Goal: Transaction & Acquisition: Purchase product/service

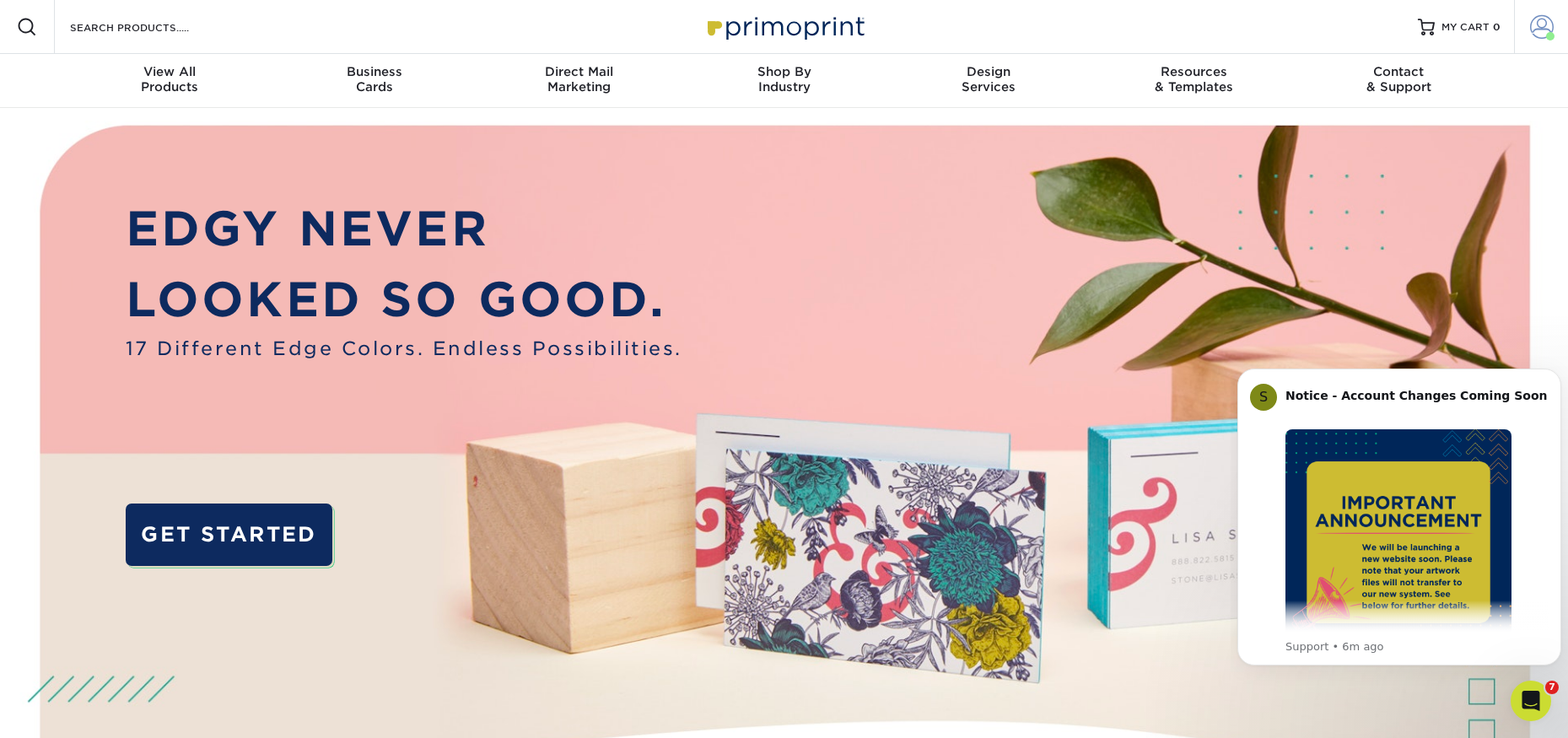
click at [1535, 30] on span at bounding box center [1542, 27] width 24 height 24
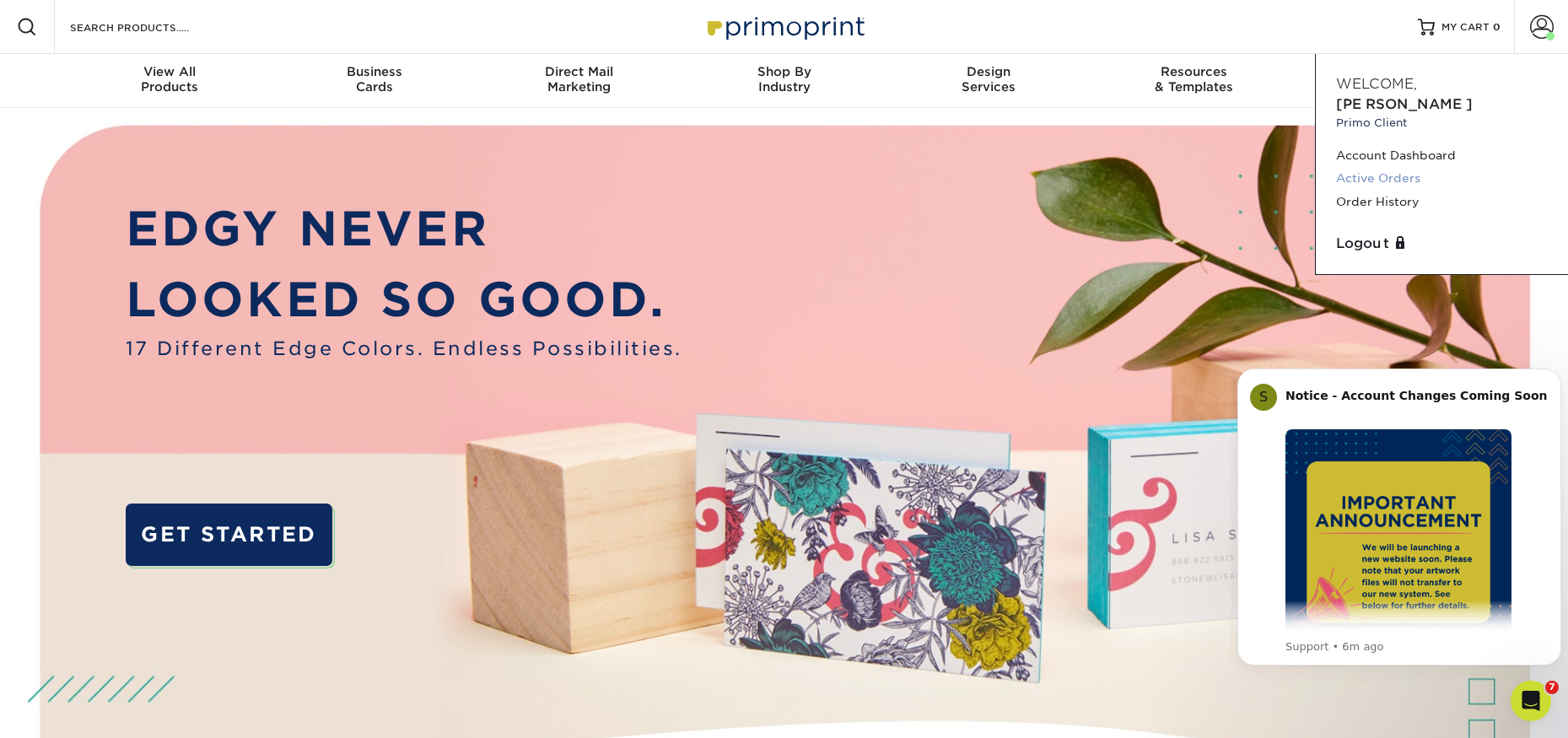
click at [1400, 167] on link "Active Orders" at bounding box center [1442, 178] width 212 height 23
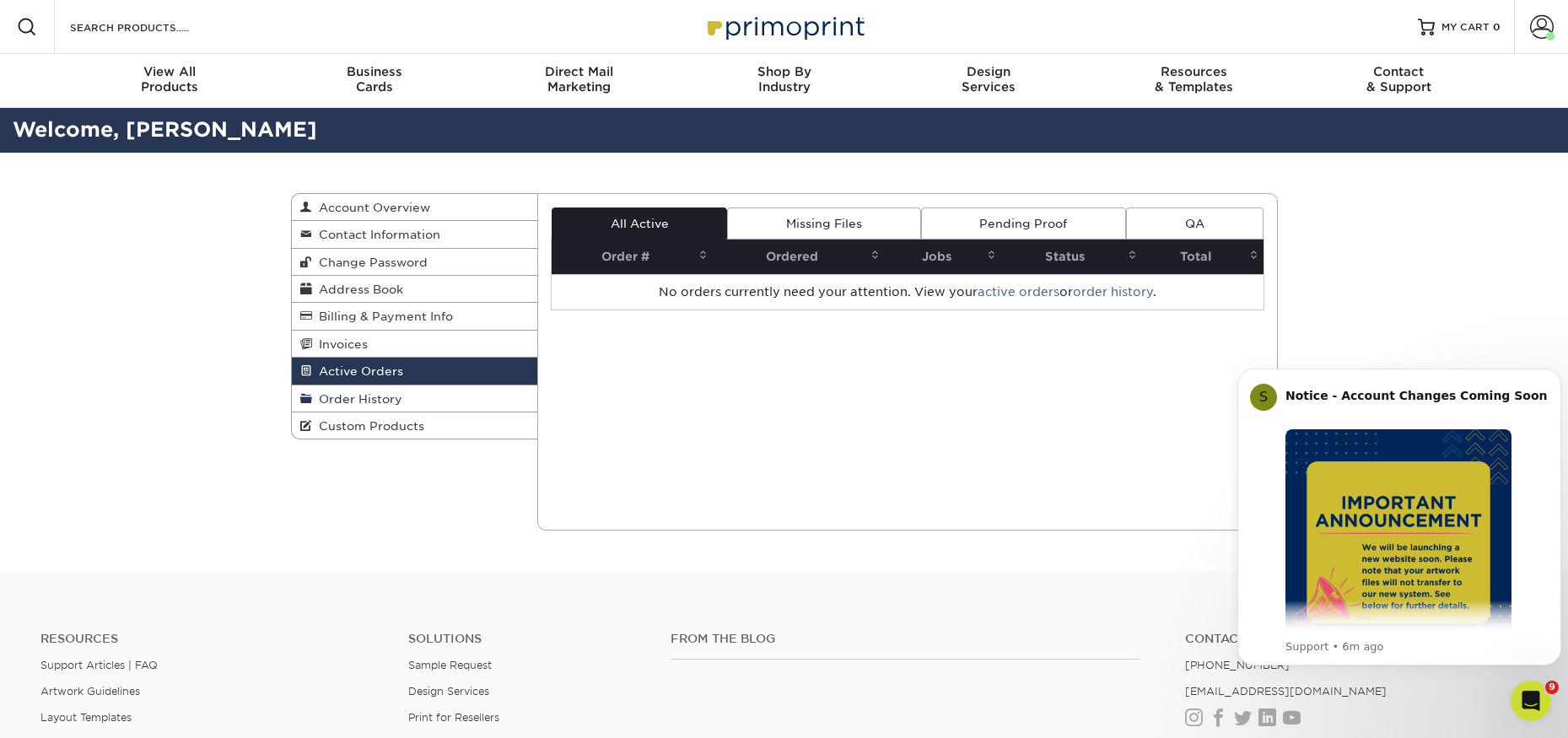
click at [381, 396] on span "Order History" at bounding box center [357, 399] width 90 height 14
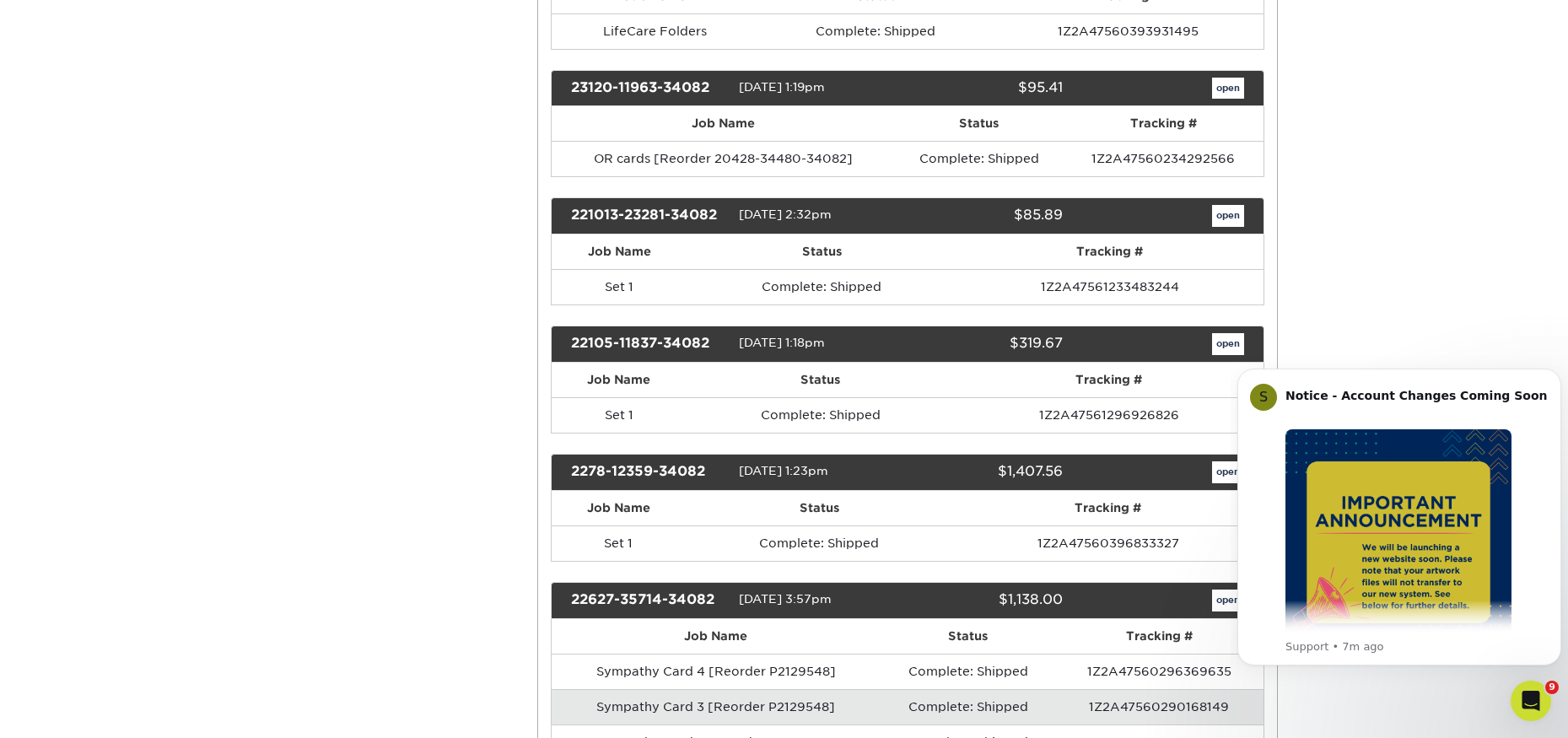
scroll to position [2446, 0]
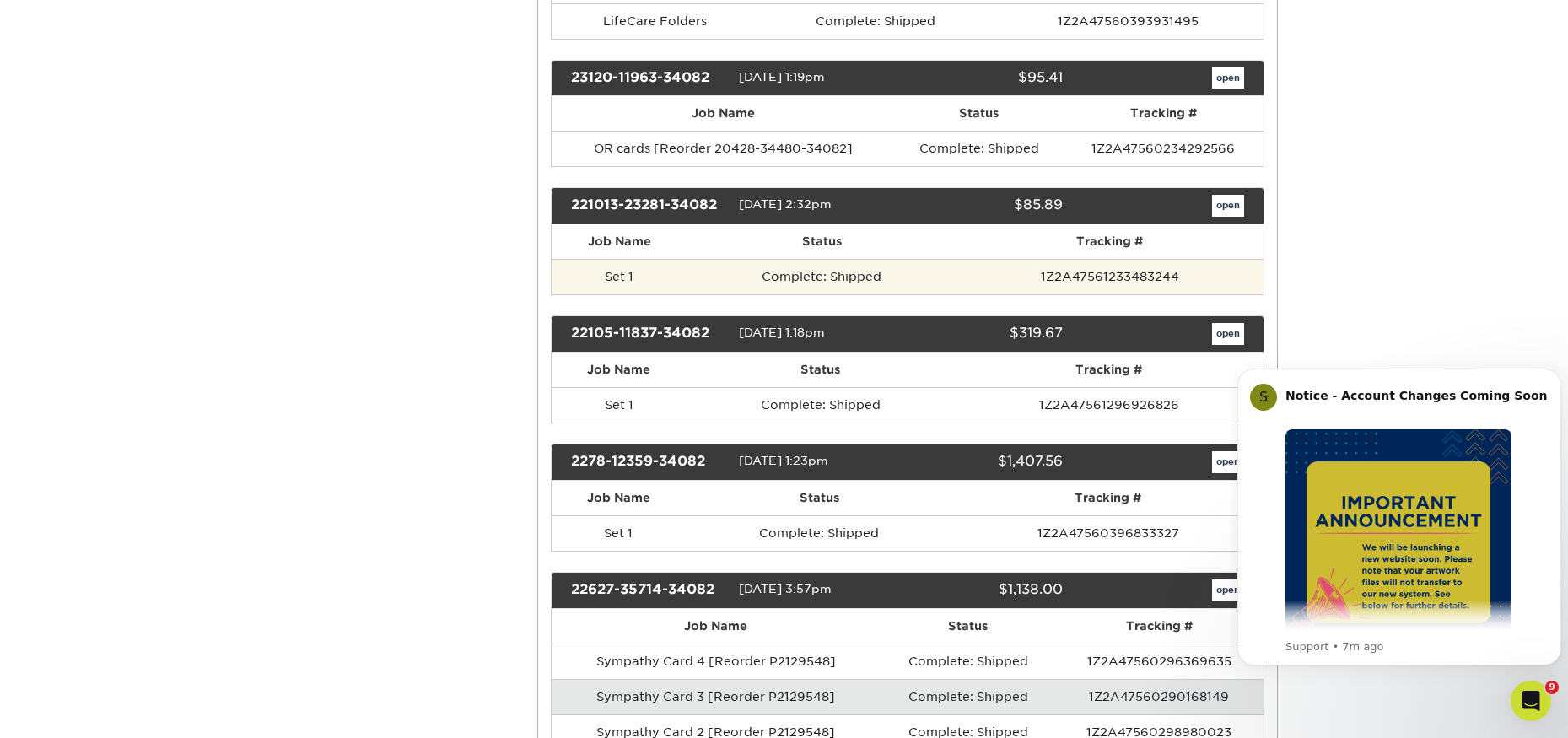
click at [664, 284] on td "Set 1" at bounding box center [618, 276] width 135 height 35
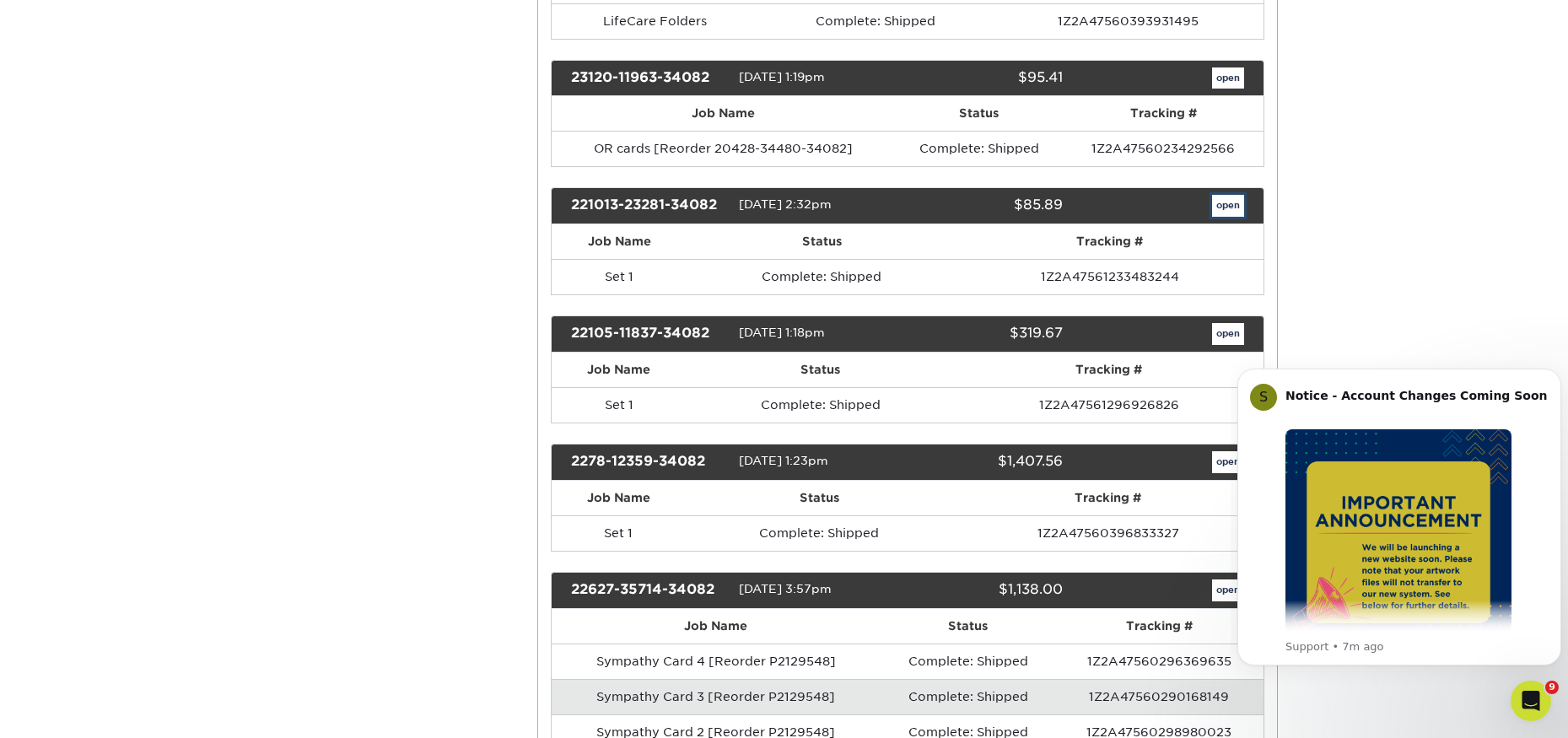
click at [1227, 209] on link "open" at bounding box center [1227, 206] width 32 height 22
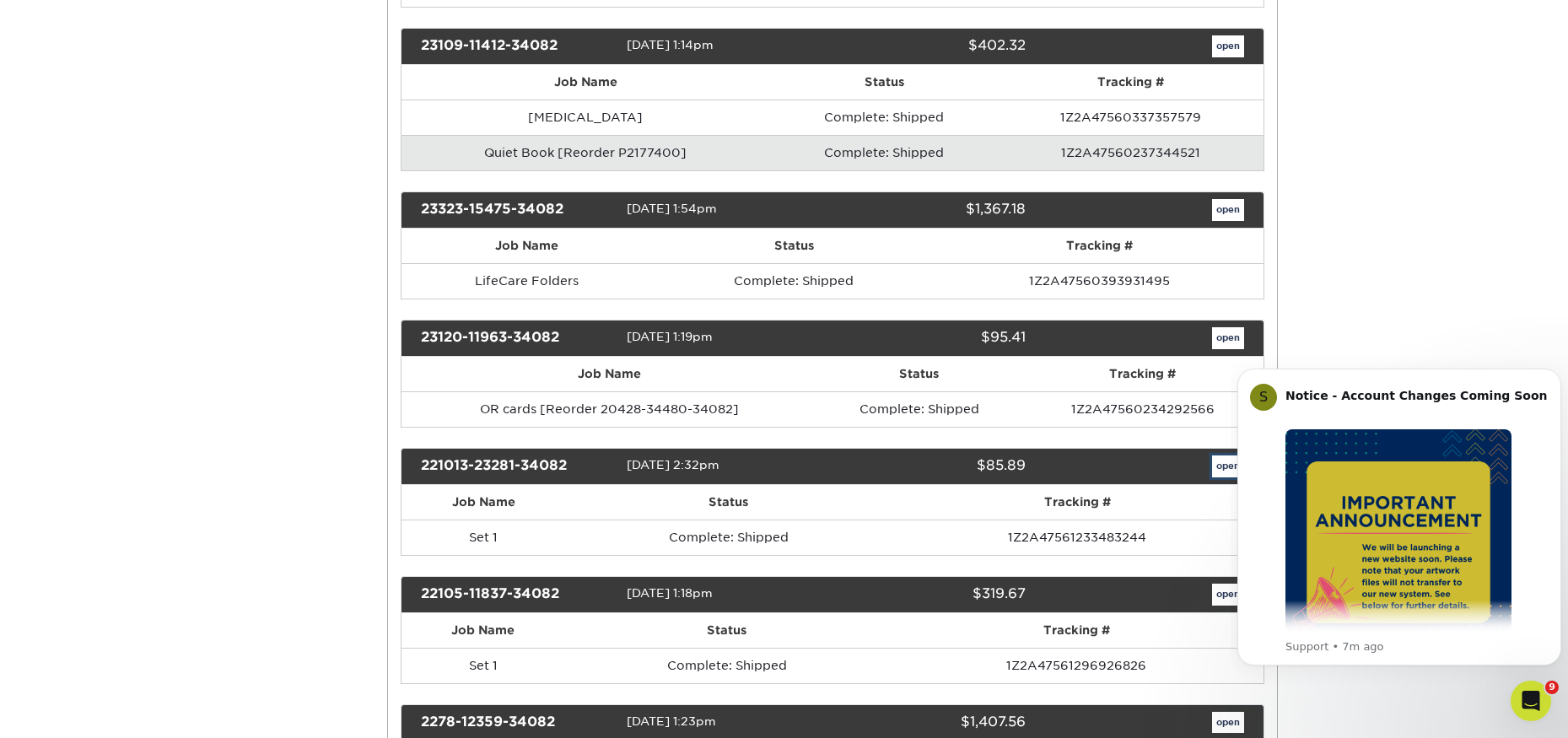
scroll to position [0, 0]
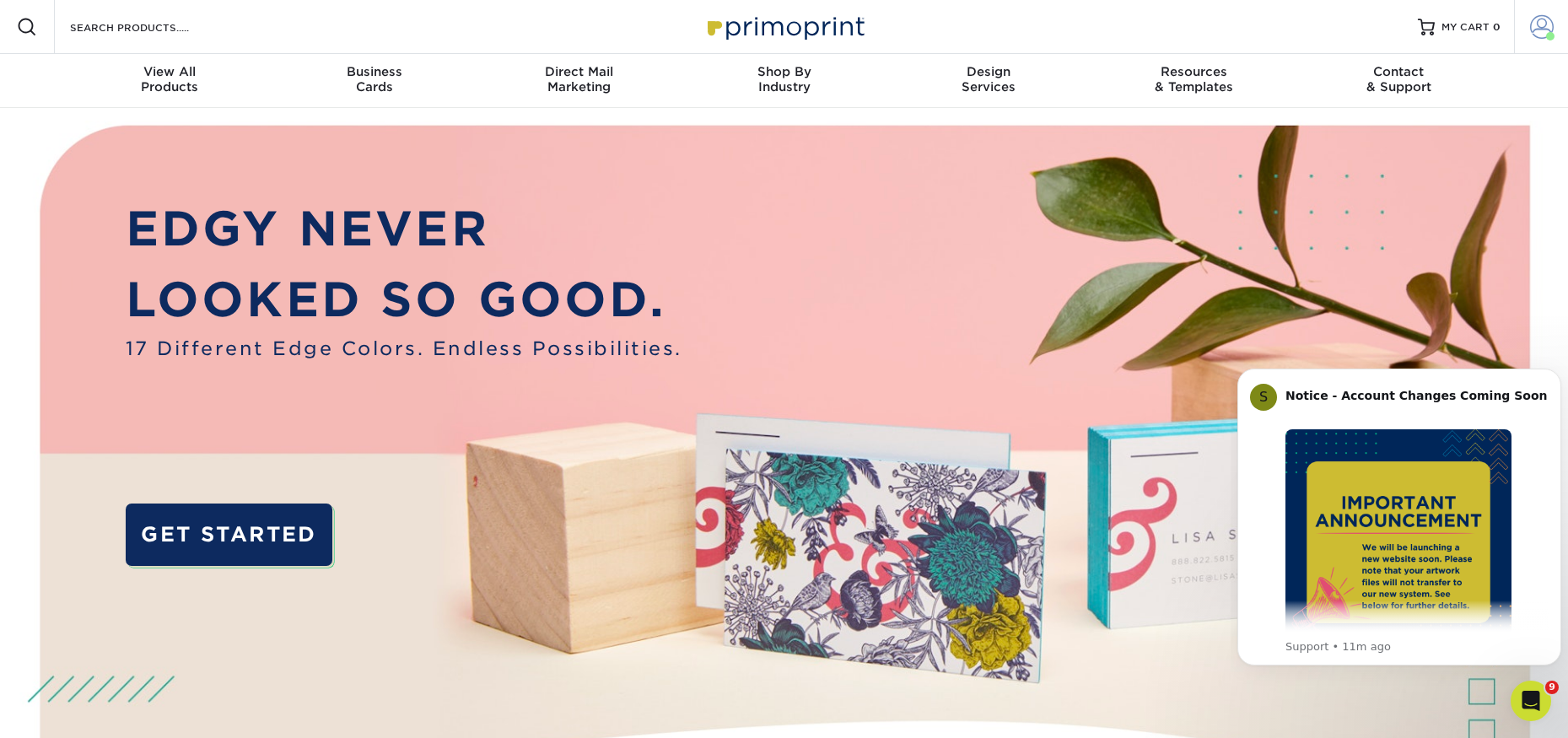
click at [1537, 30] on span at bounding box center [1542, 27] width 24 height 24
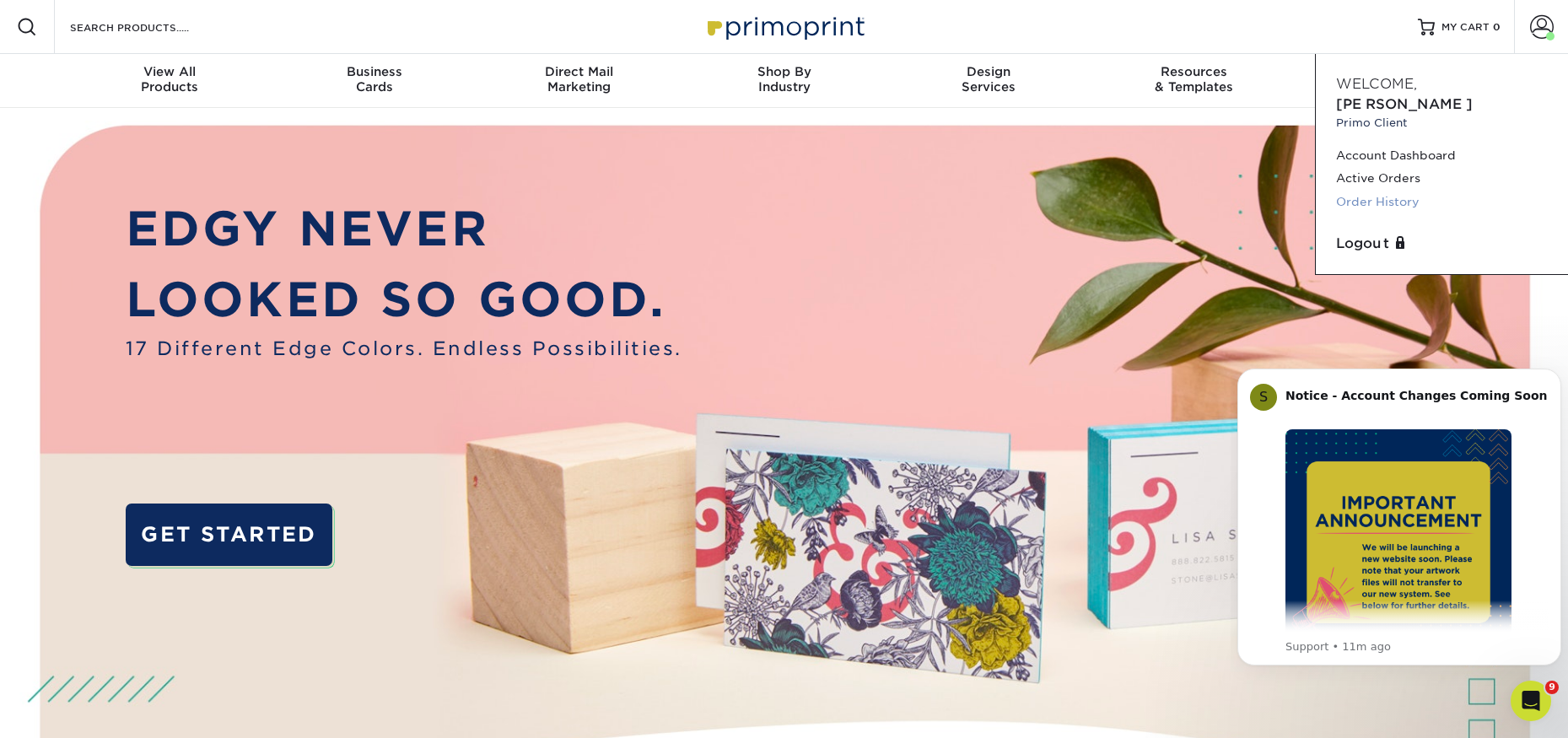
click at [1370, 191] on link "Order History" at bounding box center [1442, 202] width 212 height 23
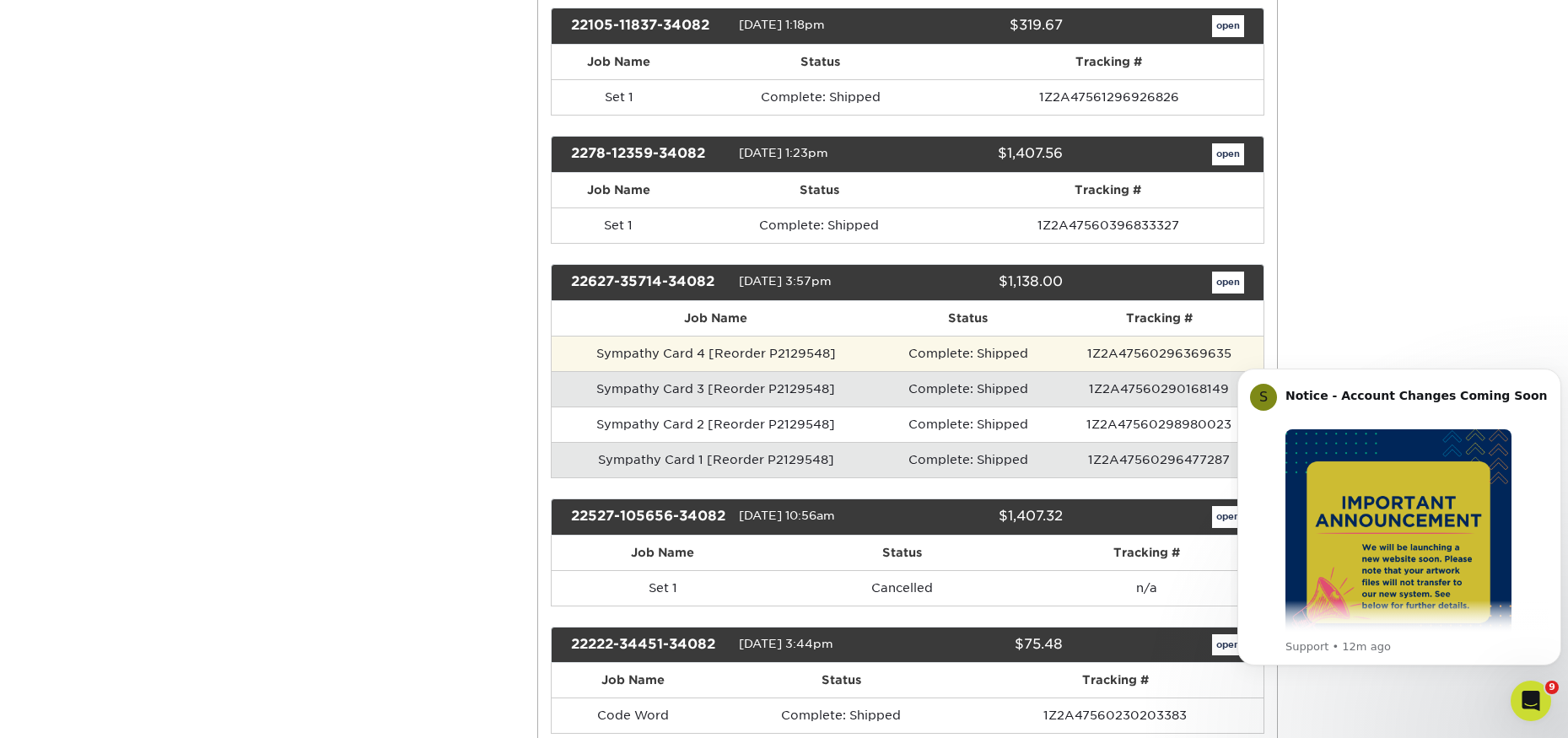
scroll to position [2783, 0]
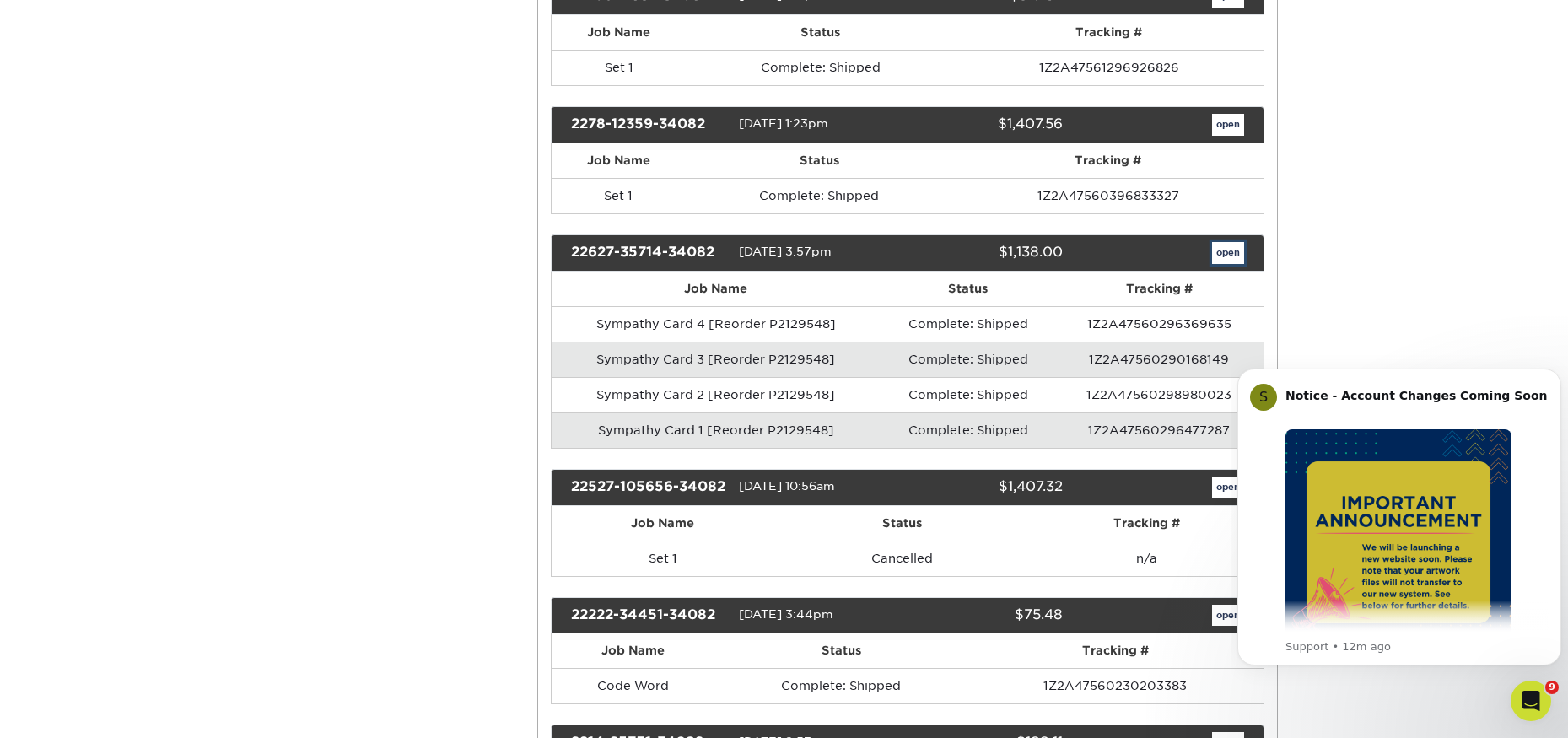
click at [1223, 253] on link "open" at bounding box center [1227, 253] width 32 height 22
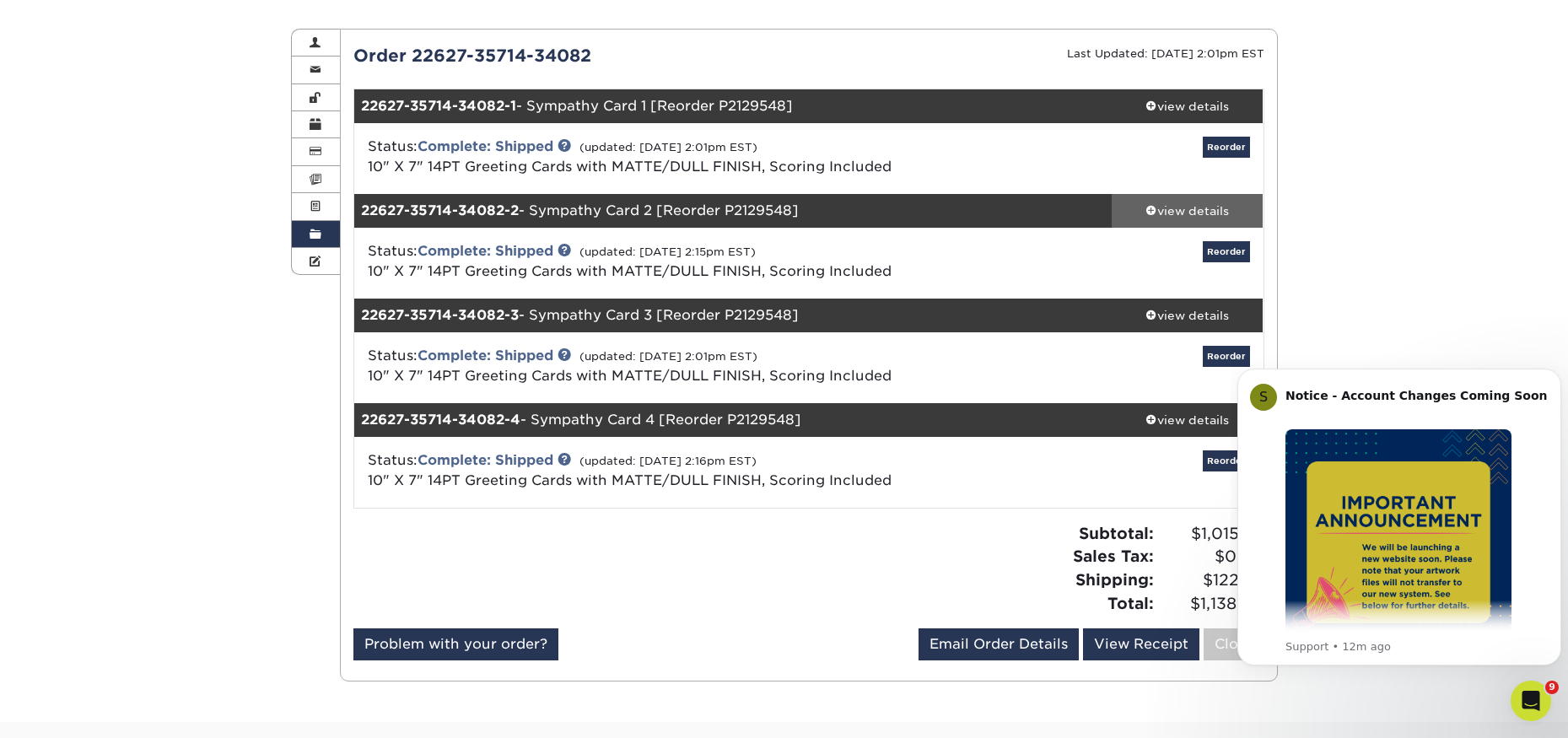
scroll to position [169, 0]
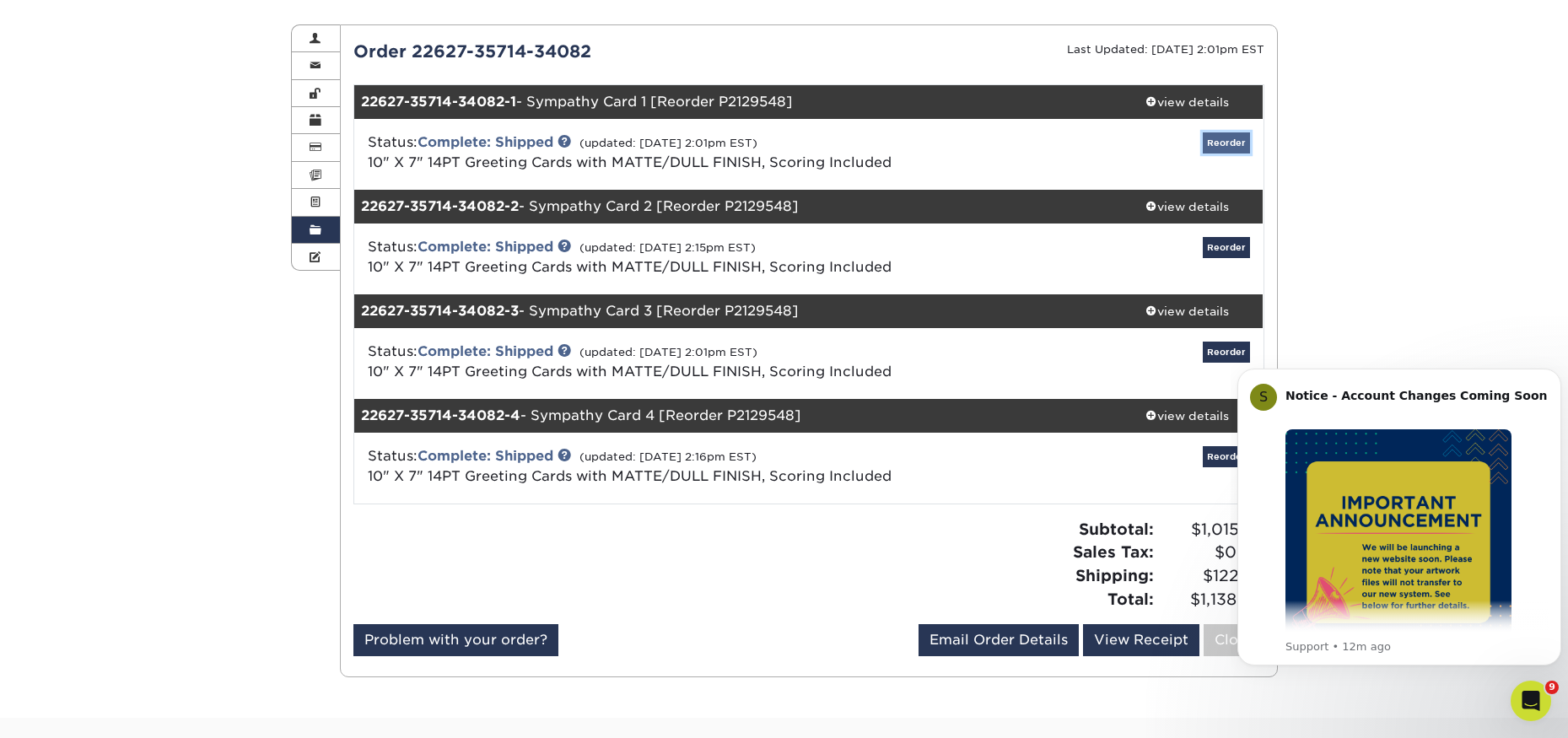
click at [1227, 136] on link "Reorder" at bounding box center [1225, 143] width 47 height 21
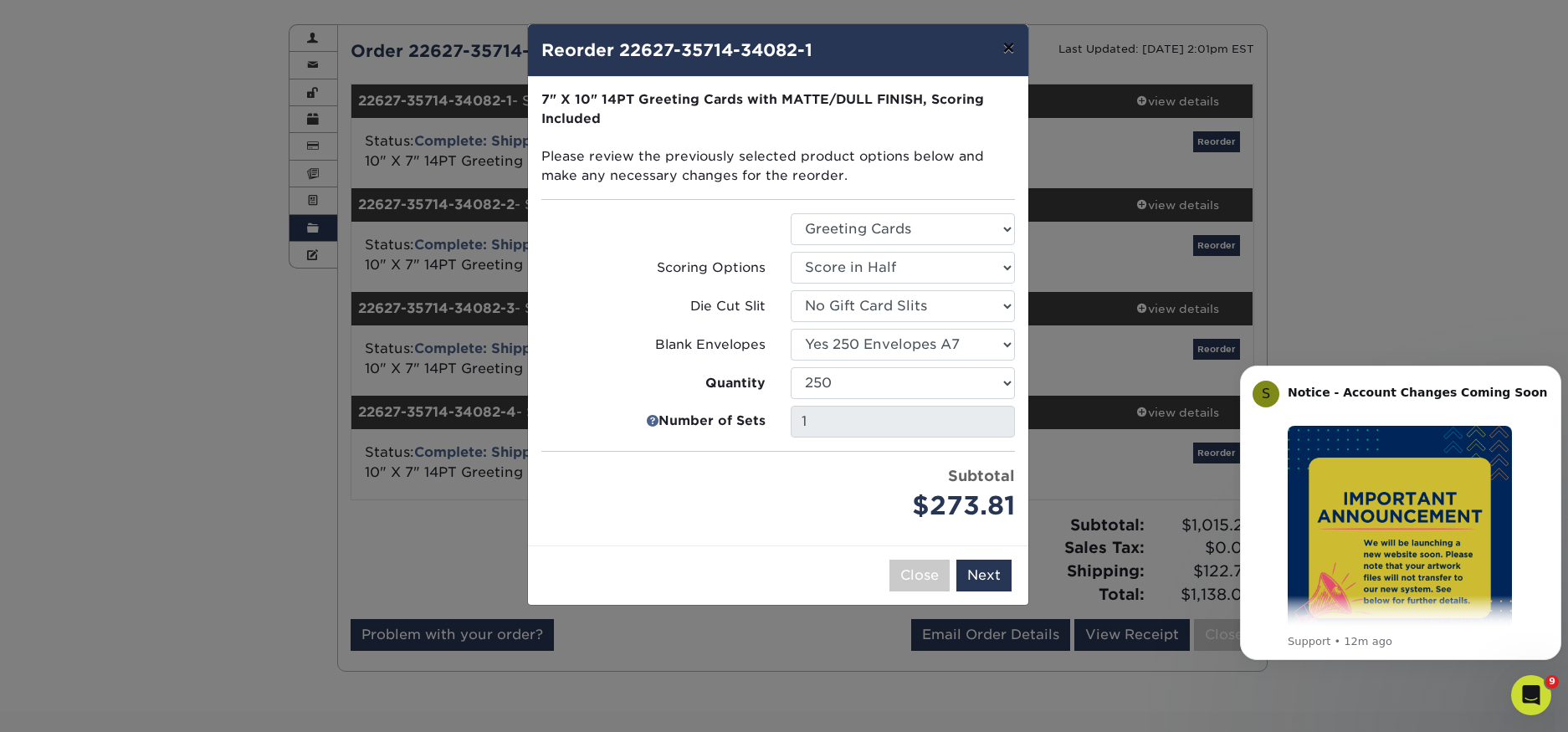
click at [1008, 46] on button "×" at bounding box center [1007, 47] width 39 height 47
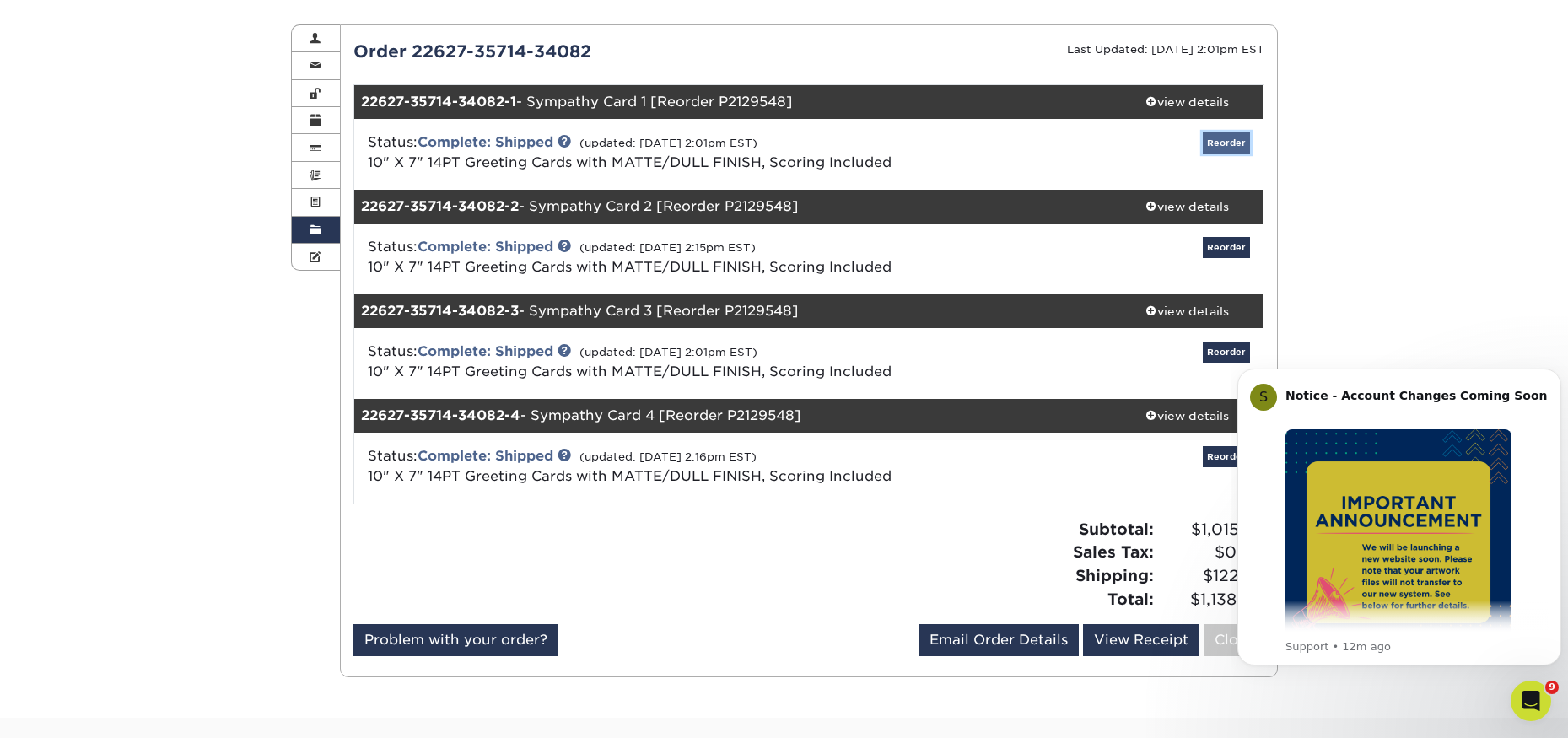
click at [1222, 137] on link "Reorder" at bounding box center [1225, 143] width 47 height 21
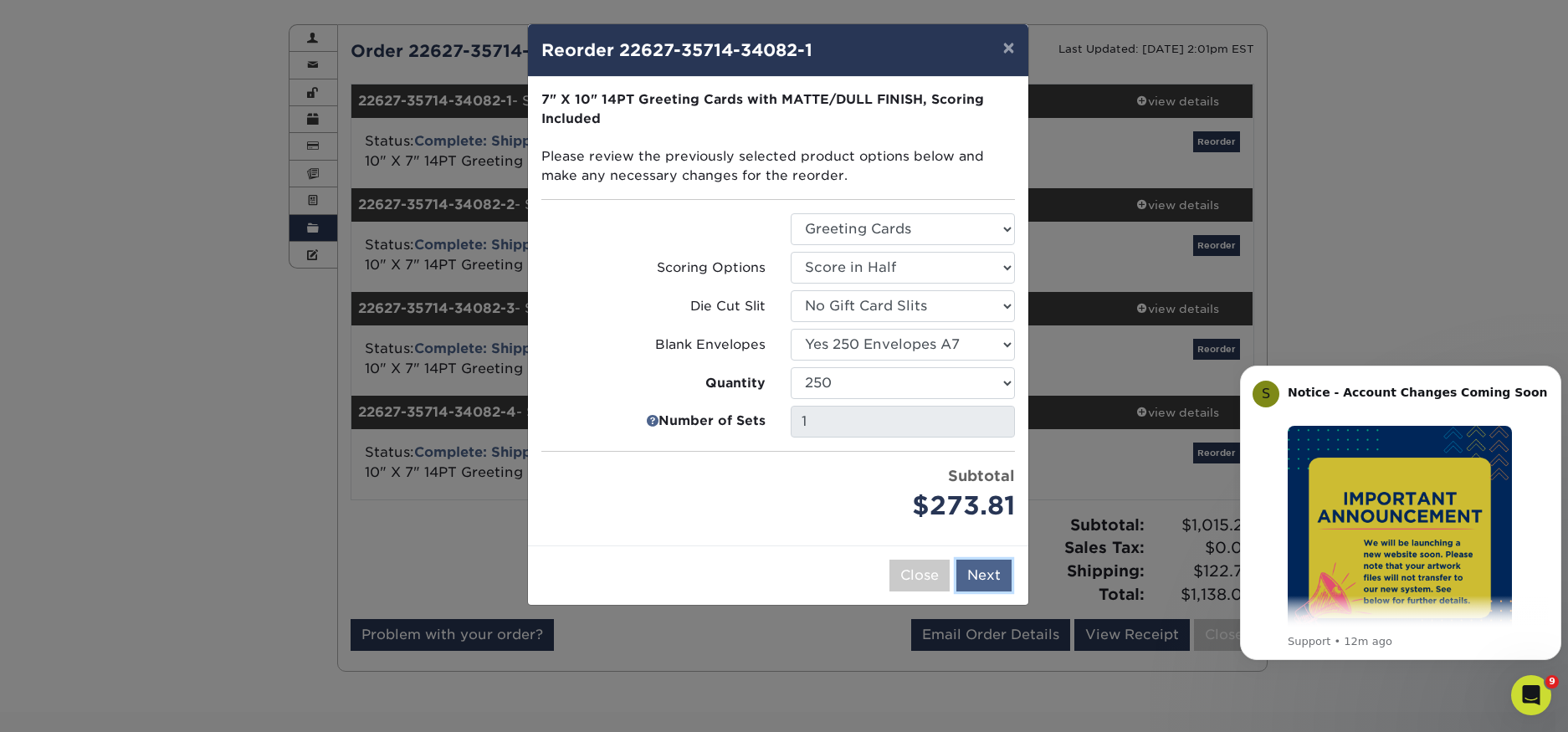
click at [981, 566] on button "Next" at bounding box center [984, 575] width 55 height 32
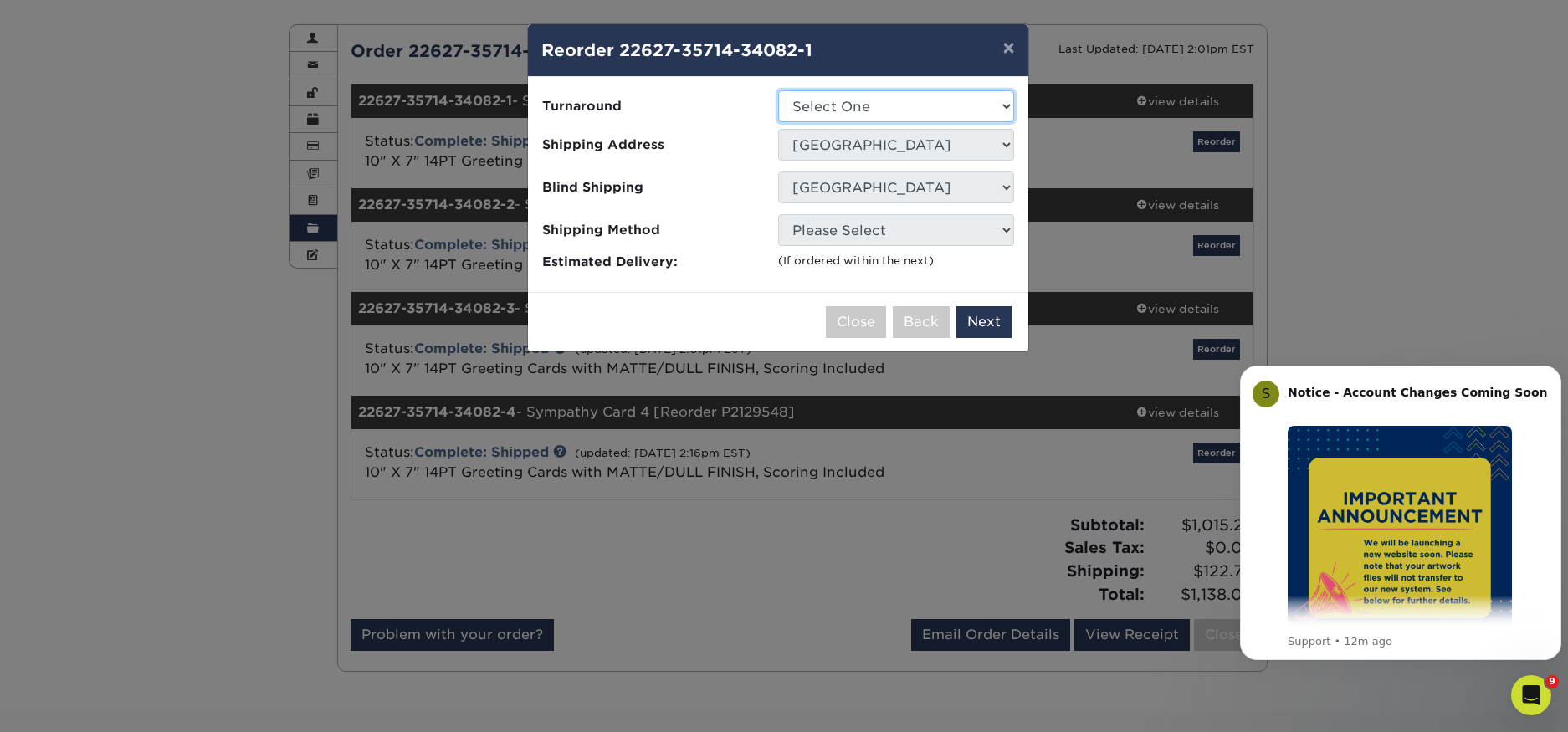
click at [970, 99] on select "Select One 2-4 Business Days 2 Day Next Business Day" at bounding box center [895, 106] width 236 height 32
select select "fc1d2608-39e2-4614-b022-b8980619ae1c"
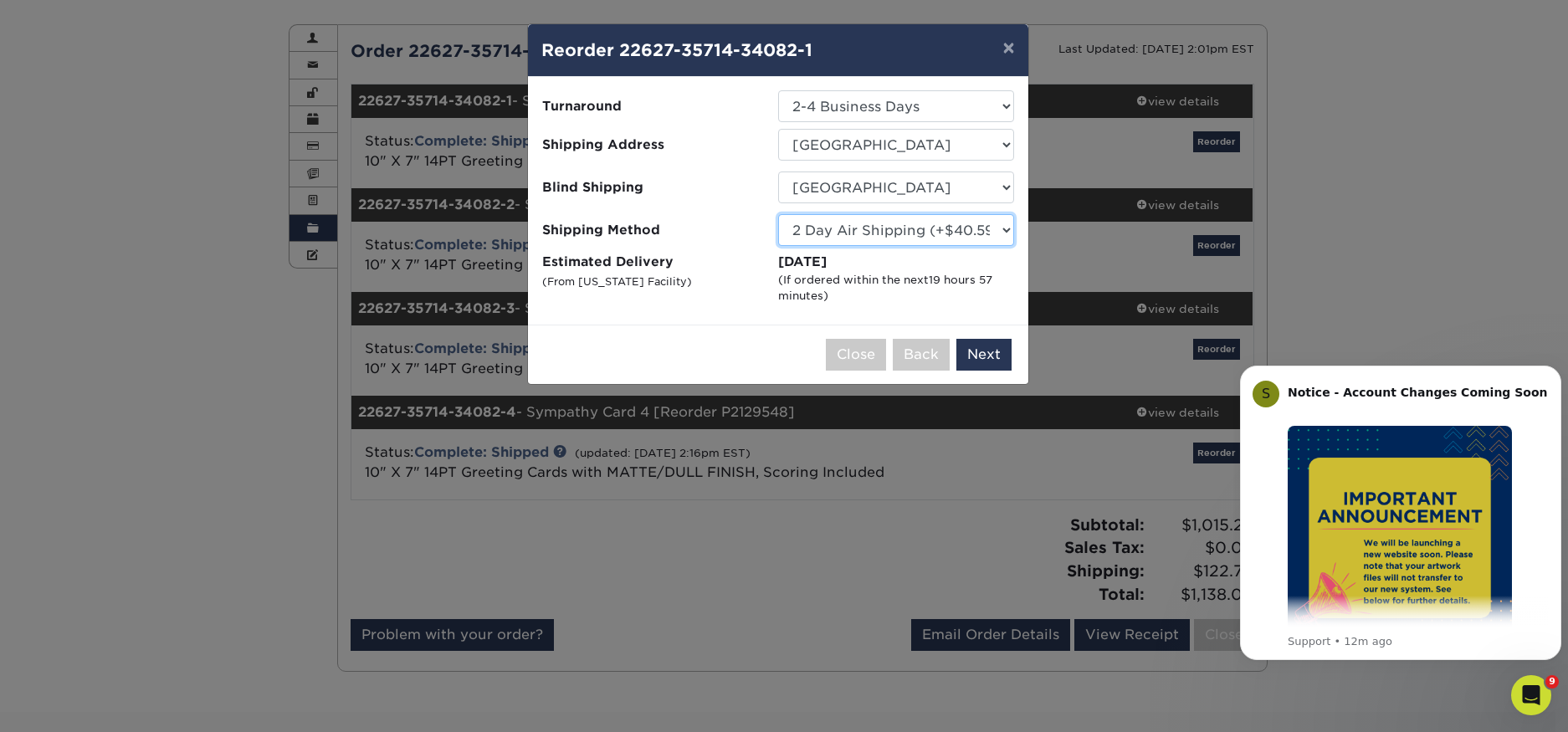
click at [994, 230] on select "Please Select Ground Shipping (+$29.06) 3 Day Shipping Service (+$34.94) 2 Day …" at bounding box center [895, 230] width 236 height 32
click at [778, 214] on select "Please Select Ground Shipping (+$29.06) 3 Day Shipping Service (+$34.94) 2 Day …" at bounding box center [895, 230] width 236 height 32
click at [991, 360] on button "Next" at bounding box center [984, 355] width 55 height 32
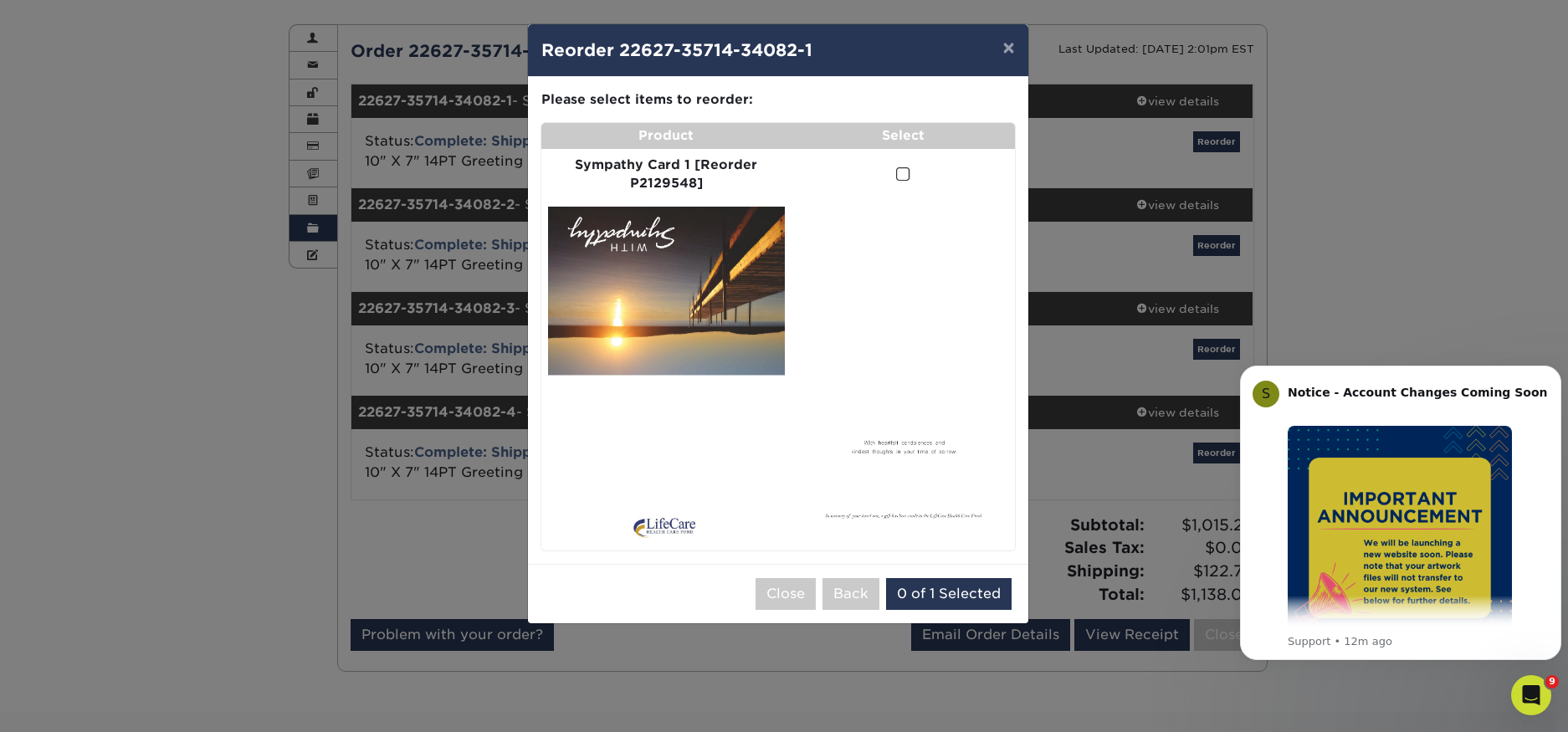
click at [900, 178] on span at bounding box center [902, 174] width 14 height 16
click at [0, 0] on input "checkbox" at bounding box center [0, 0] width 0 height 0
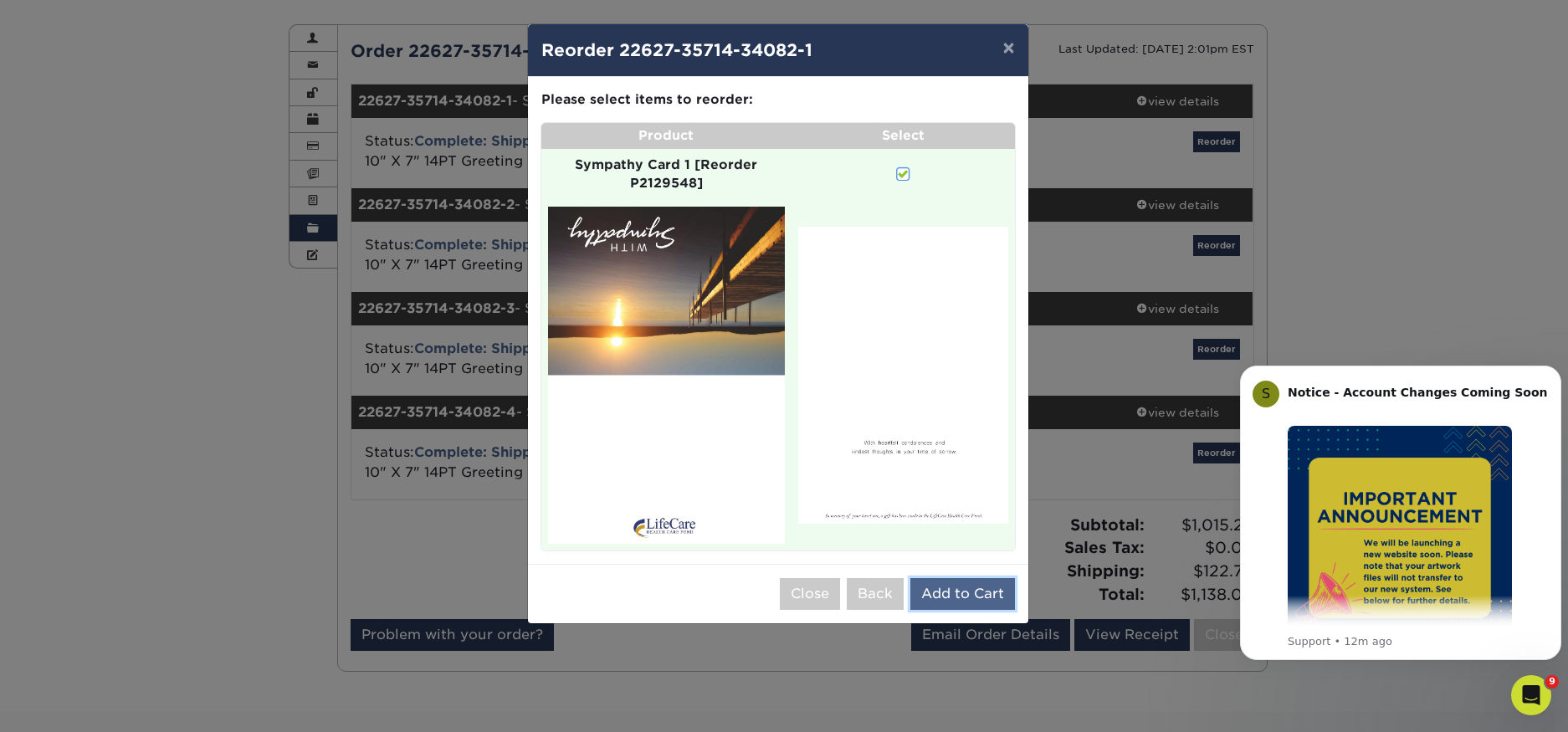
click at [977, 595] on button "Add to Cart" at bounding box center [963, 594] width 105 height 32
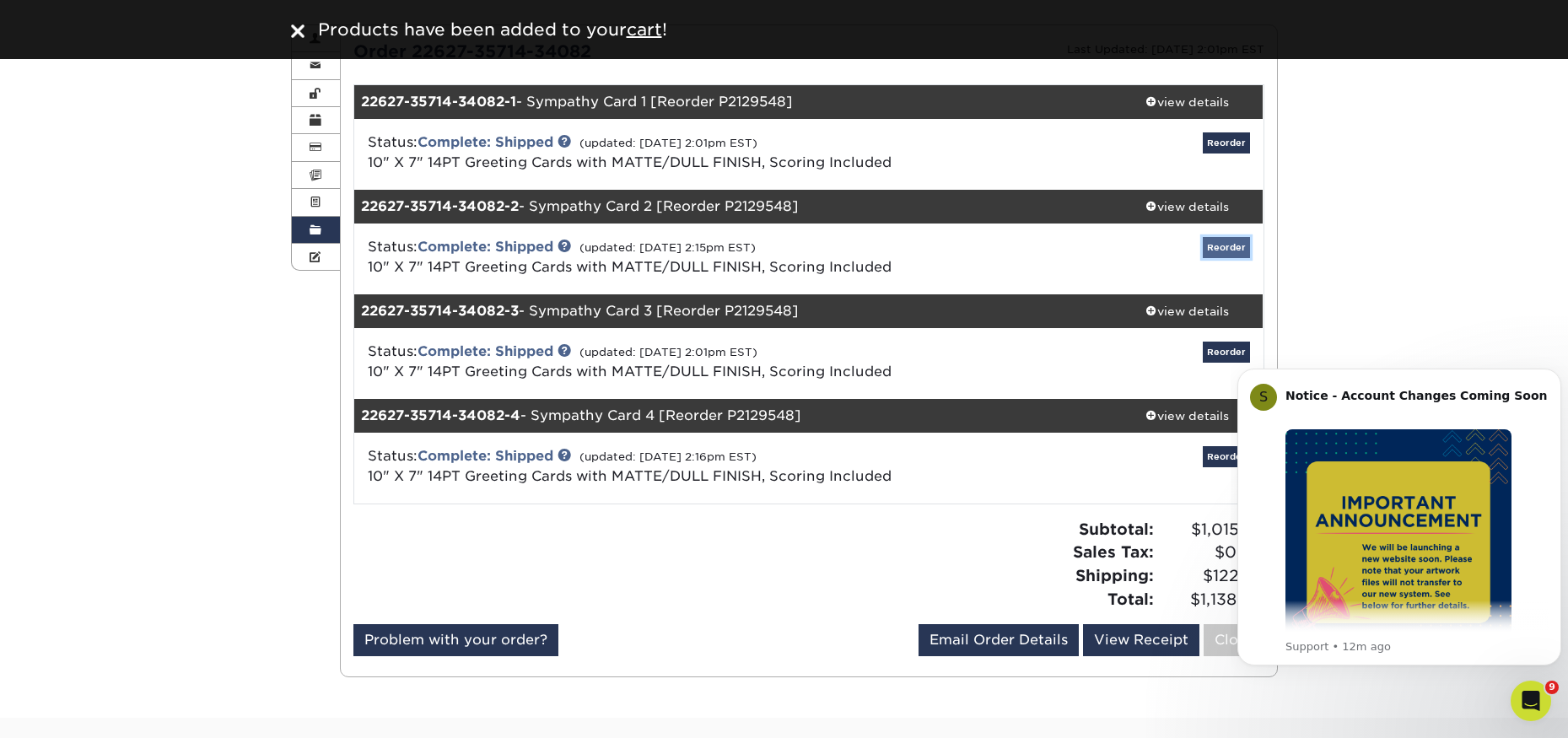
click at [1224, 245] on link "Reorder" at bounding box center [1225, 247] width 47 height 21
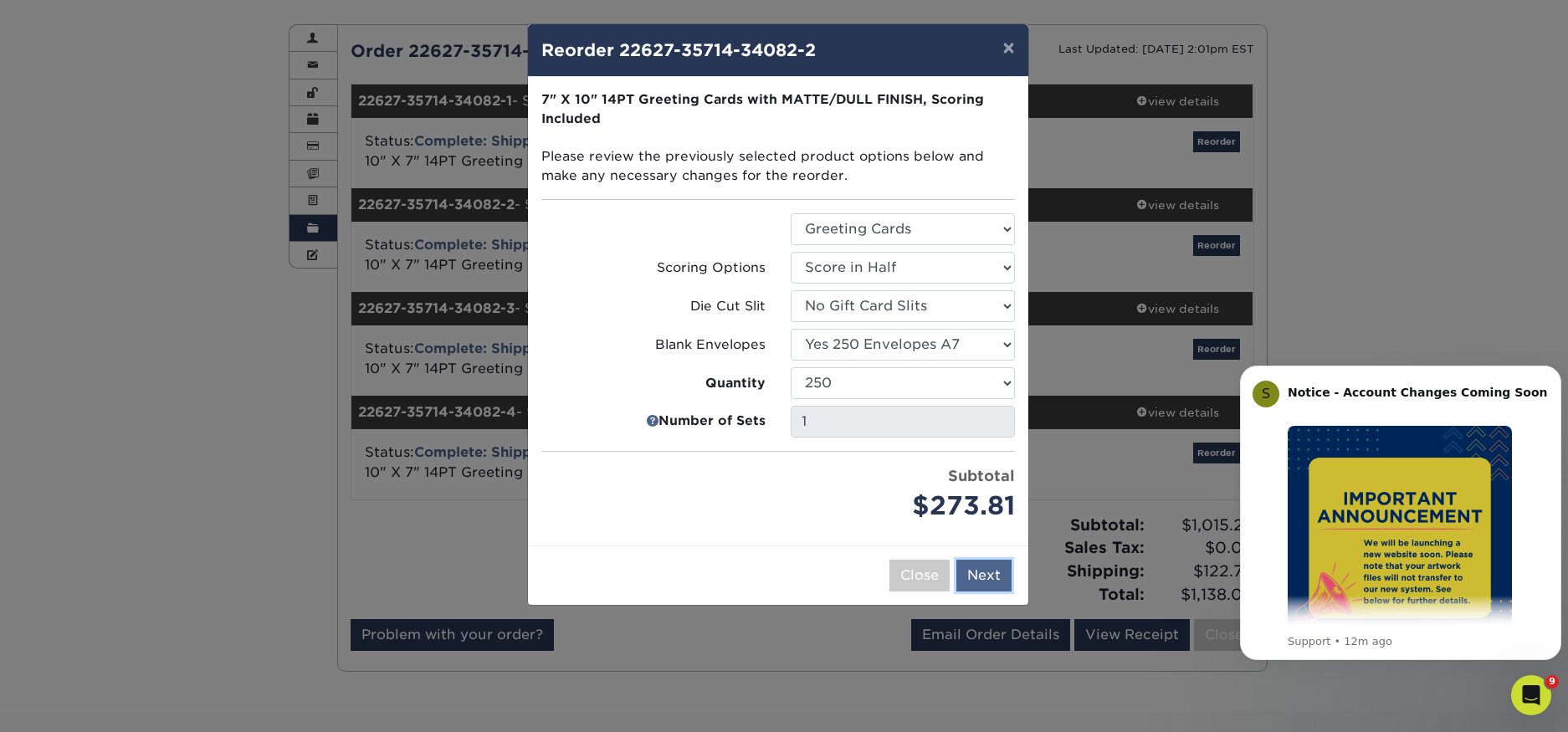
click at [980, 578] on button "Next" at bounding box center [984, 575] width 55 height 32
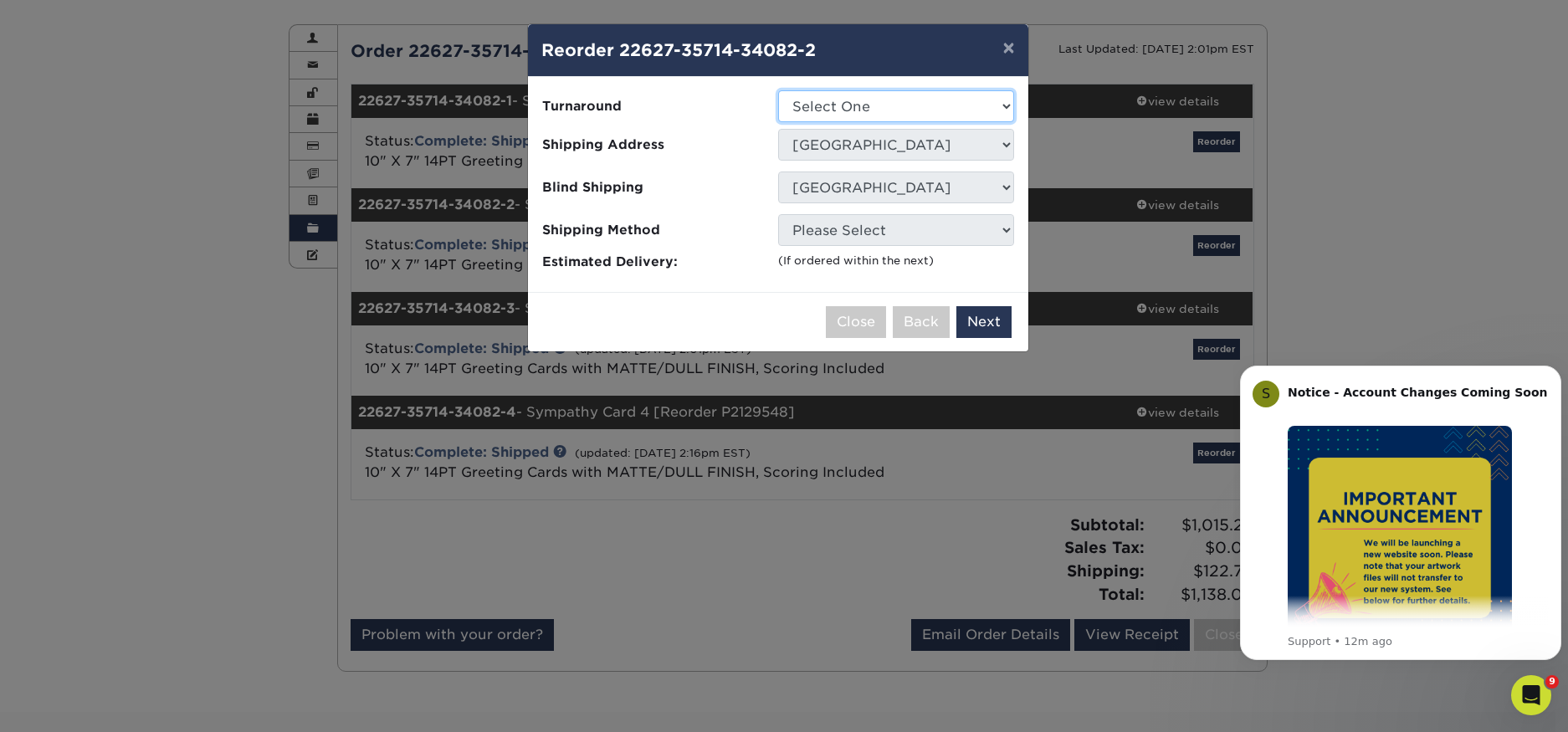
click at [950, 107] on select "Select One 2-4 Business Days 2 Day Next Business Day" at bounding box center [895, 106] width 236 height 32
select select "fc1d2608-39e2-4614-b022-b8980619ae1c"
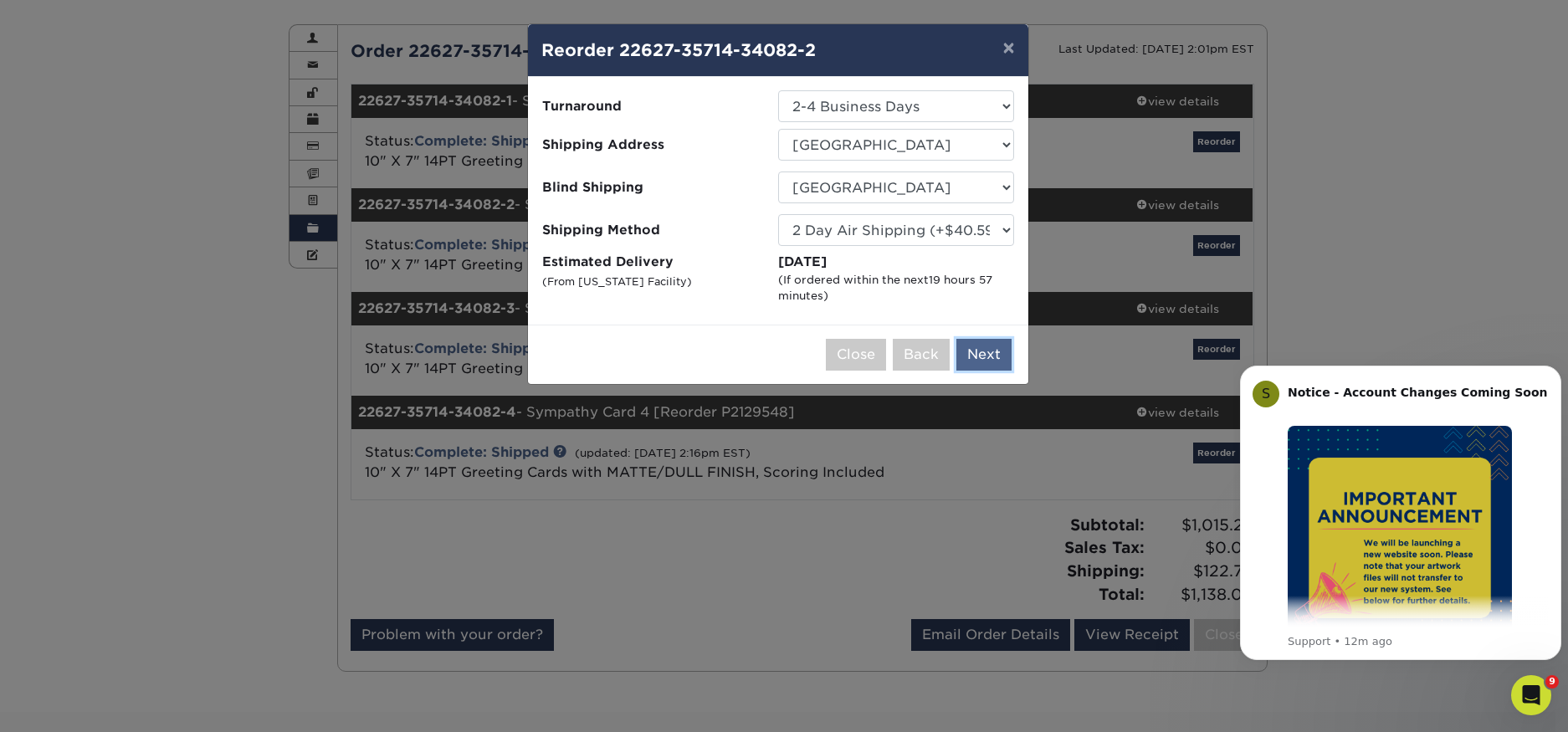
click at [984, 353] on button "Next" at bounding box center [984, 355] width 55 height 32
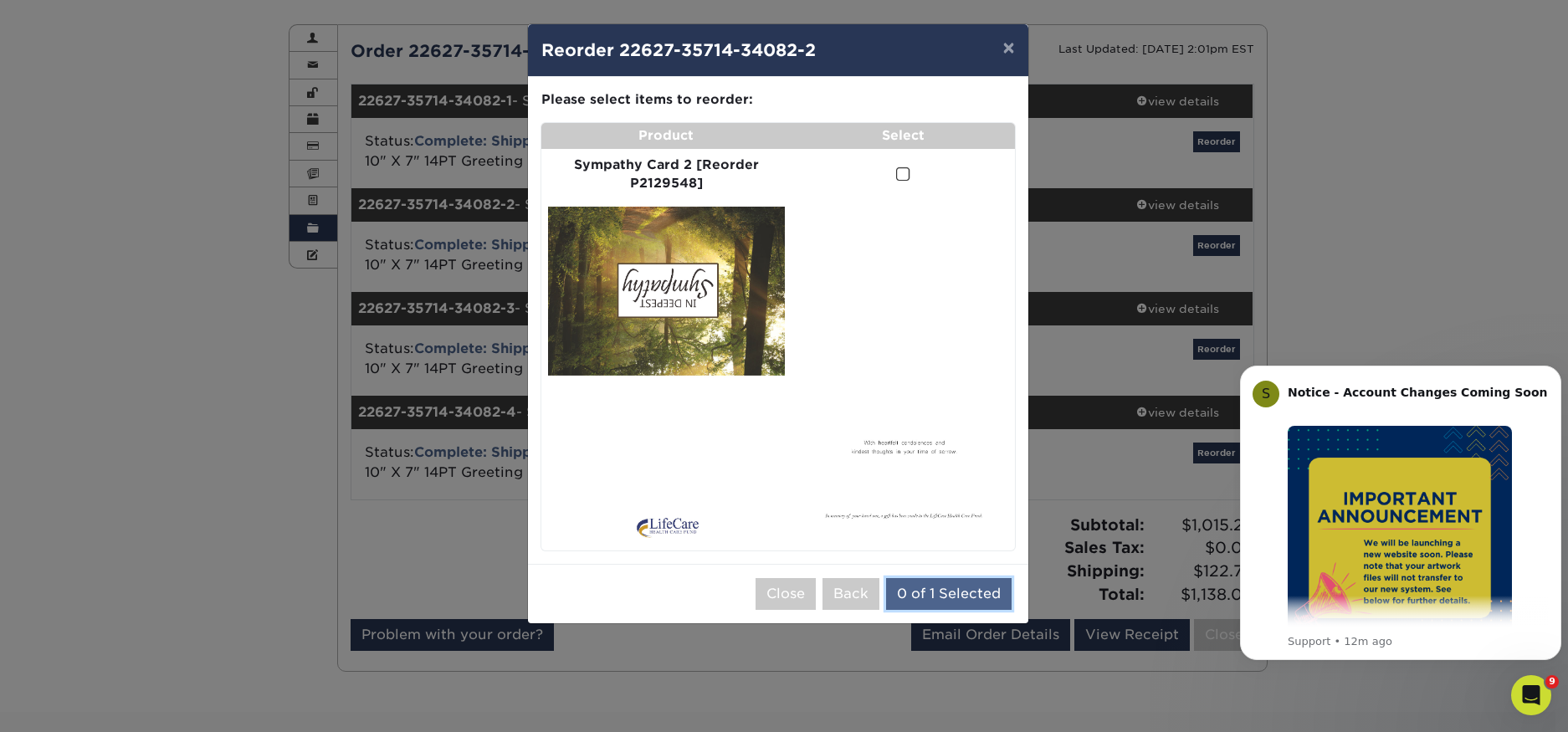
click at [949, 589] on button "0 of 1 Selected" at bounding box center [948, 594] width 126 height 32
click at [900, 176] on span at bounding box center [902, 174] width 14 height 16
click at [0, 0] on input "checkbox" at bounding box center [0, 0] width 0 height 0
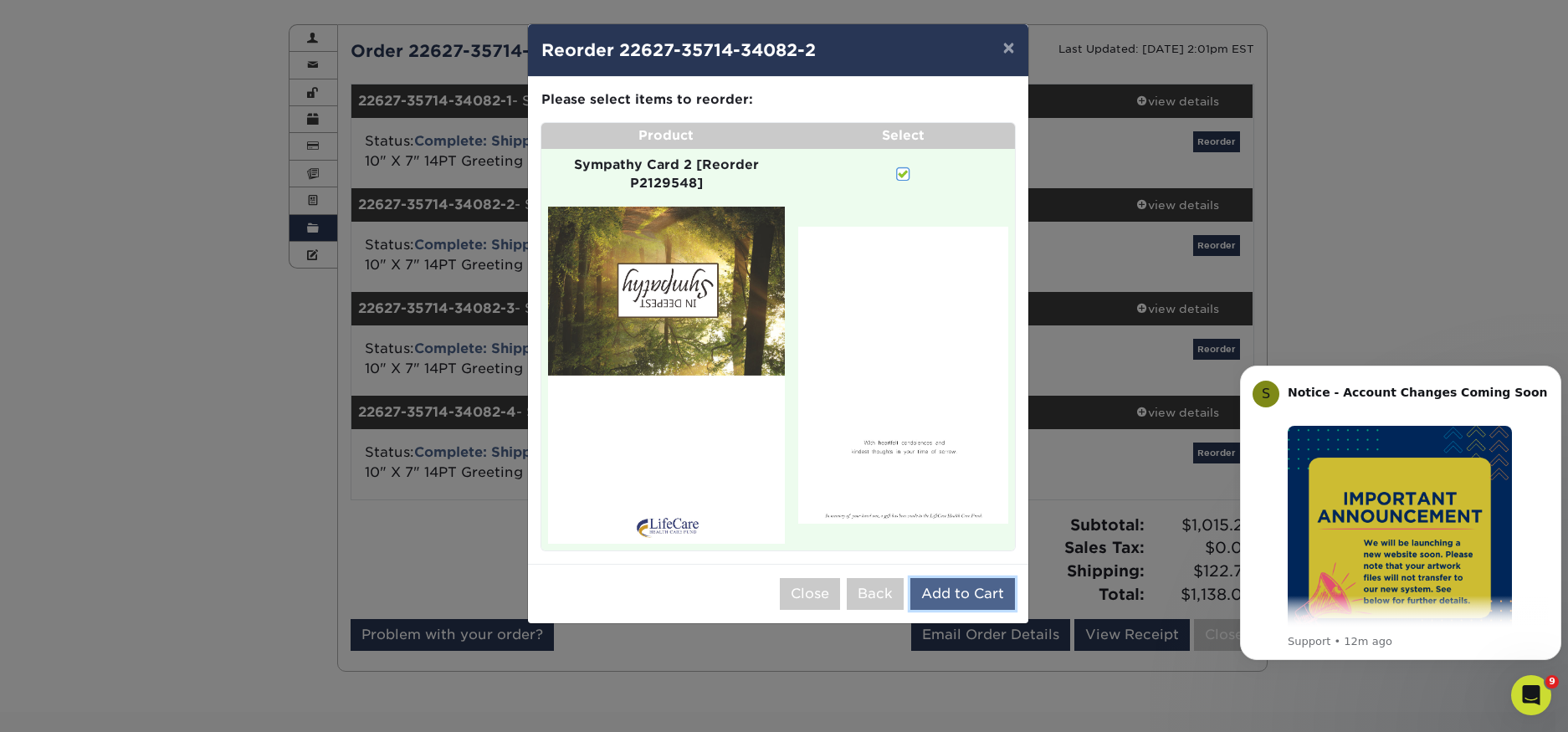
click at [955, 598] on button "Add to Cart" at bounding box center [963, 594] width 105 height 32
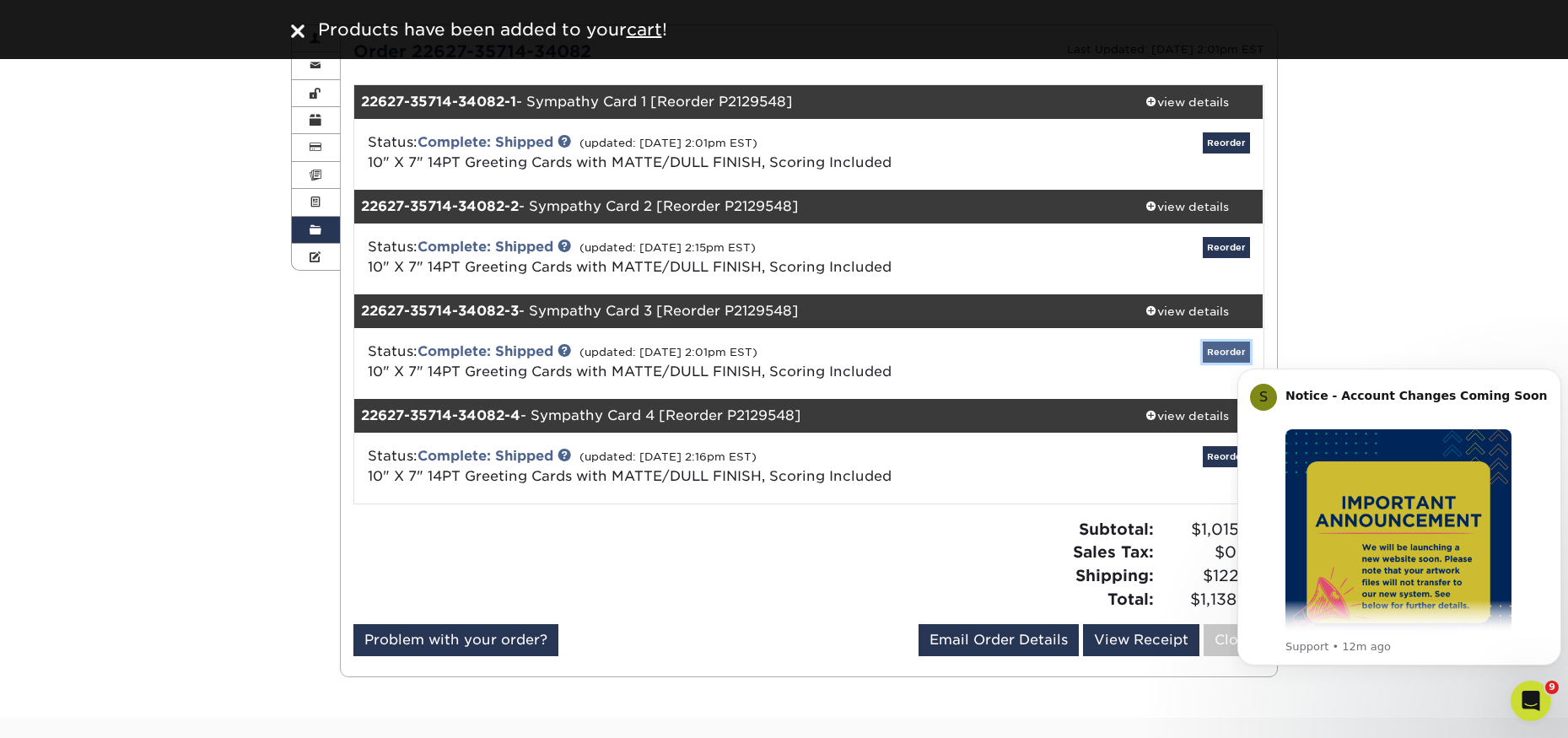
click at [1222, 354] on link "Reorder" at bounding box center [1225, 352] width 47 height 21
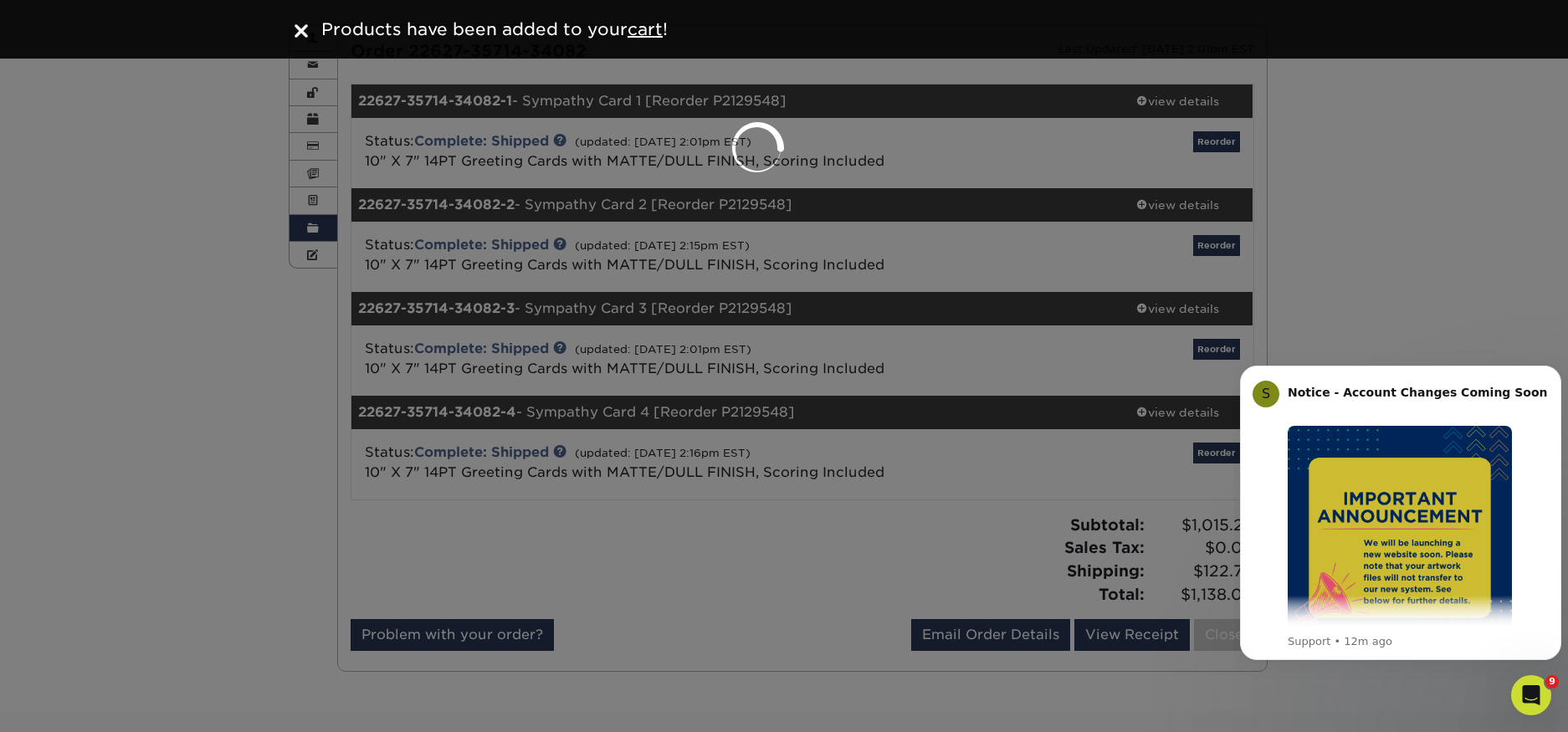
select select "73644"
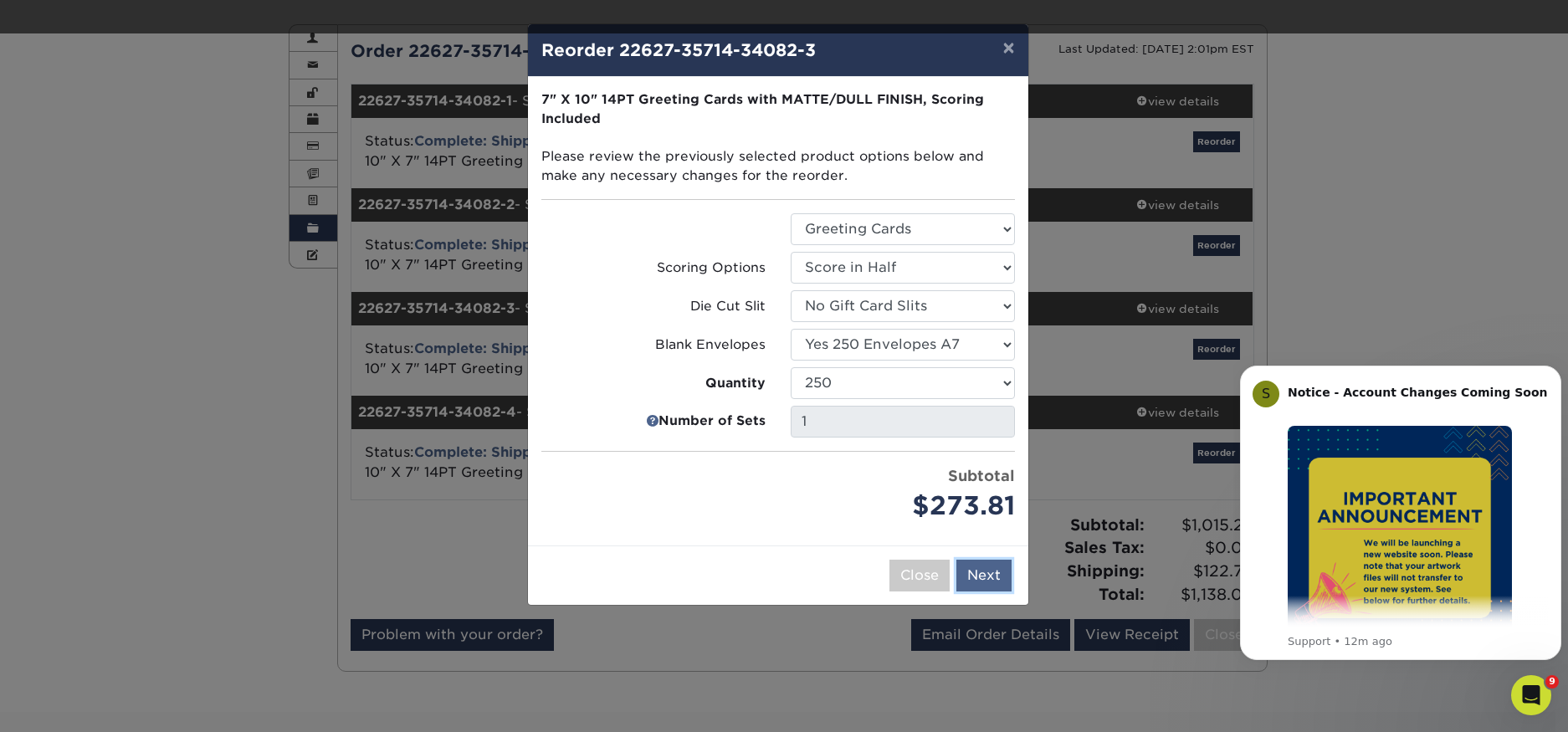
click at [982, 566] on button "Next" at bounding box center [984, 575] width 55 height 32
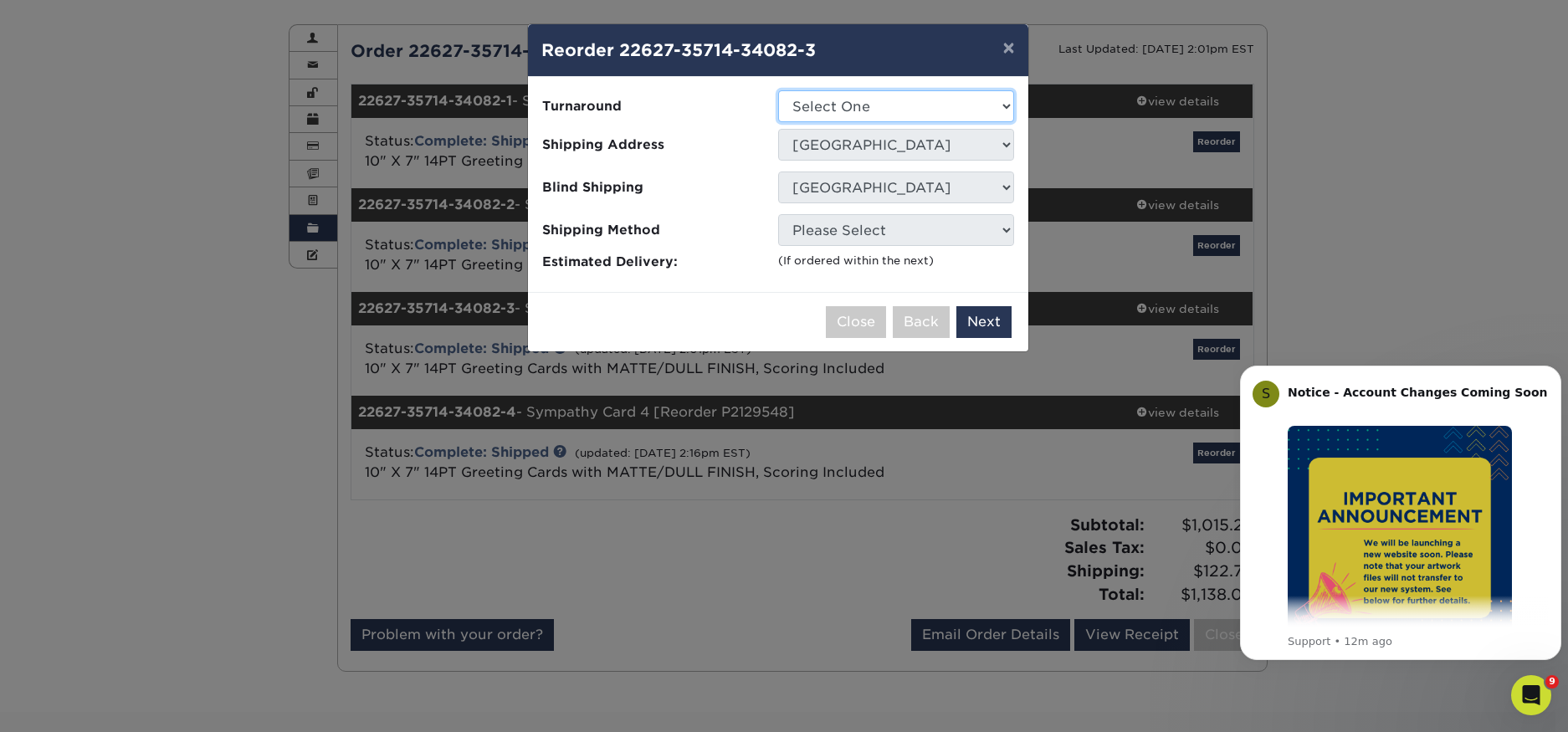
click at [944, 106] on select "Select One 2-4 Business Days 2 Day Next Business Day" at bounding box center [895, 106] width 236 height 32
select select "fc1d2608-39e2-4614-b022-b8980619ae1c"
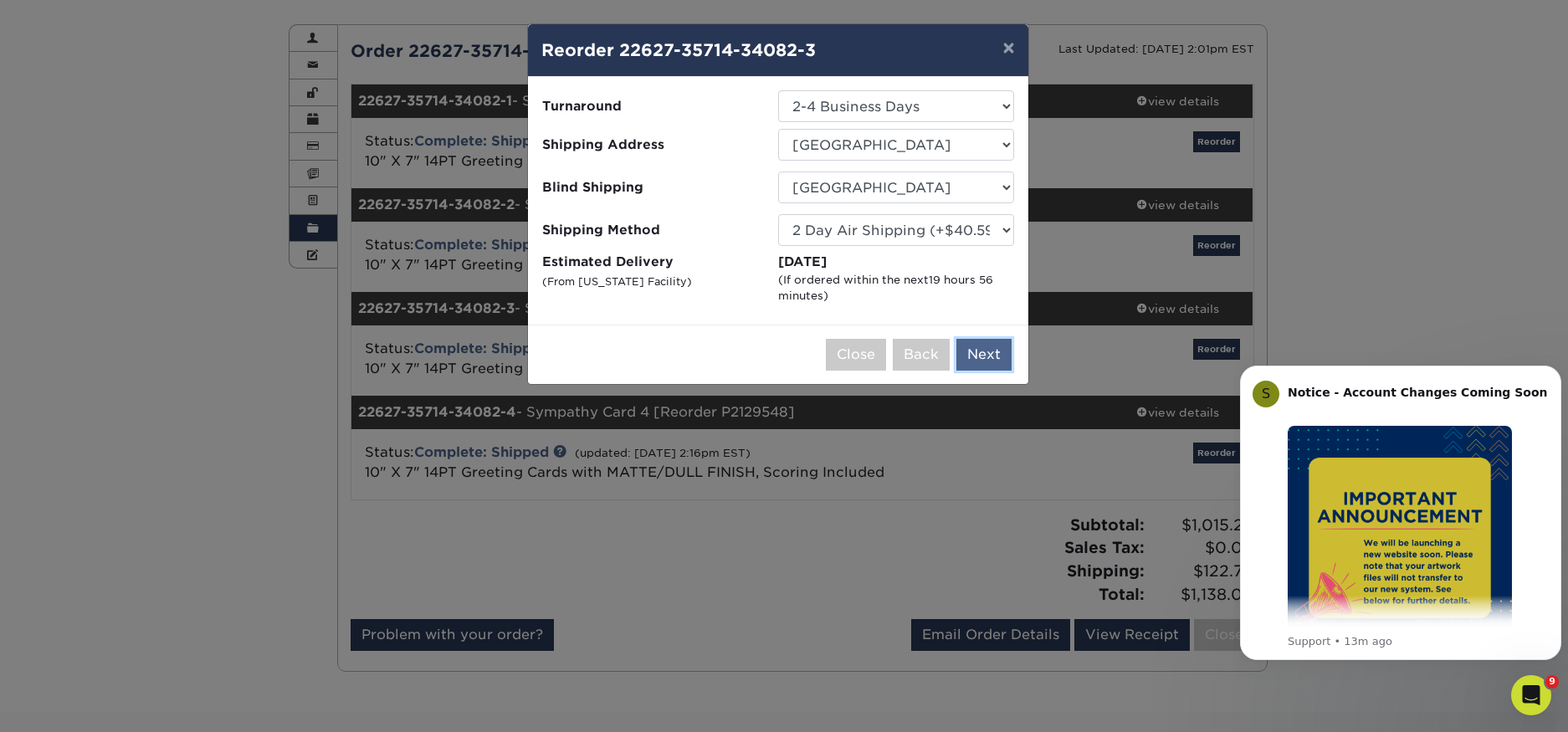
click at [993, 348] on button "Next" at bounding box center [984, 355] width 55 height 32
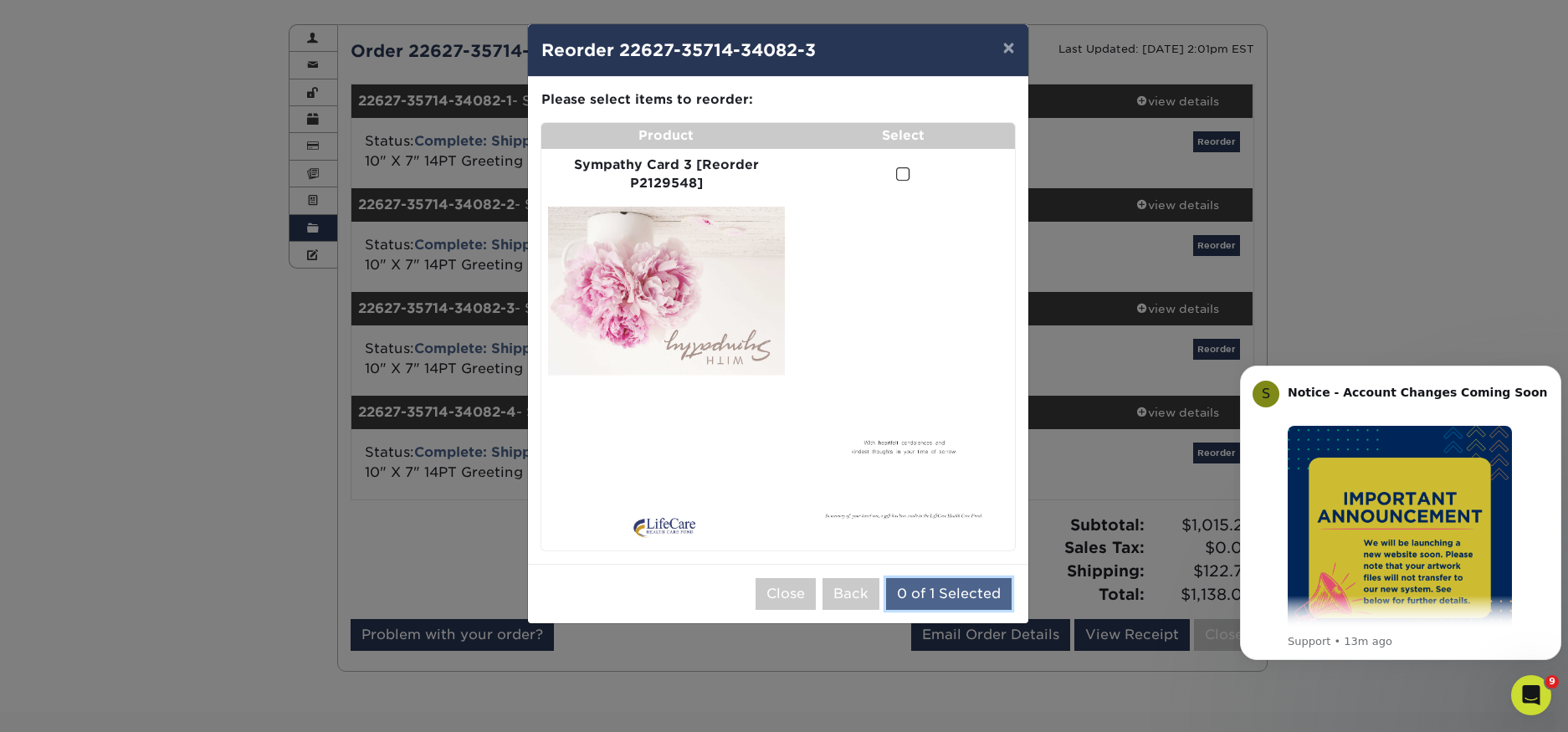
click at [970, 591] on button "0 of 1 Selected" at bounding box center [948, 594] width 126 height 32
click at [905, 173] on span at bounding box center [902, 174] width 14 height 16
click at [0, 0] on input "checkbox" at bounding box center [0, 0] width 0 height 0
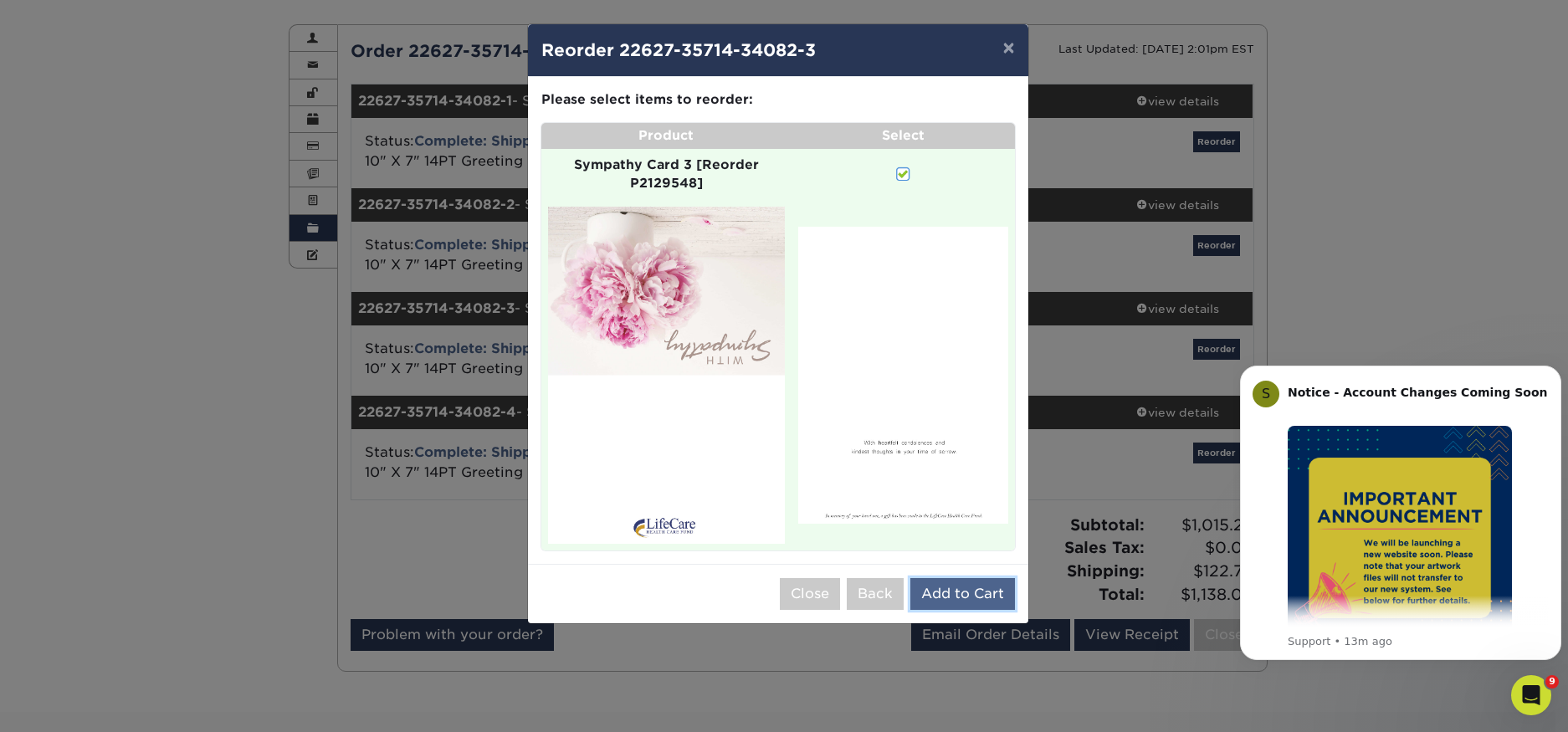
click at [955, 589] on button "Add to Cart" at bounding box center [963, 594] width 105 height 32
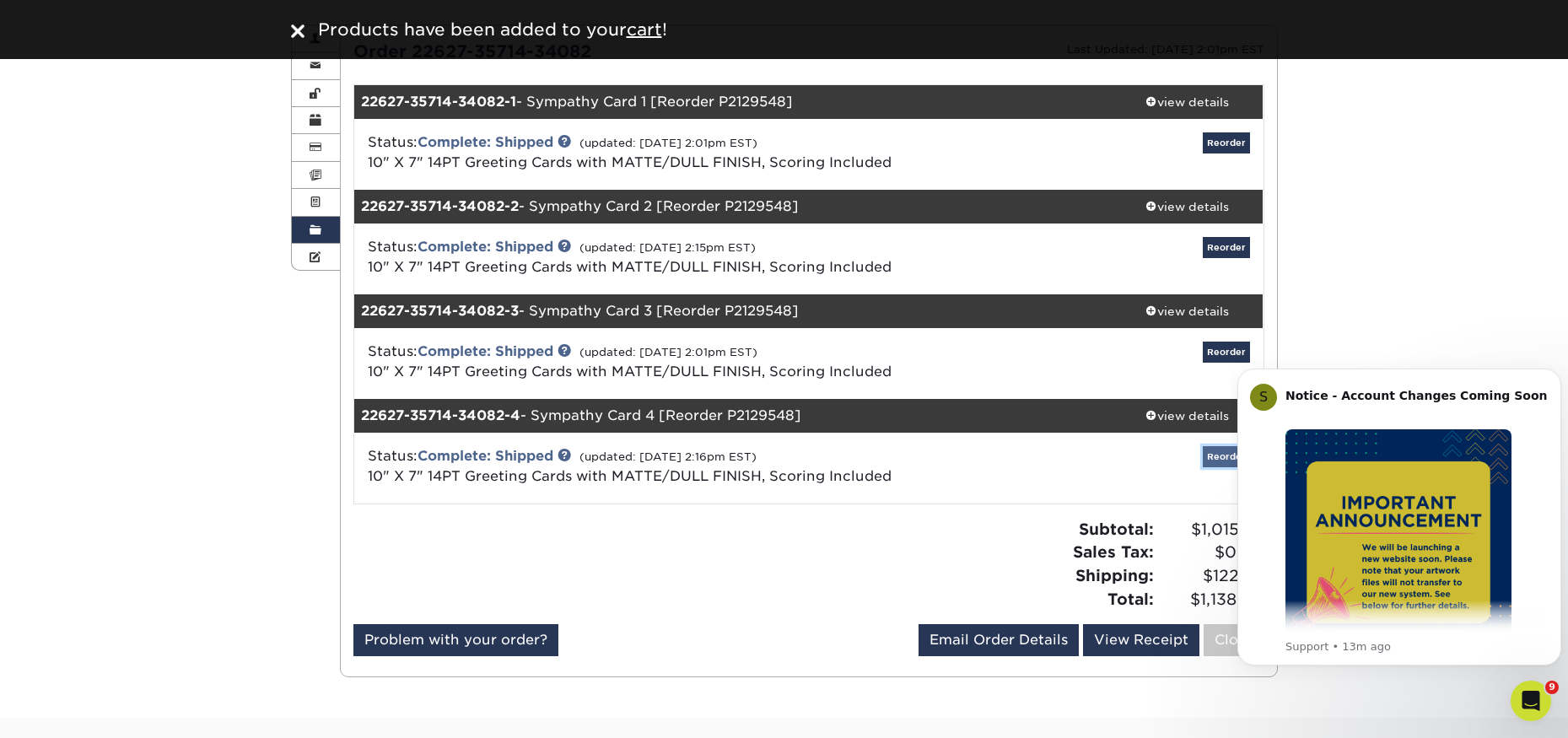
click at [1221, 458] on link "Reorder" at bounding box center [1225, 456] width 47 height 21
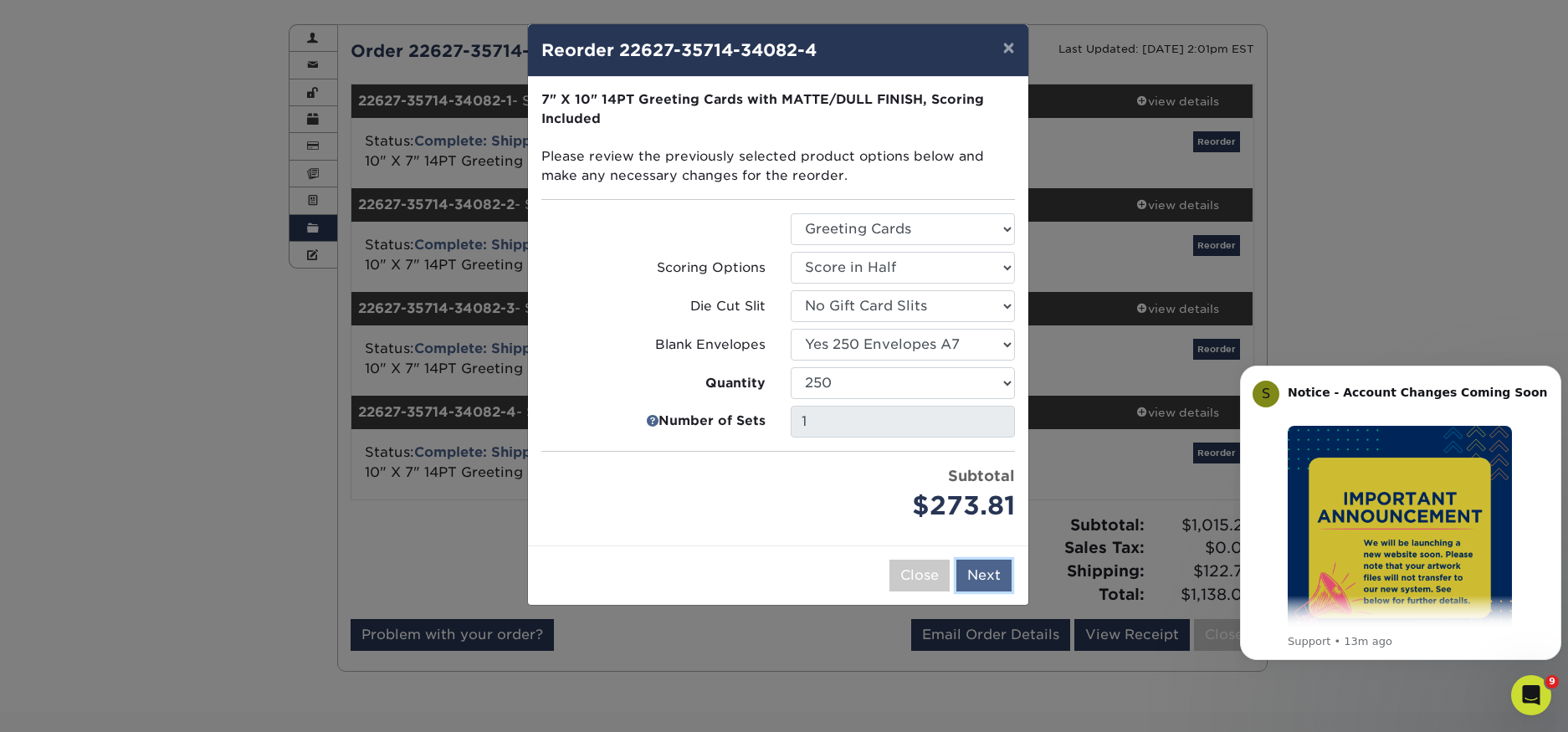
click at [993, 572] on button "Next" at bounding box center [984, 575] width 55 height 32
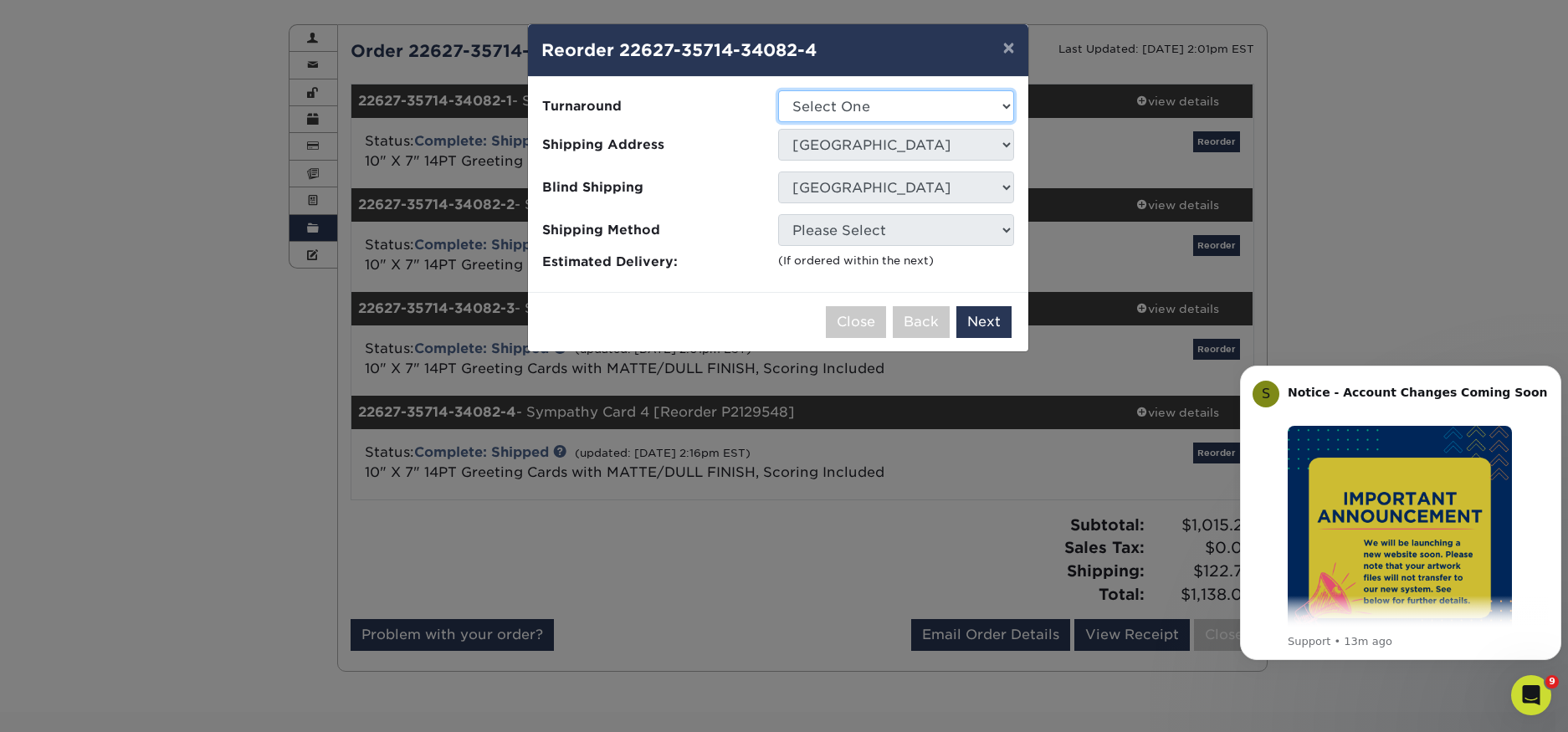
click at [926, 99] on select "Select One 2-4 Business Days 2 Day Next Business Day" at bounding box center [895, 106] width 236 height 32
select select "fc1d2608-39e2-4614-b022-b8980619ae1c"
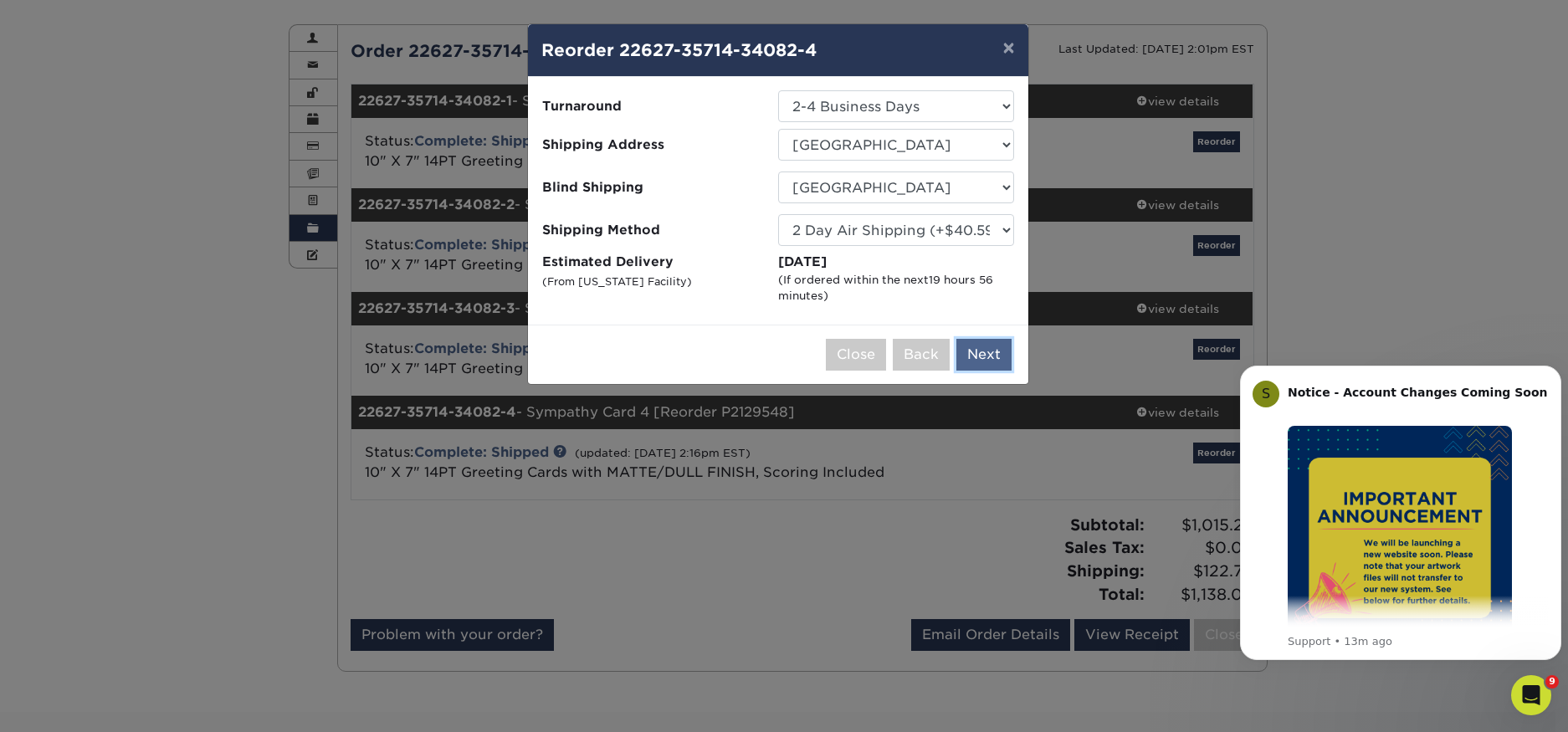
click at [1003, 348] on button "Next" at bounding box center [984, 355] width 55 height 32
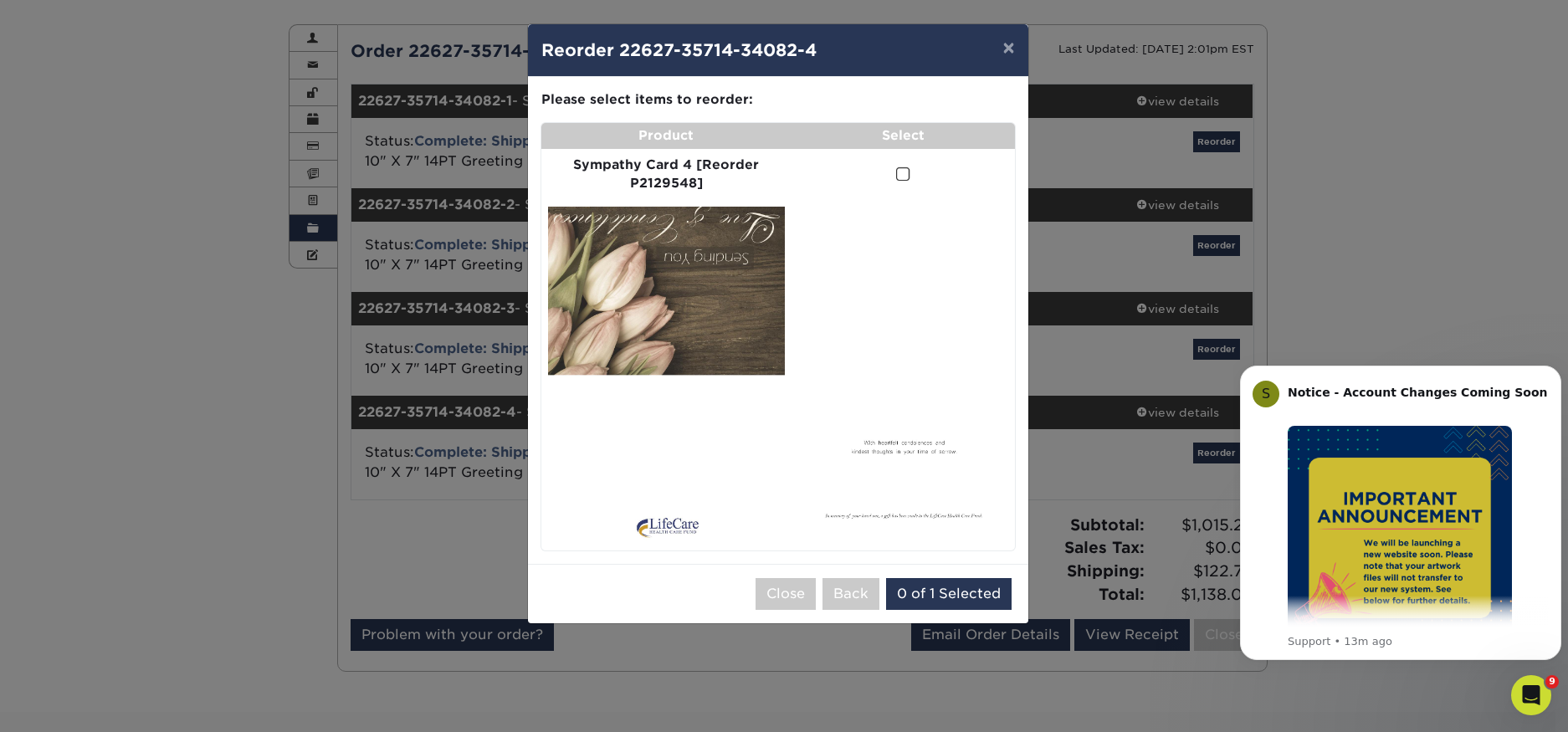
click at [906, 173] on span at bounding box center [902, 174] width 14 height 16
click at [0, 0] on input "checkbox" at bounding box center [0, 0] width 0 height 0
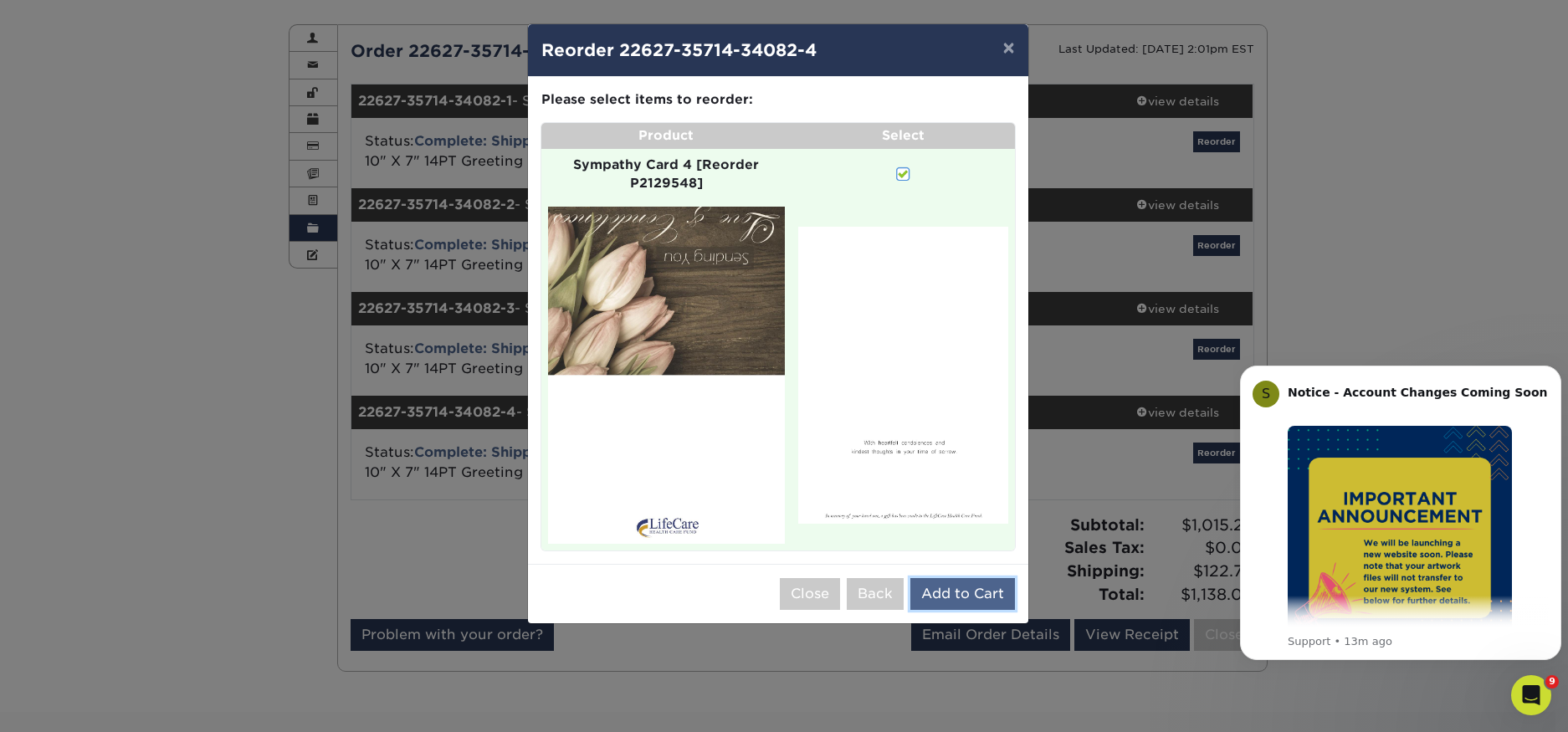
click at [962, 591] on button "Add to Cart" at bounding box center [963, 594] width 105 height 32
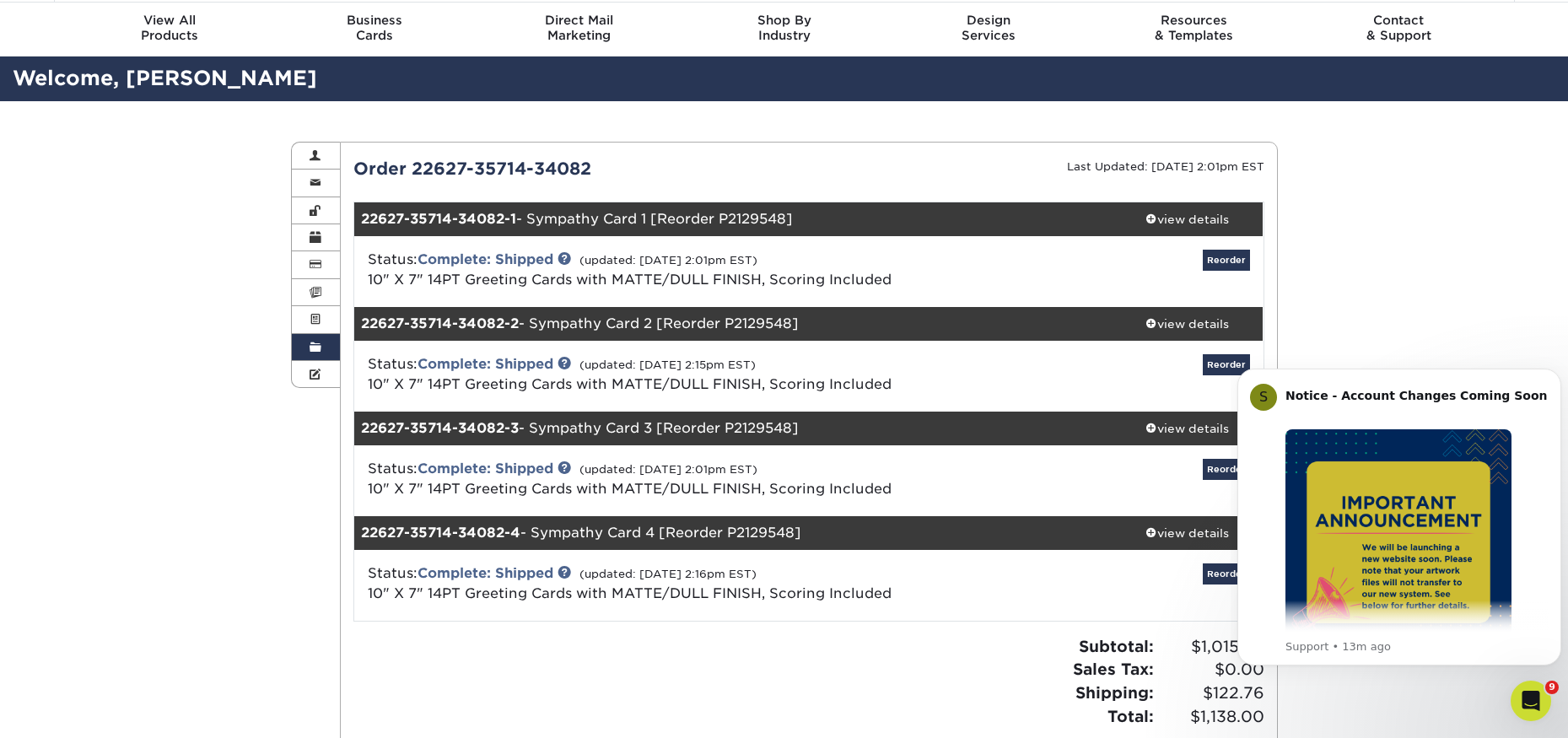
scroll to position [0, 0]
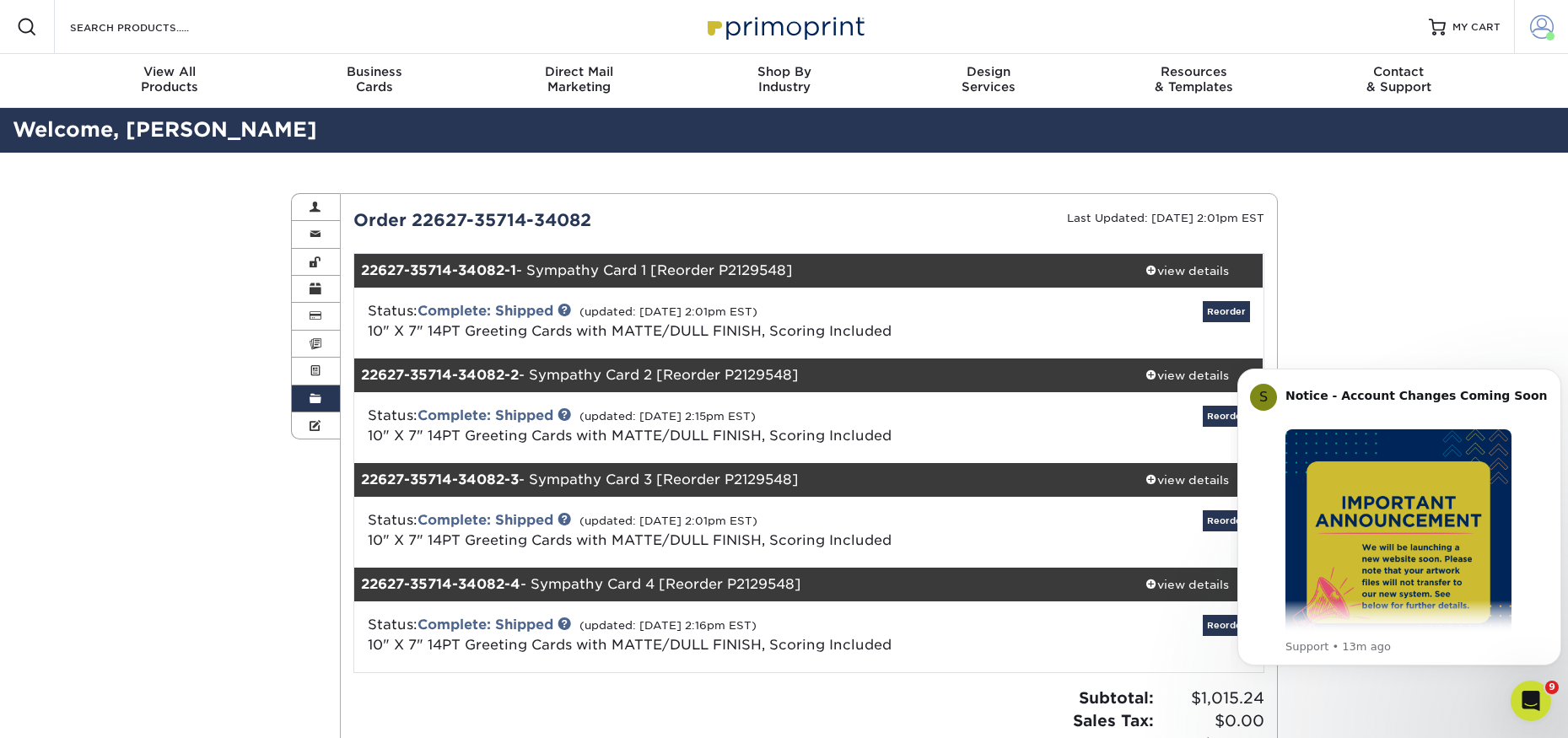
click at [1539, 19] on span at bounding box center [1542, 27] width 24 height 24
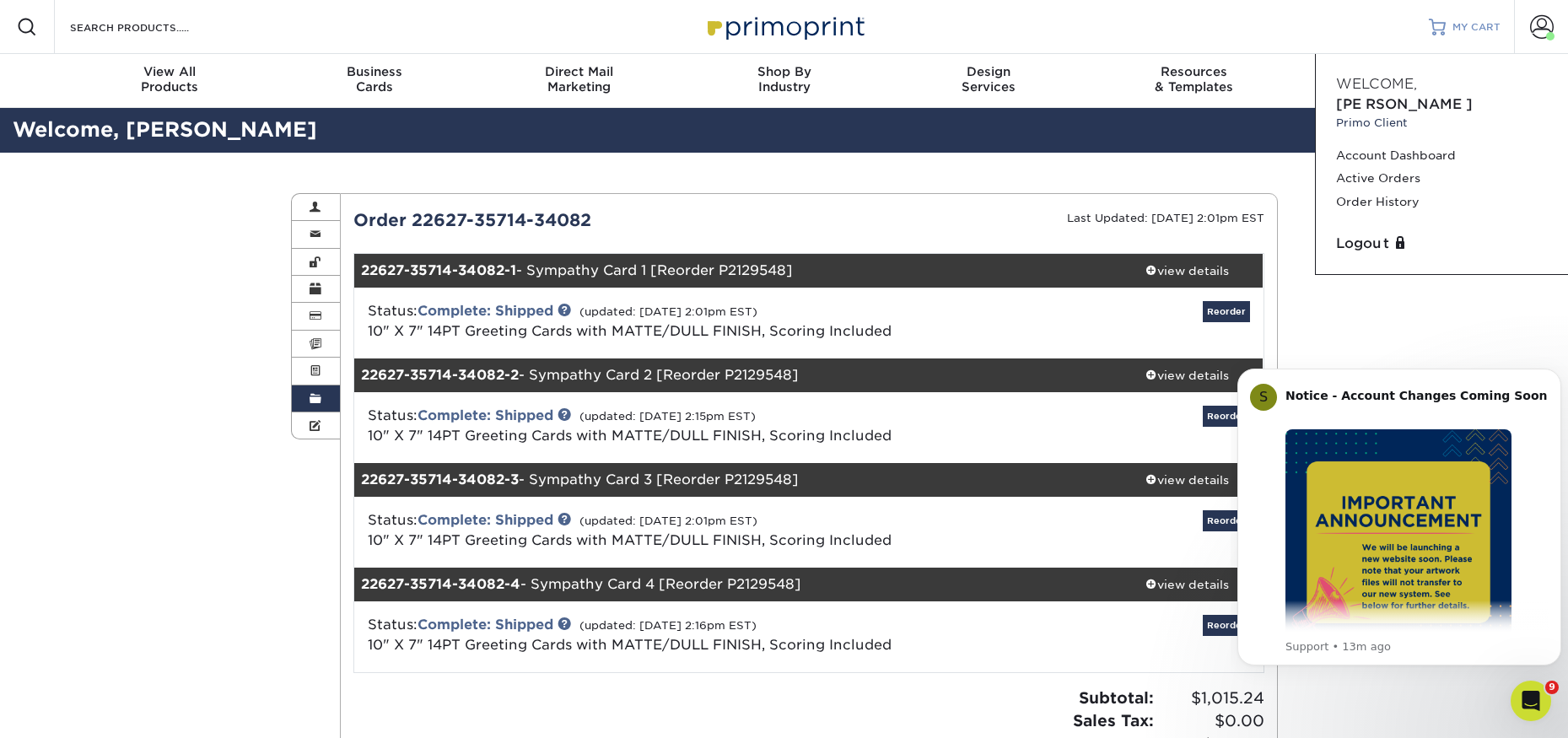
click at [1467, 26] on span "MY CART" at bounding box center [1476, 27] width 48 height 14
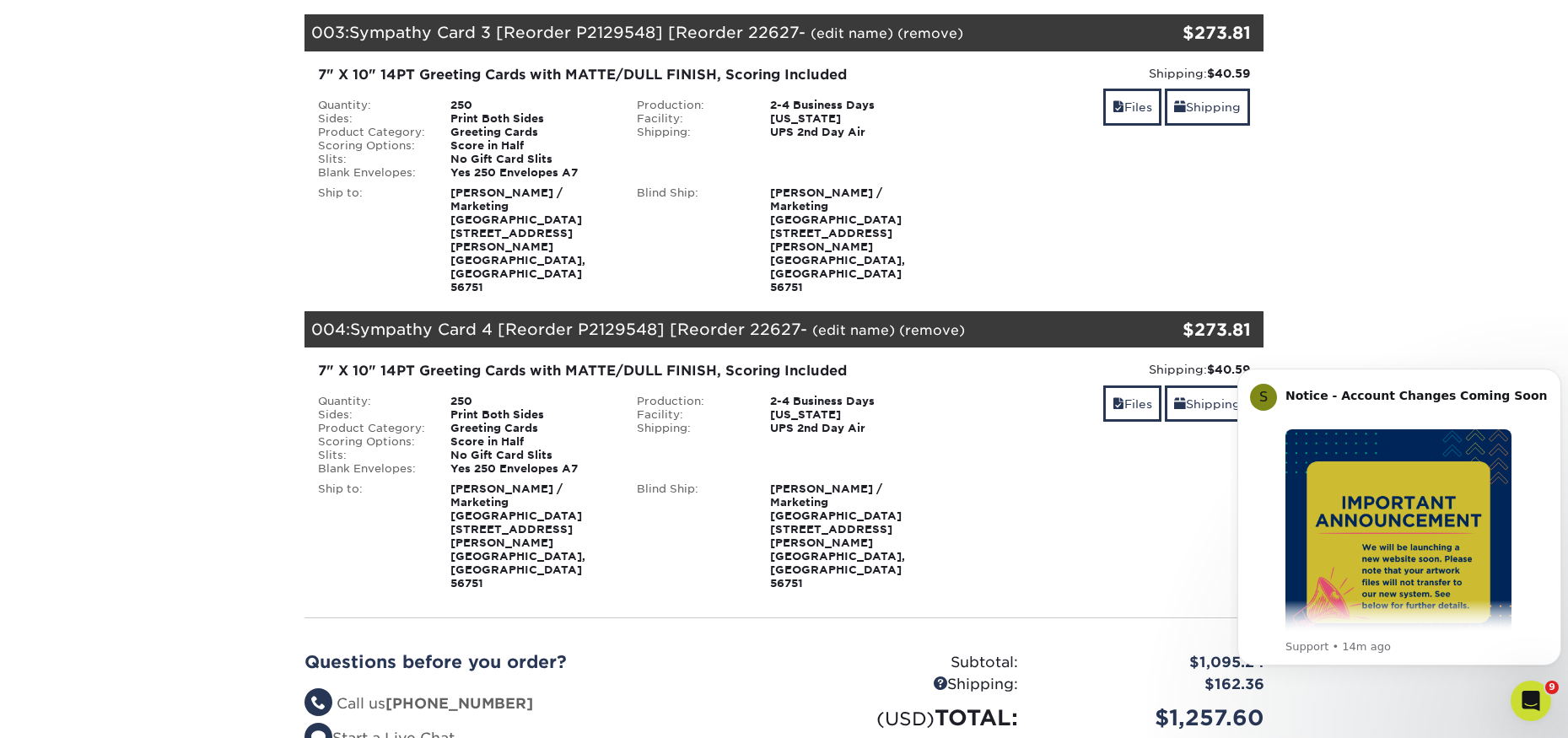
scroll to position [1097, 0]
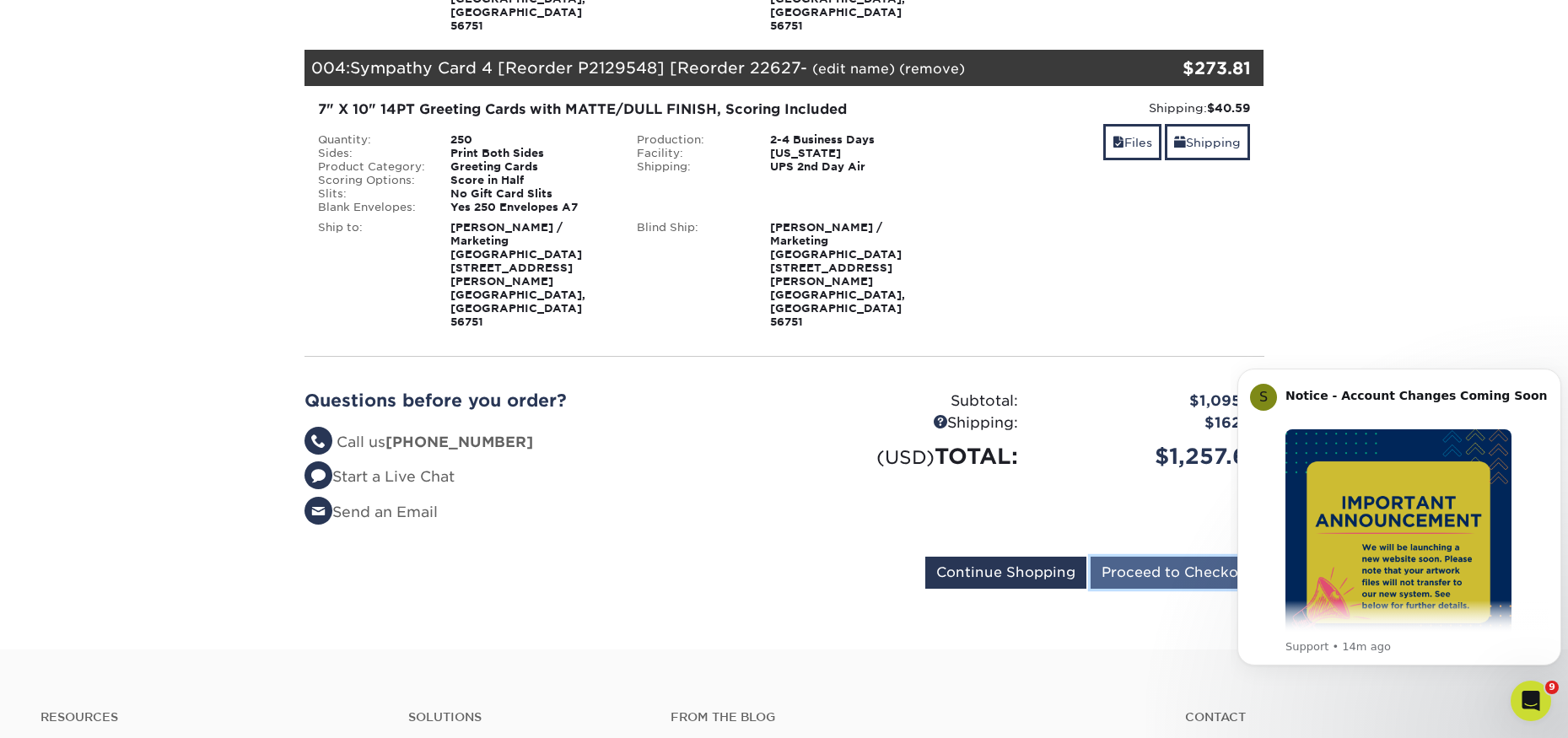
click at [1206, 556] on input "Proceed to Checkout" at bounding box center [1177, 572] width 174 height 32
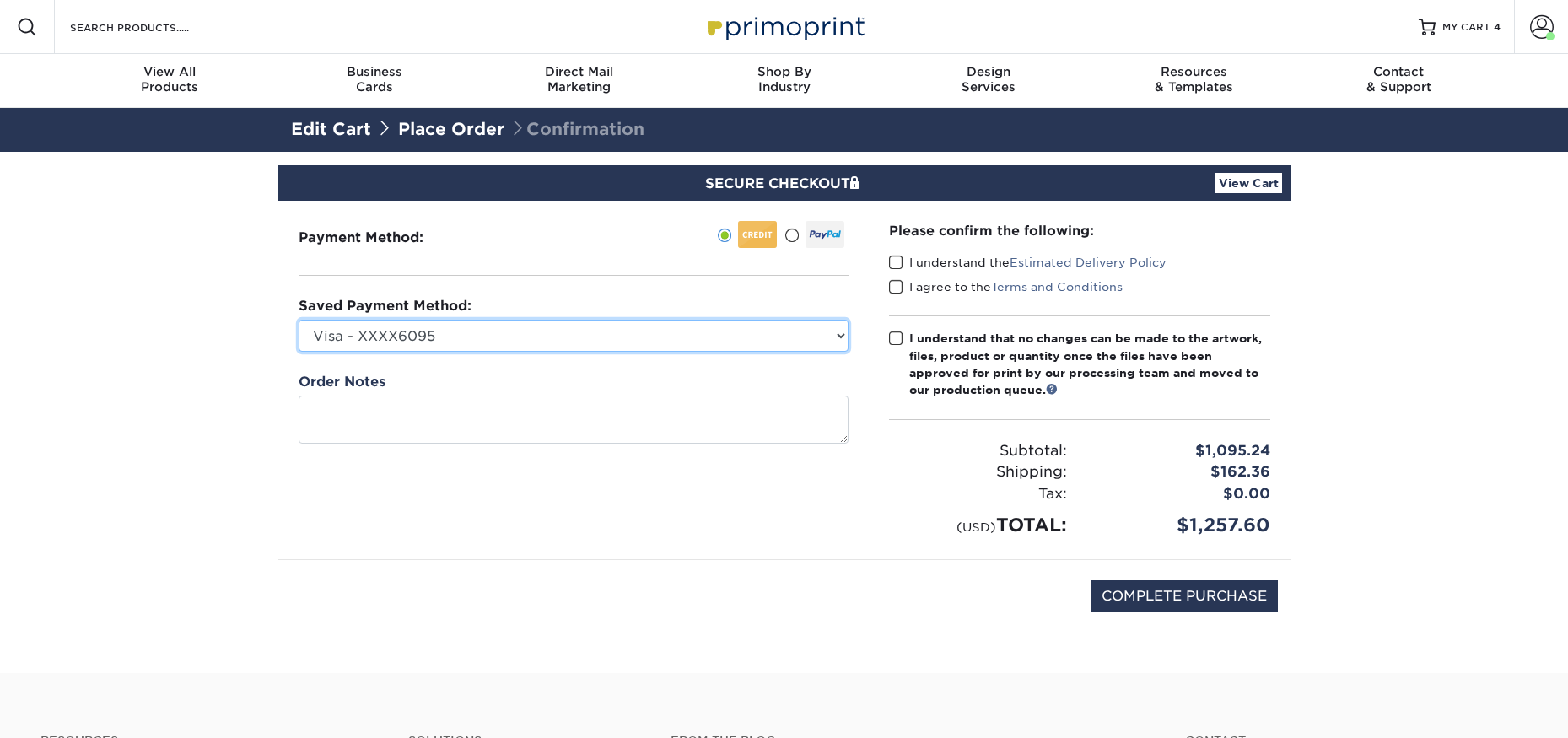
click at [779, 332] on select "Visa - XXXX6095 Visa - XXXX7625 Visa - XXXX0108 Discover - XXXX0729 Visa - XXXX…" at bounding box center [573, 336] width 550 height 32
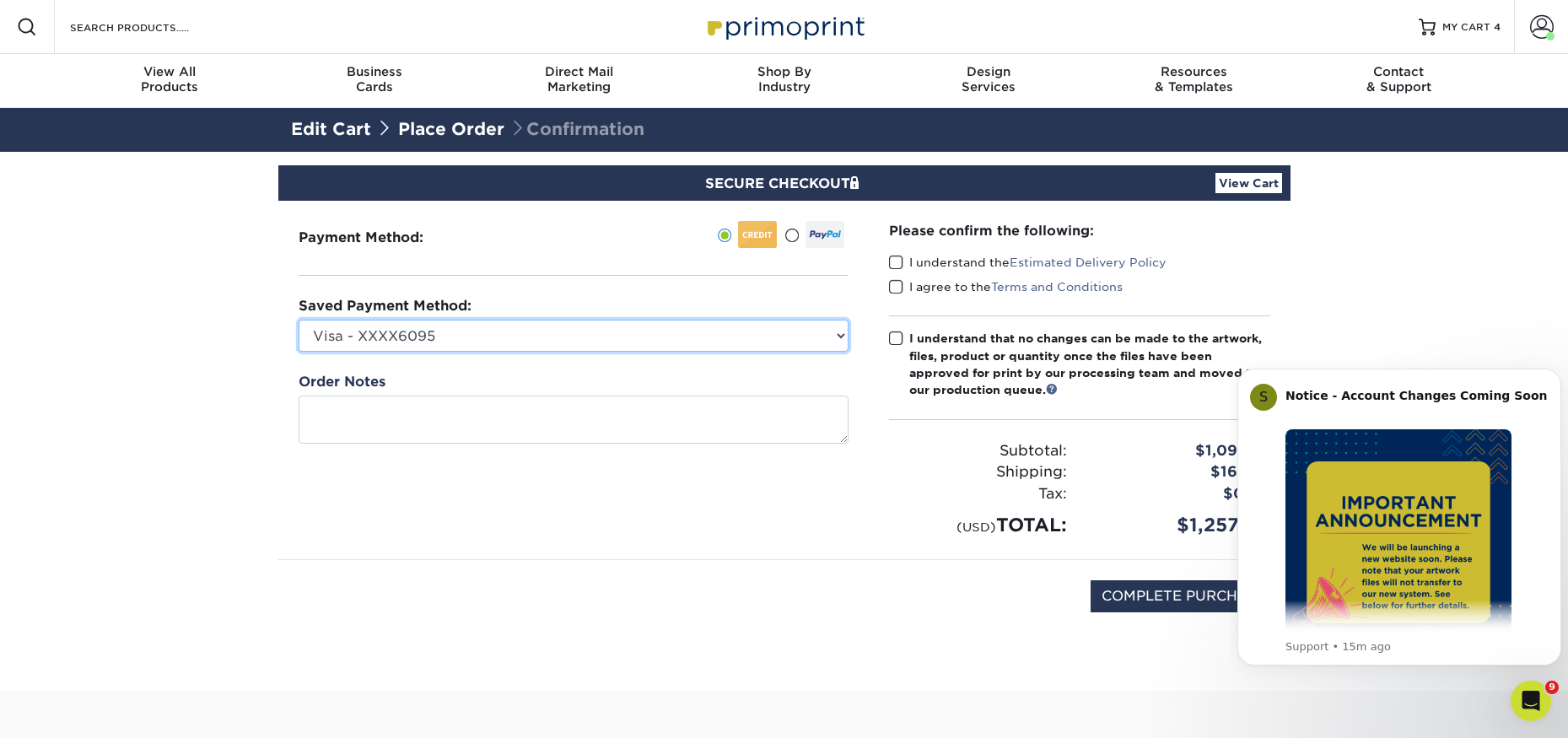
select select "56044"
click at [299, 320] on select "Visa - XXXX6095 Visa - XXXX7625 Visa - XXXX0108 Discover - XXXX0729 Visa - XXXX…" at bounding box center [573, 336] width 550 height 32
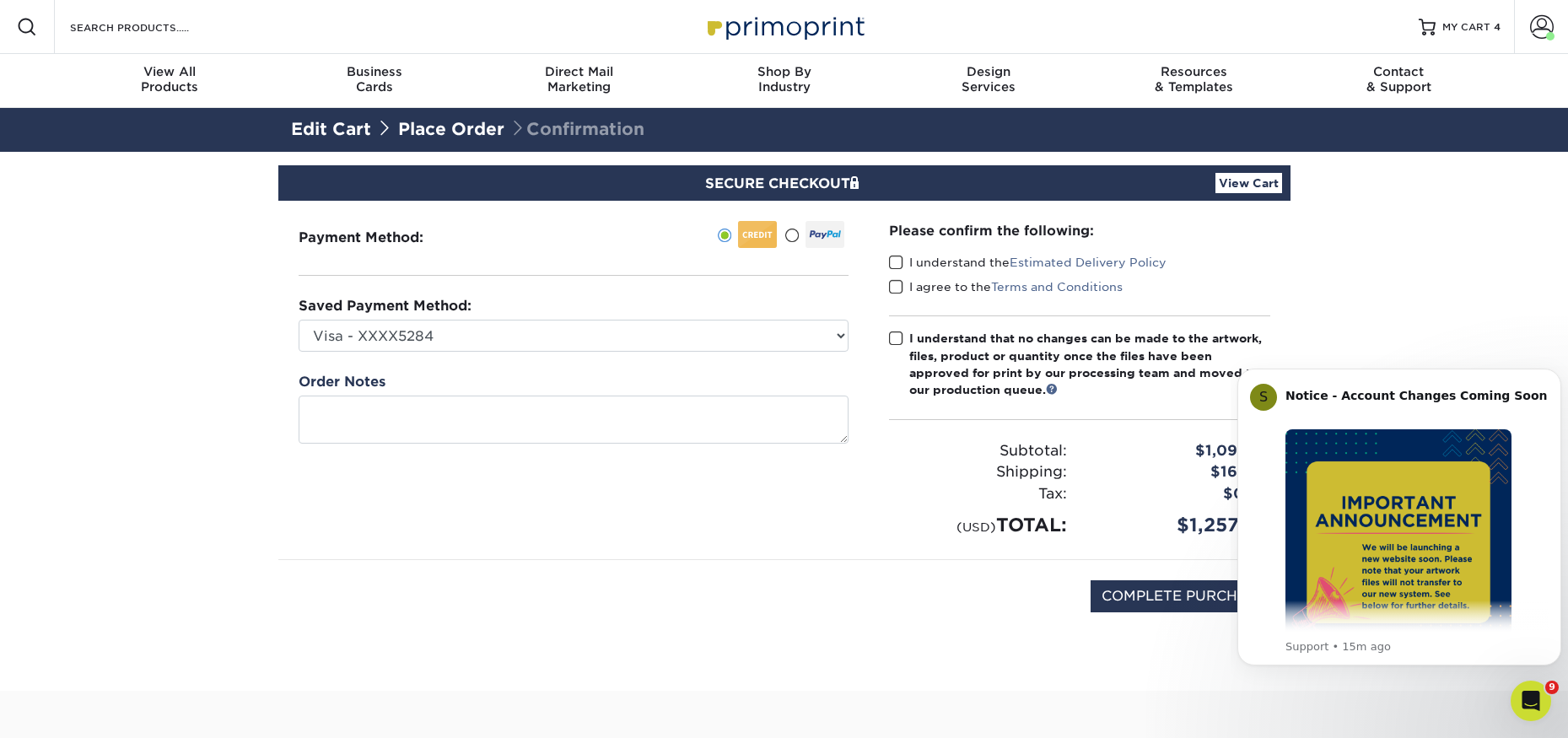
click at [898, 264] on span at bounding box center [896, 263] width 14 height 16
click at [0, 0] on input "I understand the Estimated Delivery Policy" at bounding box center [0, 0] width 0 height 0
click at [893, 285] on span at bounding box center [896, 288] width 14 height 16
click at [0, 0] on input "I agree to the Terms and Conditions" at bounding box center [0, 0] width 0 height 0
click at [889, 342] on span at bounding box center [896, 339] width 14 height 16
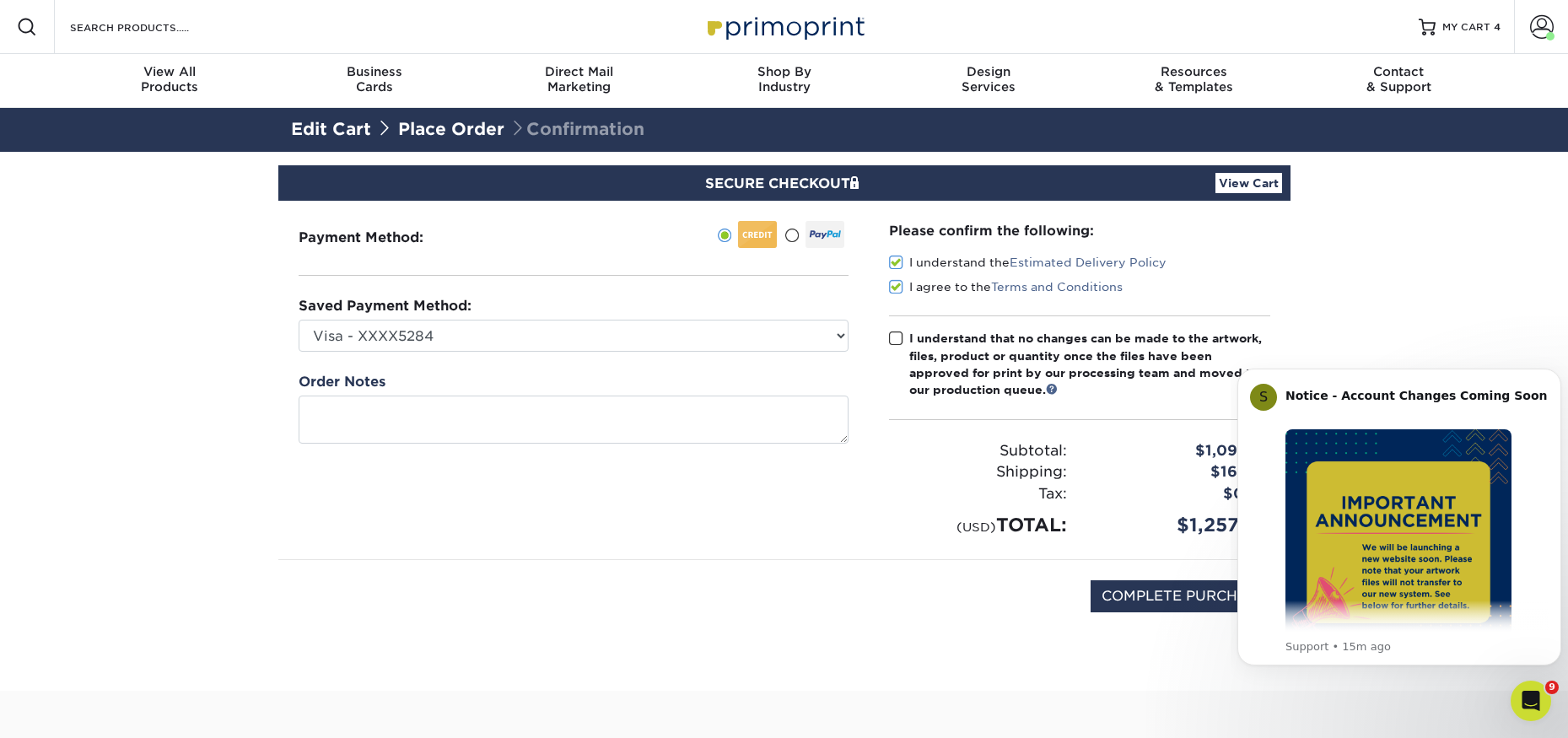
click at [0, 0] on input "I understand that no changes can be made to the artwork, files, product or quan…" at bounding box center [0, 0] width 0 height 0
click at [1188, 591] on input "COMPLETE PURCHASE" at bounding box center [1183, 596] width 187 height 32
type input "PROCESSING, PLEASE WAIT..."
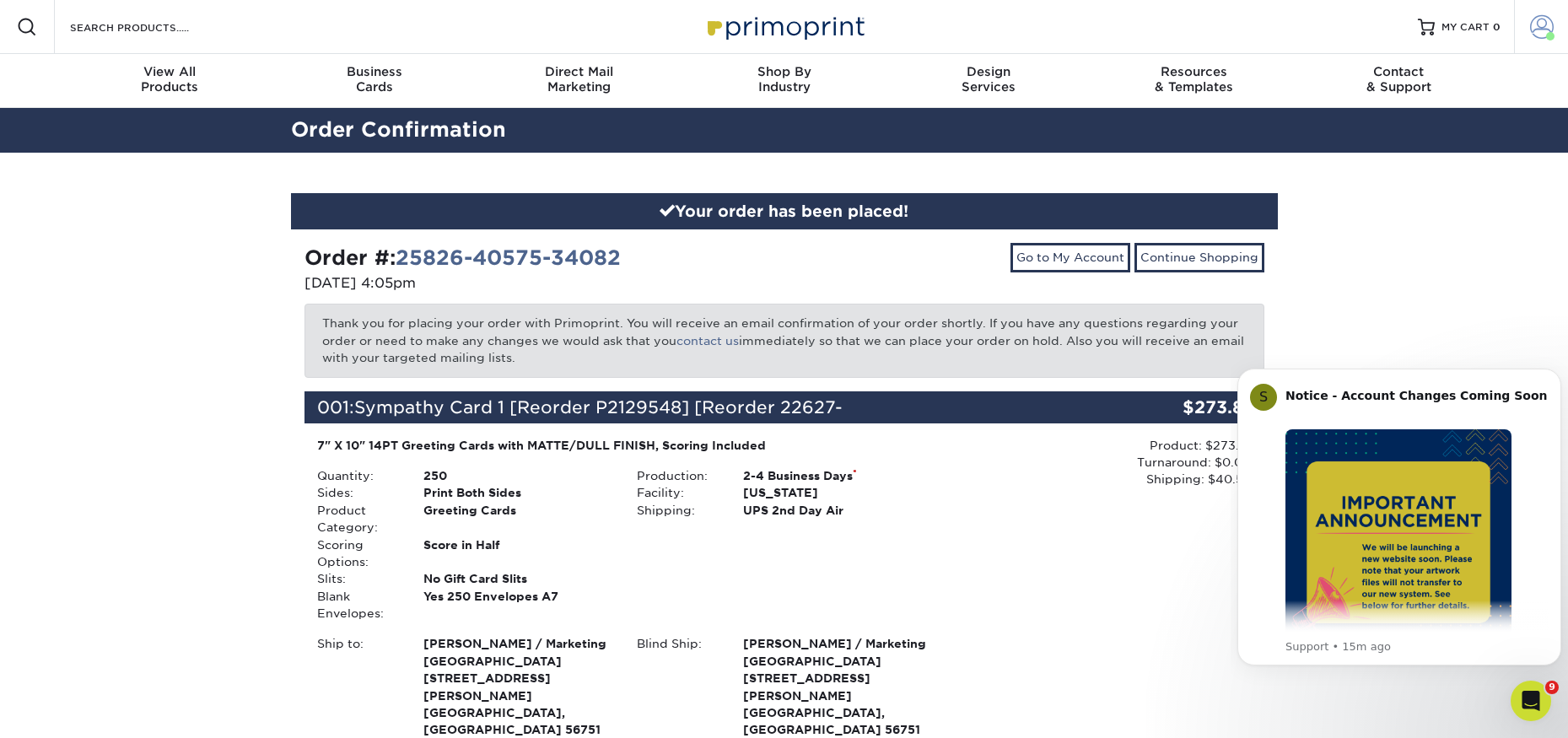
click at [1534, 16] on span at bounding box center [1542, 27] width 24 height 24
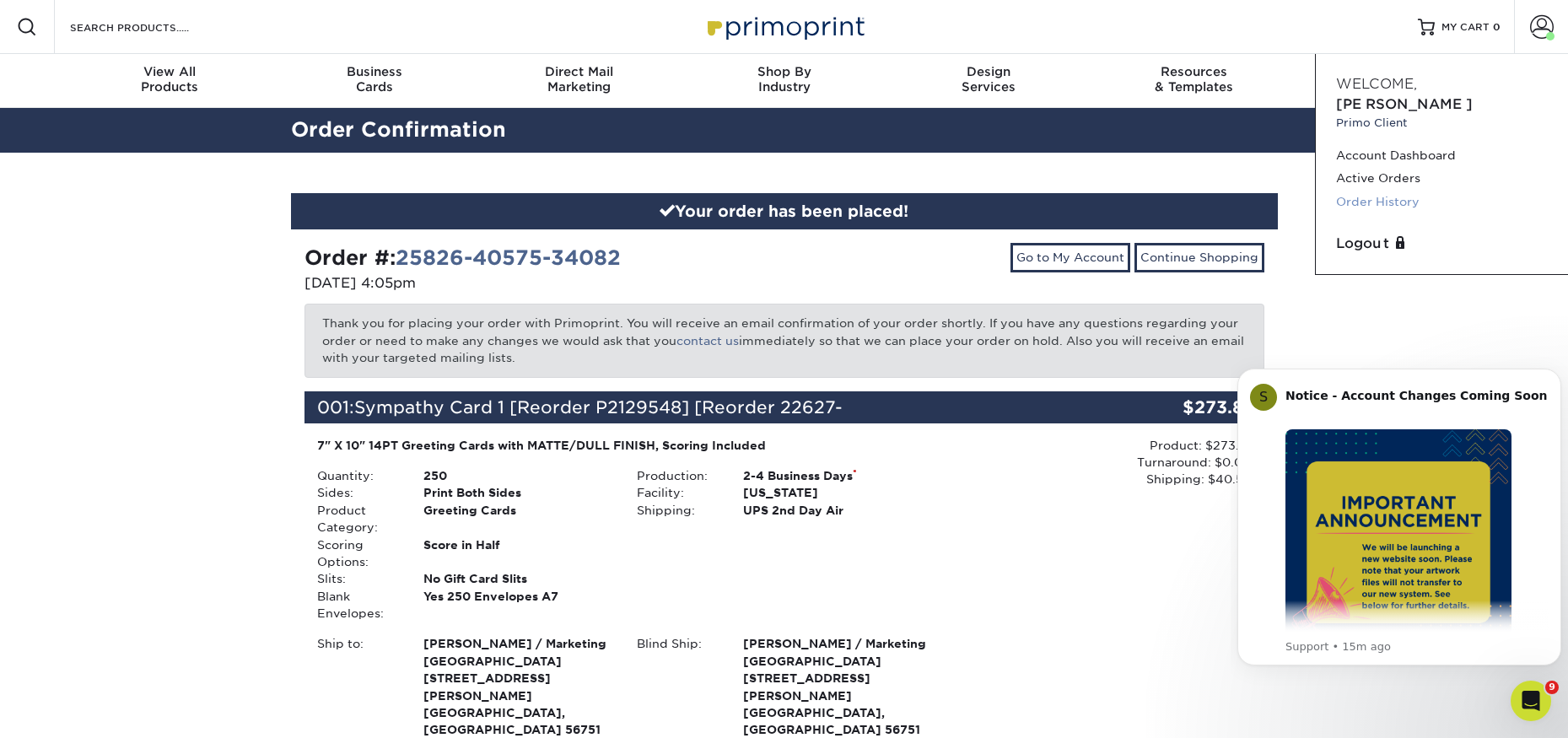
click at [1381, 191] on link "Order History" at bounding box center [1442, 202] width 212 height 23
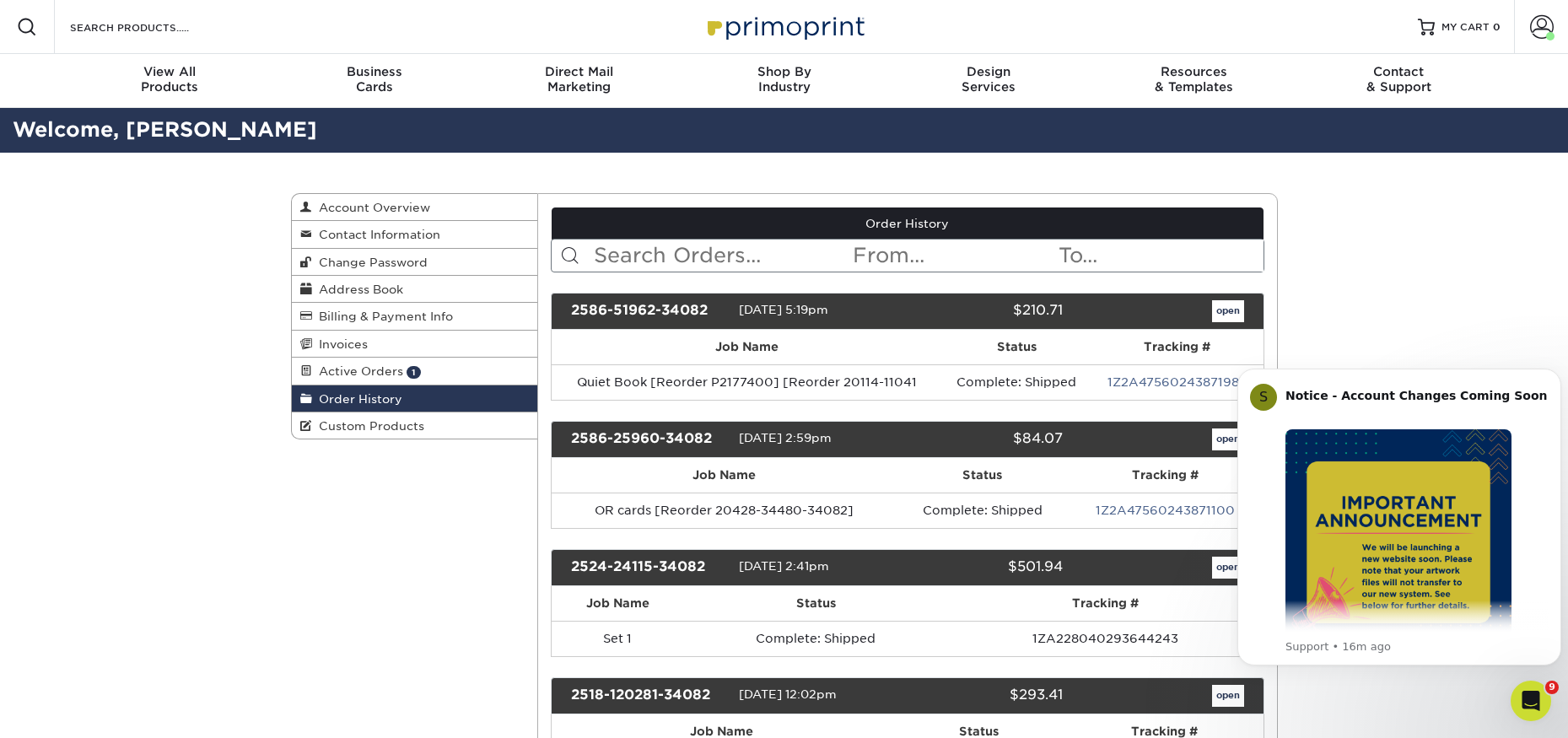
click at [702, 254] on input "text" at bounding box center [721, 256] width 259 height 32
type input "breast"
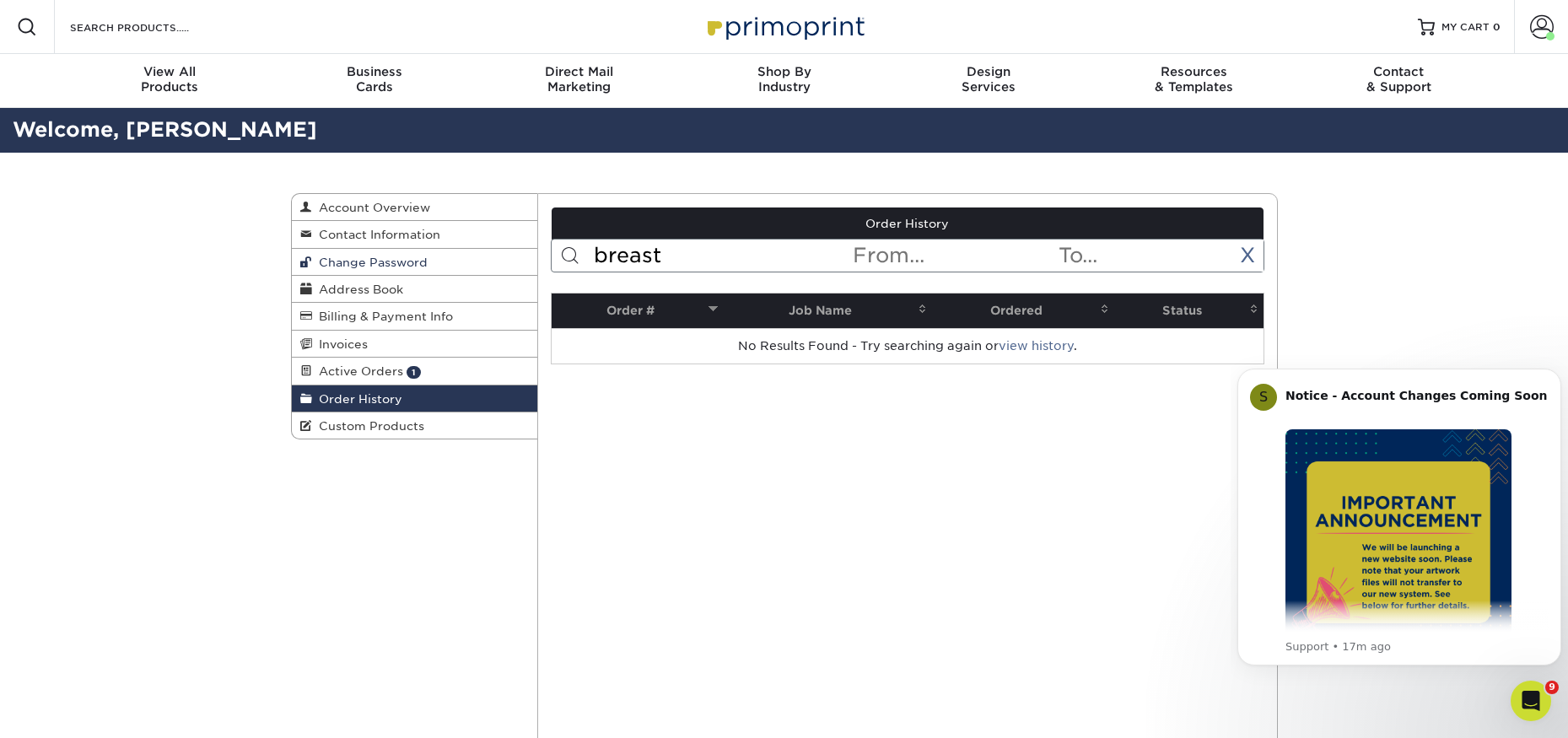
drag, startPoint x: 579, startPoint y: 250, endPoint x: 490, endPoint y: 263, distance: 89.9
click at [494, 193] on div "Order History Account Overview Contact Information Change Password Address Book…" at bounding box center [784, 193] width 987 height 0
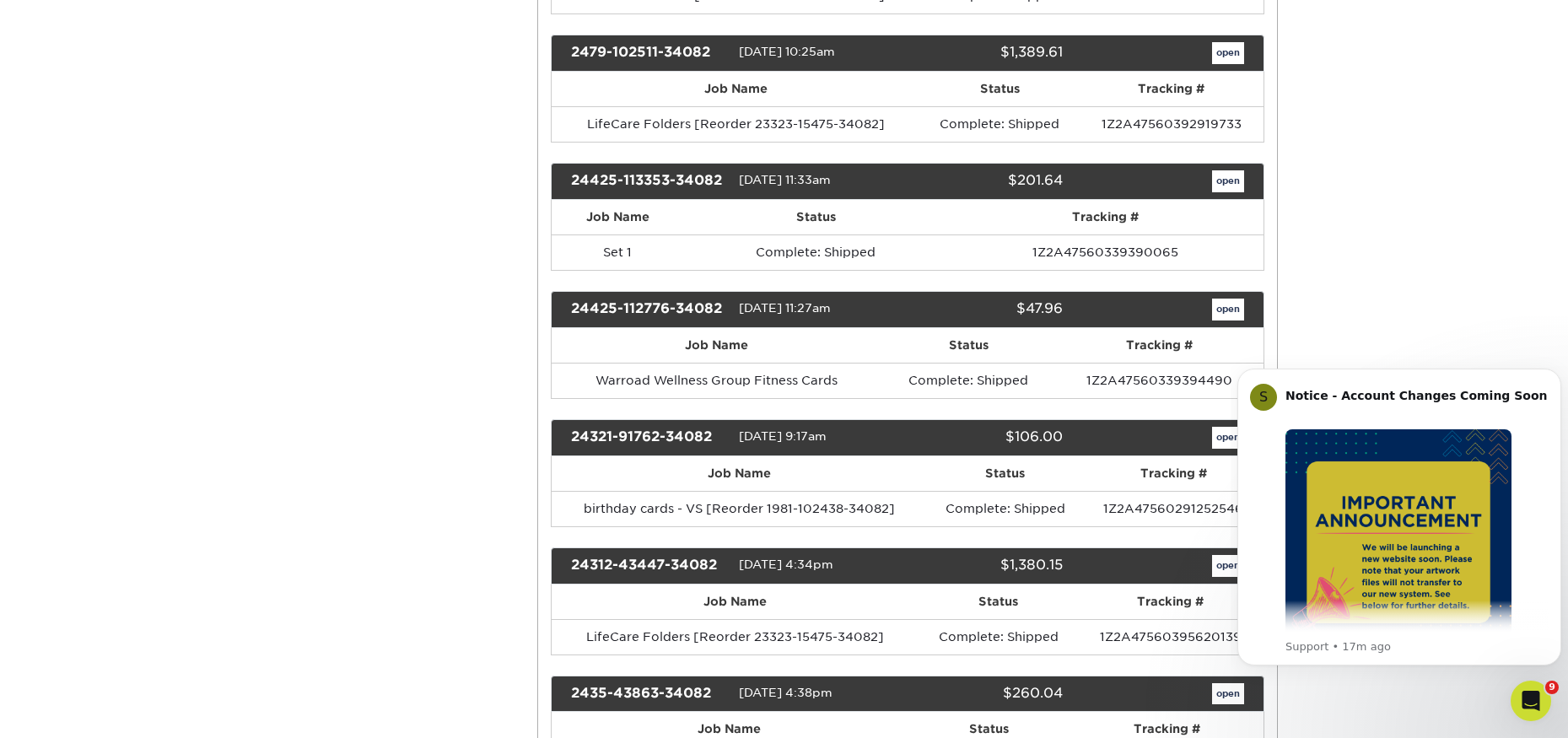
scroll to position [928, 0]
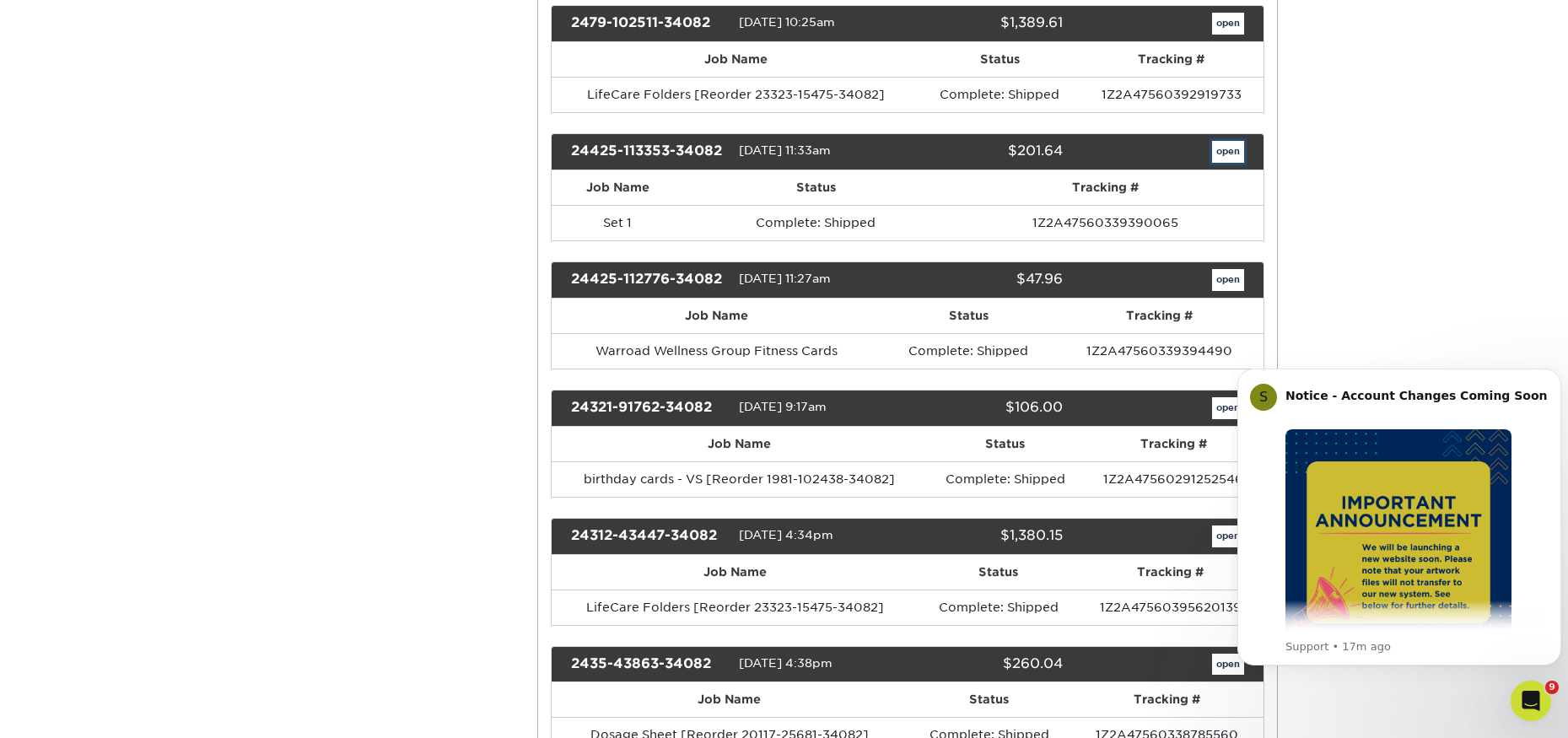
click at [1232, 160] on link "open" at bounding box center [1227, 152] width 32 height 22
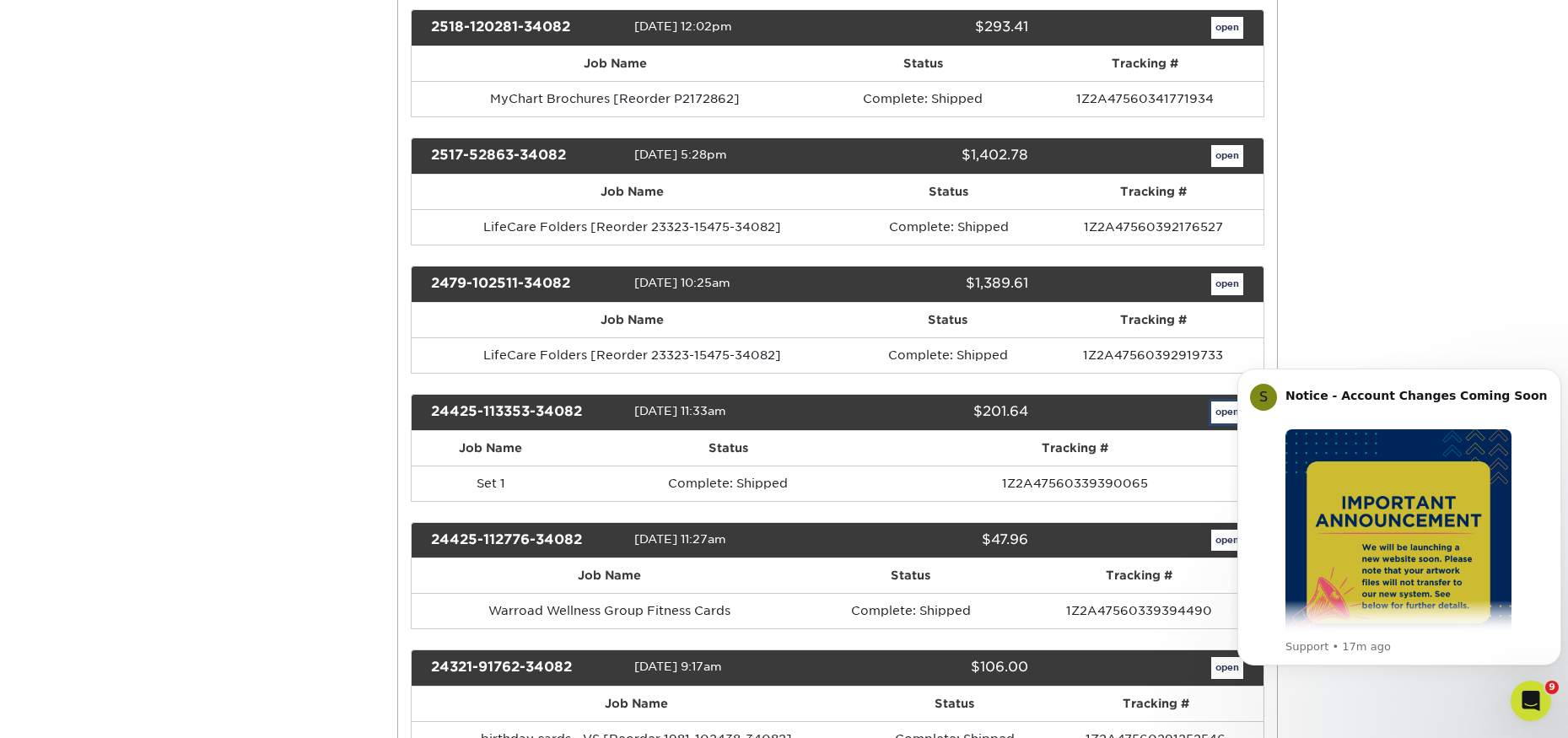
scroll to position [0, 0]
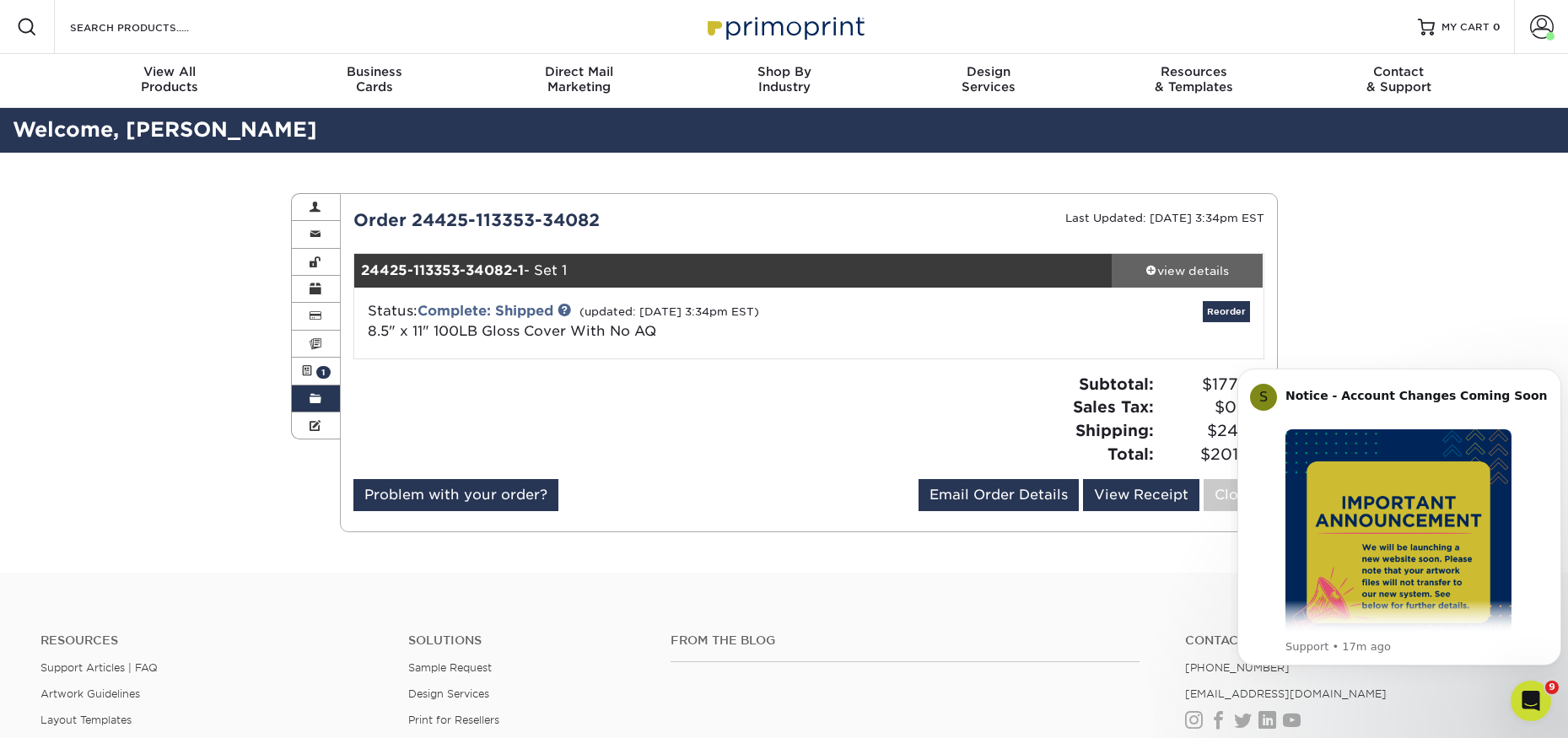
click at [1166, 273] on div "view details" at bounding box center [1187, 271] width 152 height 17
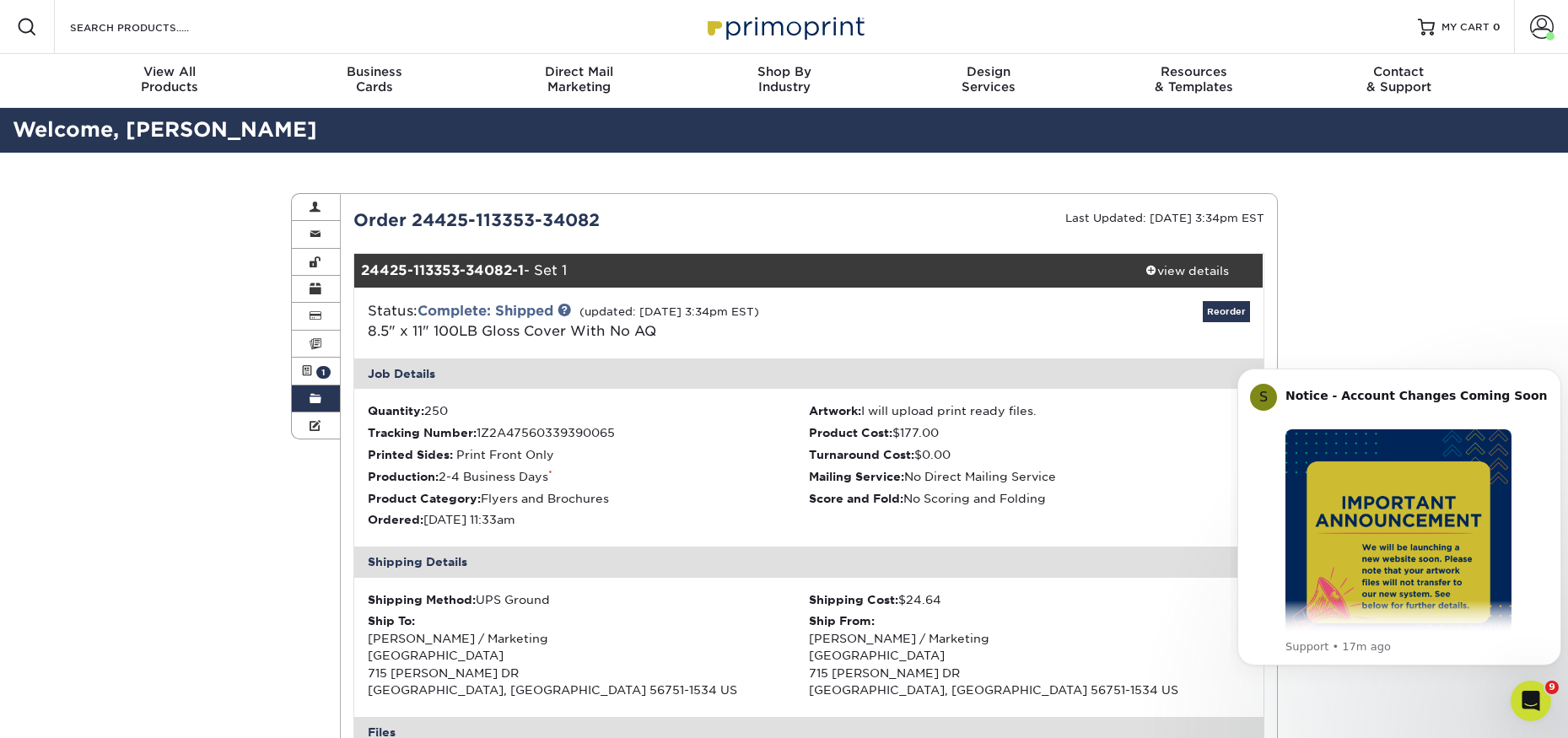
click at [1177, 221] on small "Last Updated: 05/03/2024 3:34pm EST" at bounding box center [1165, 218] width 199 height 13
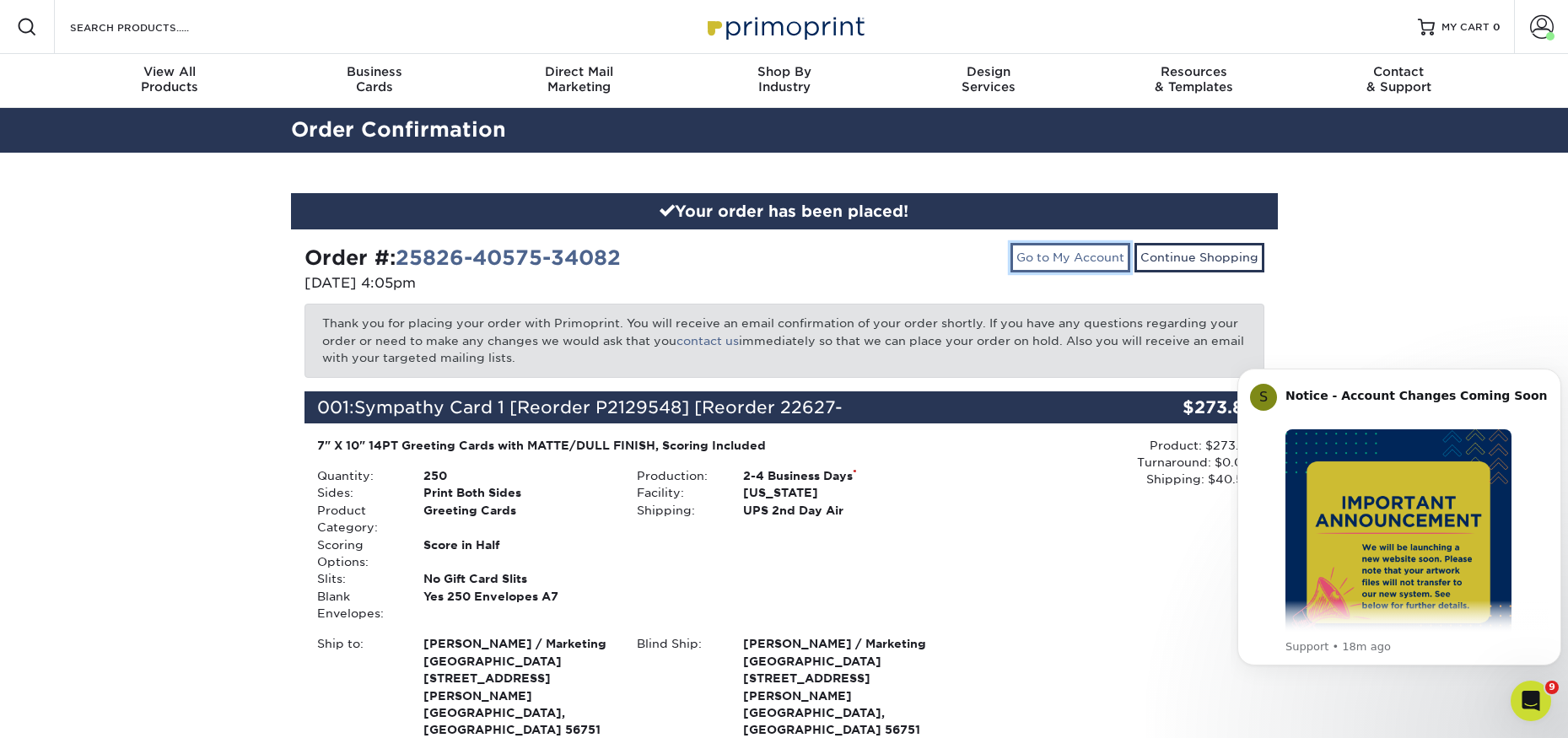
click at [1091, 262] on link "Go to My Account" at bounding box center [1071, 257] width 120 height 29
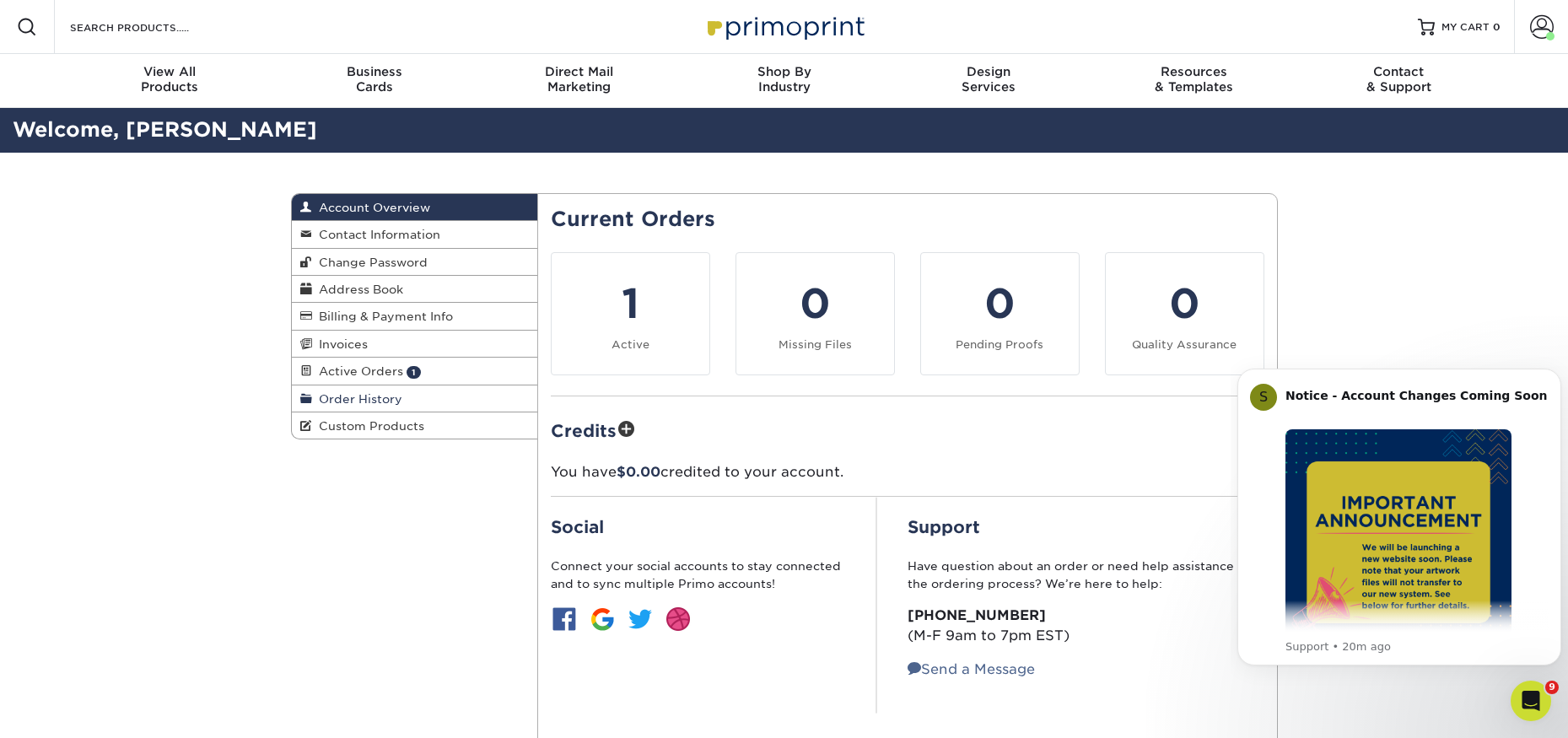
click at [366, 398] on span "Order History" at bounding box center [357, 399] width 90 height 14
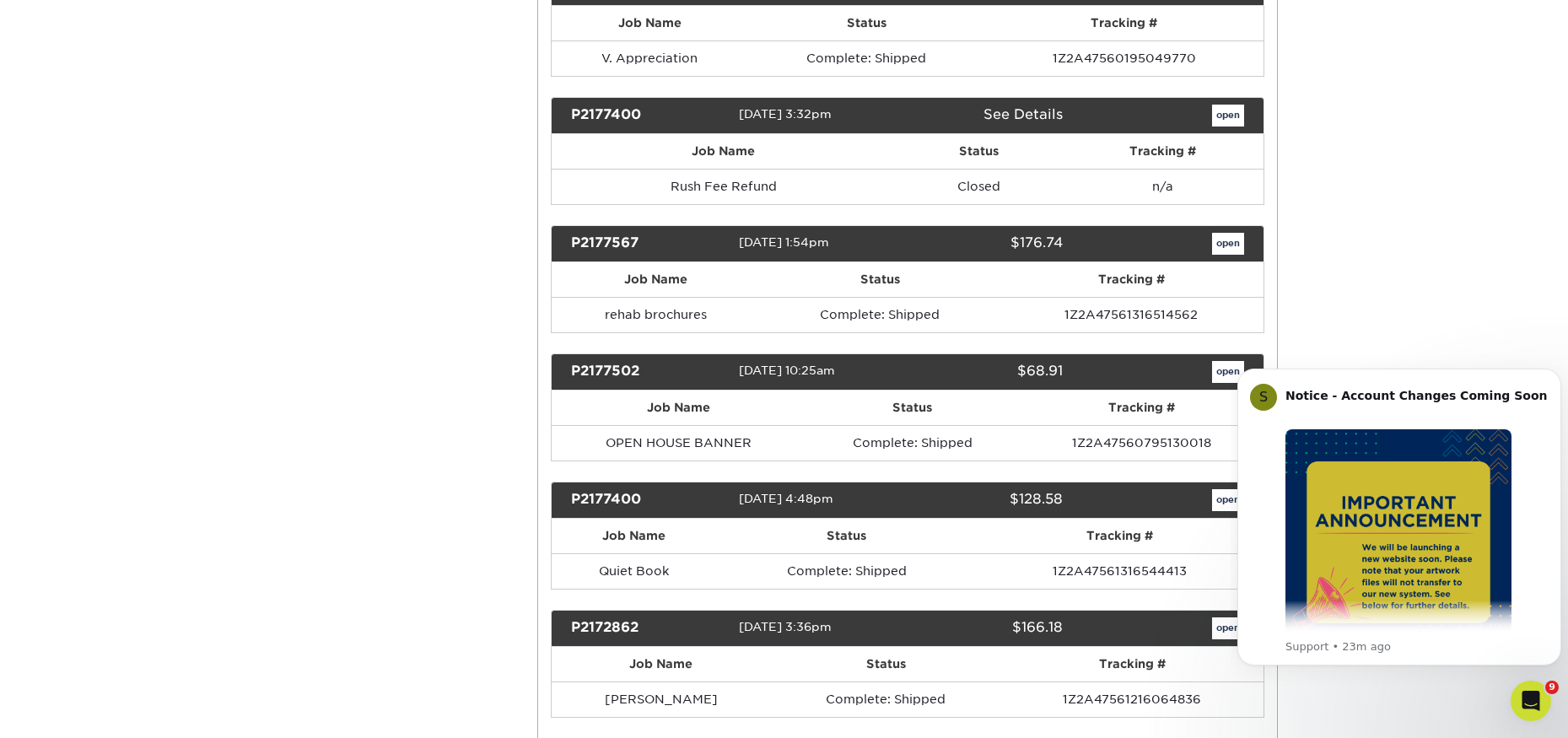
scroll to position [8265, 0]
